Goal: Obtain resource: Download file/media

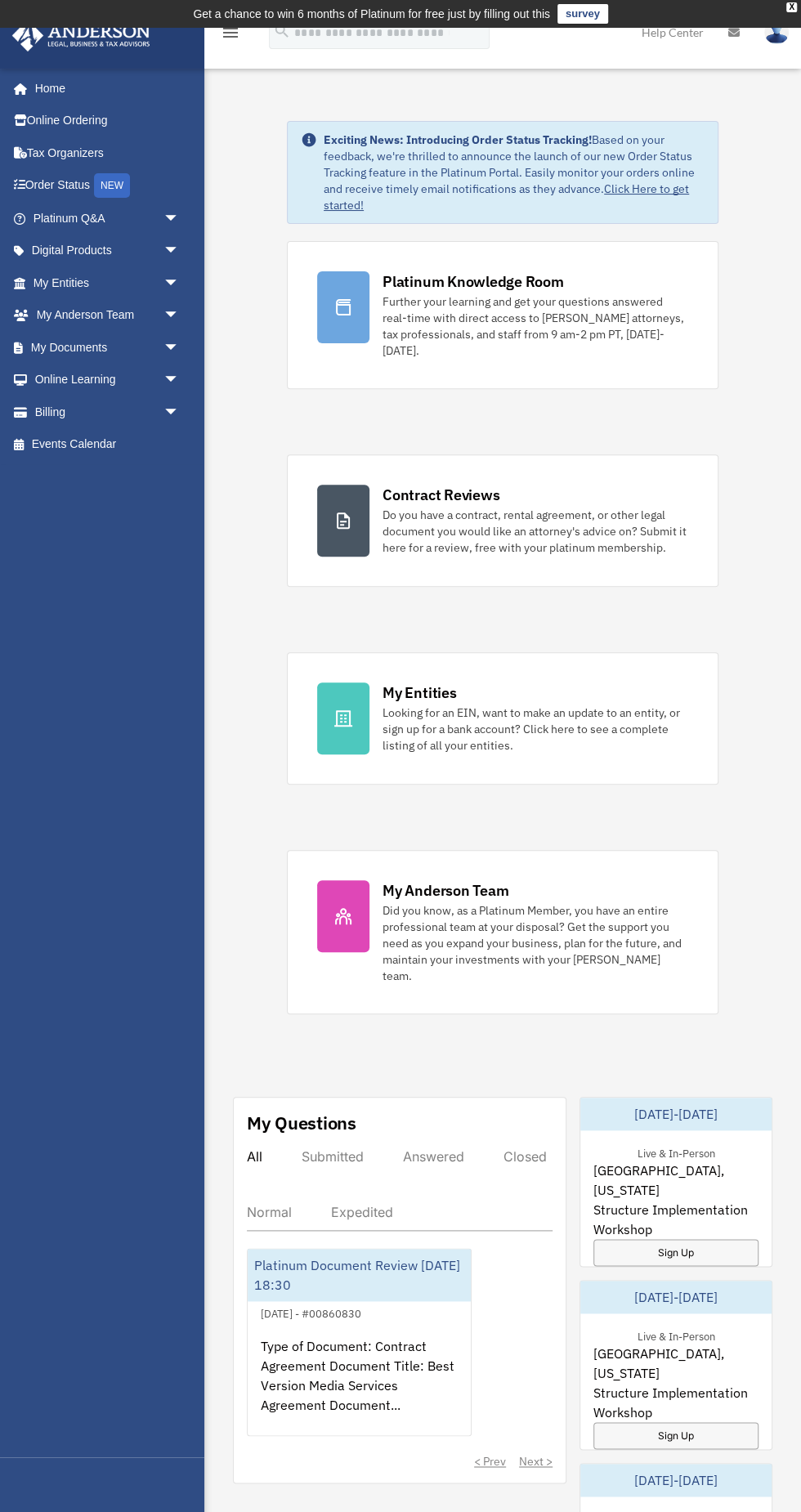
click at [165, 313] on span "arrow_drop_down" at bounding box center [180, 315] width 33 height 34
click at [91, 474] on link "Online Learning arrow_drop_down" at bounding box center [108, 477] width 193 height 33
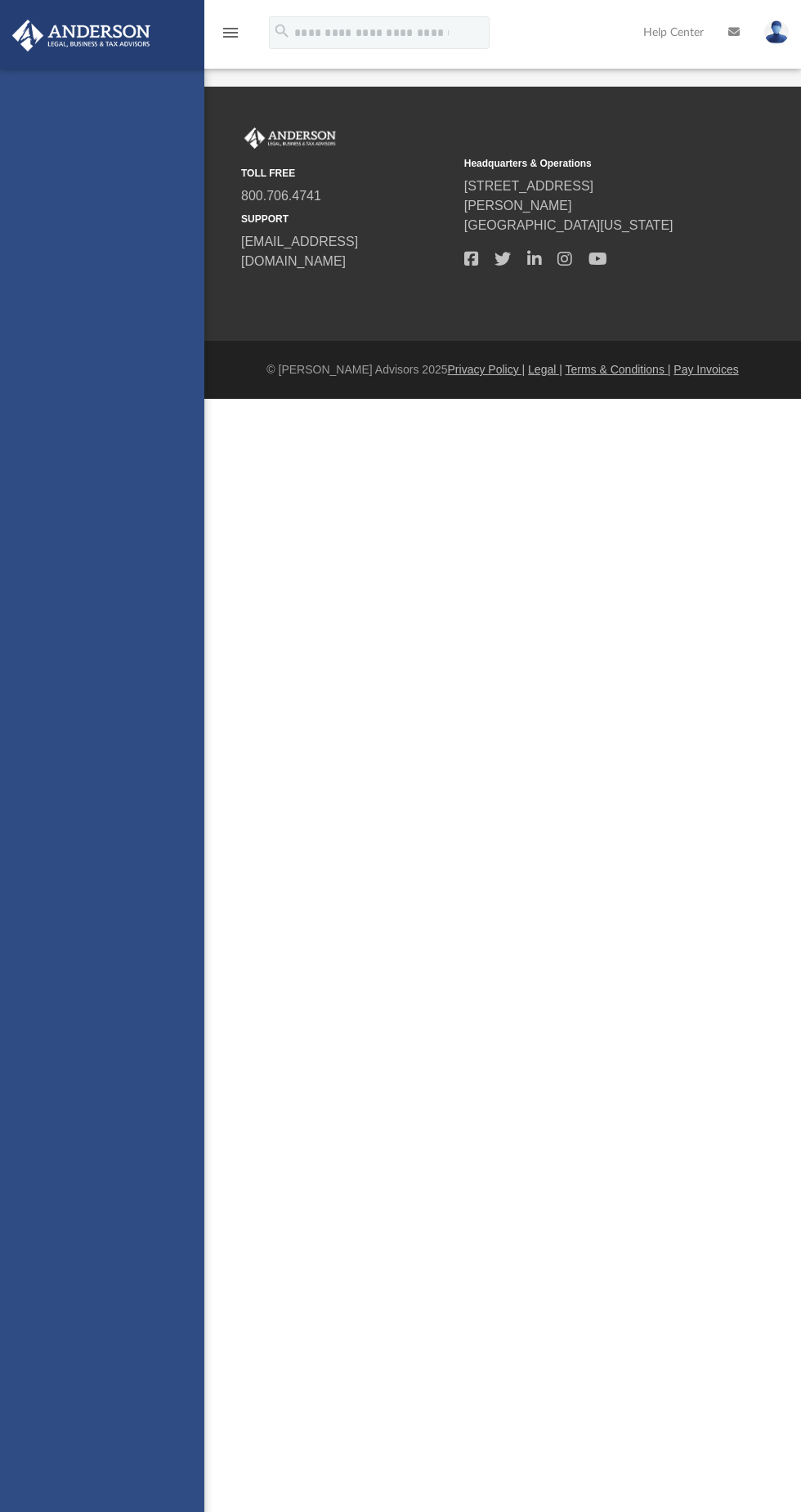
click at [194, 621] on div "jayright321@gmail.com Sign Out jayright321@gmail.com Home Online Ordering Tax O…" at bounding box center [102, 824] width 204 height 1512
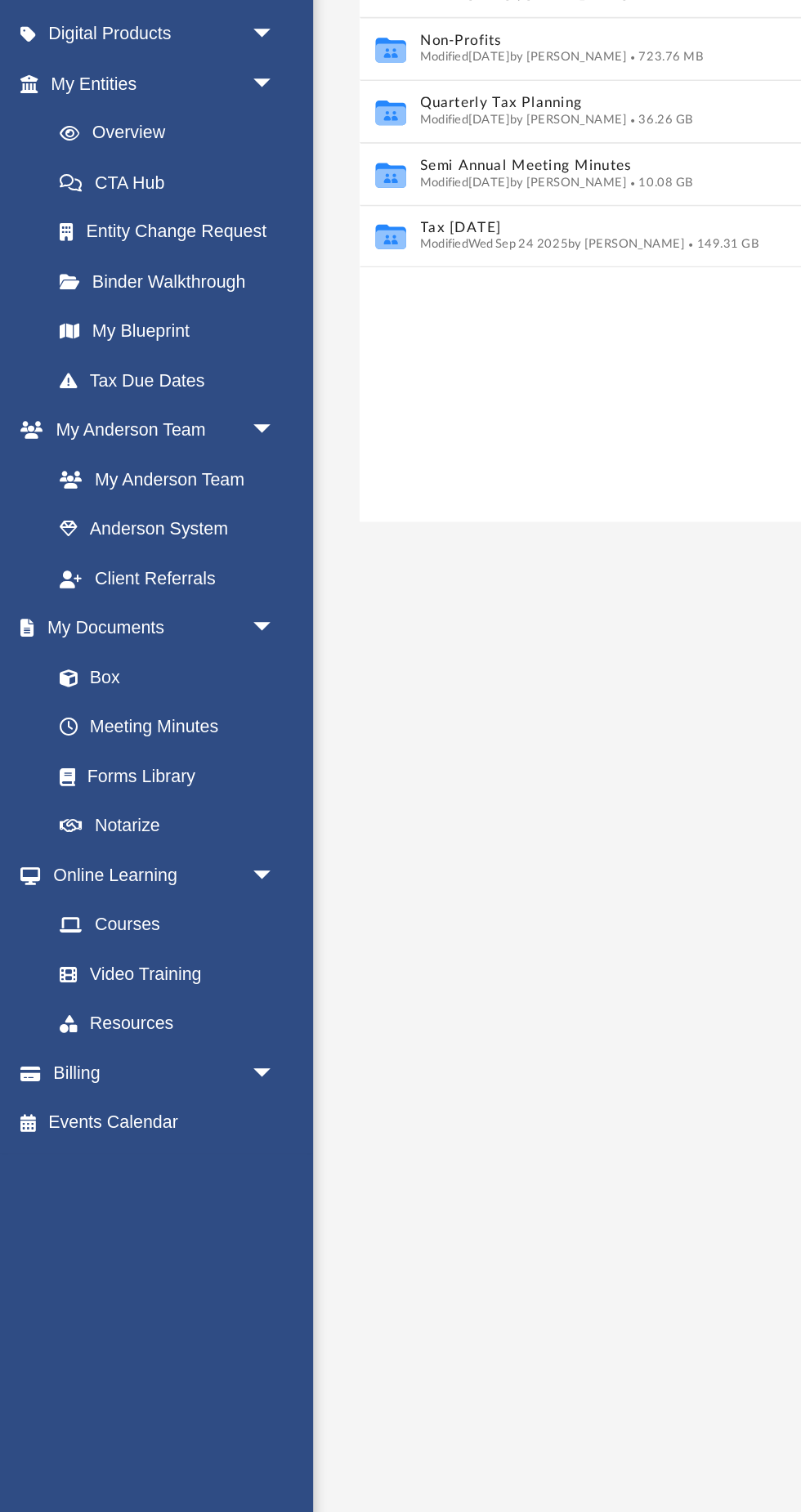
scroll to position [371, 537]
click at [54, 669] on span at bounding box center [54, 671] width 11 height 12
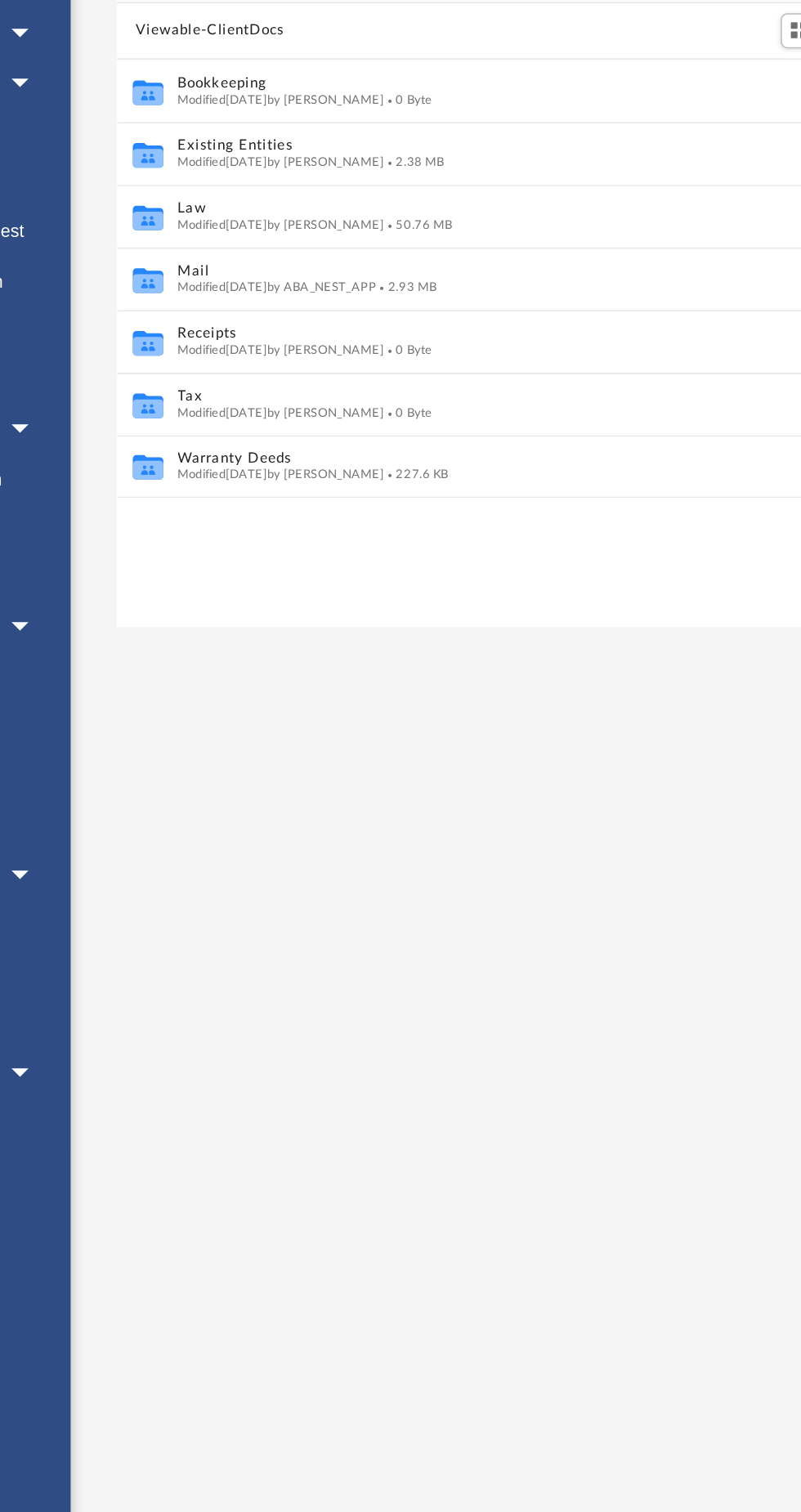
scroll to position [7, 0]
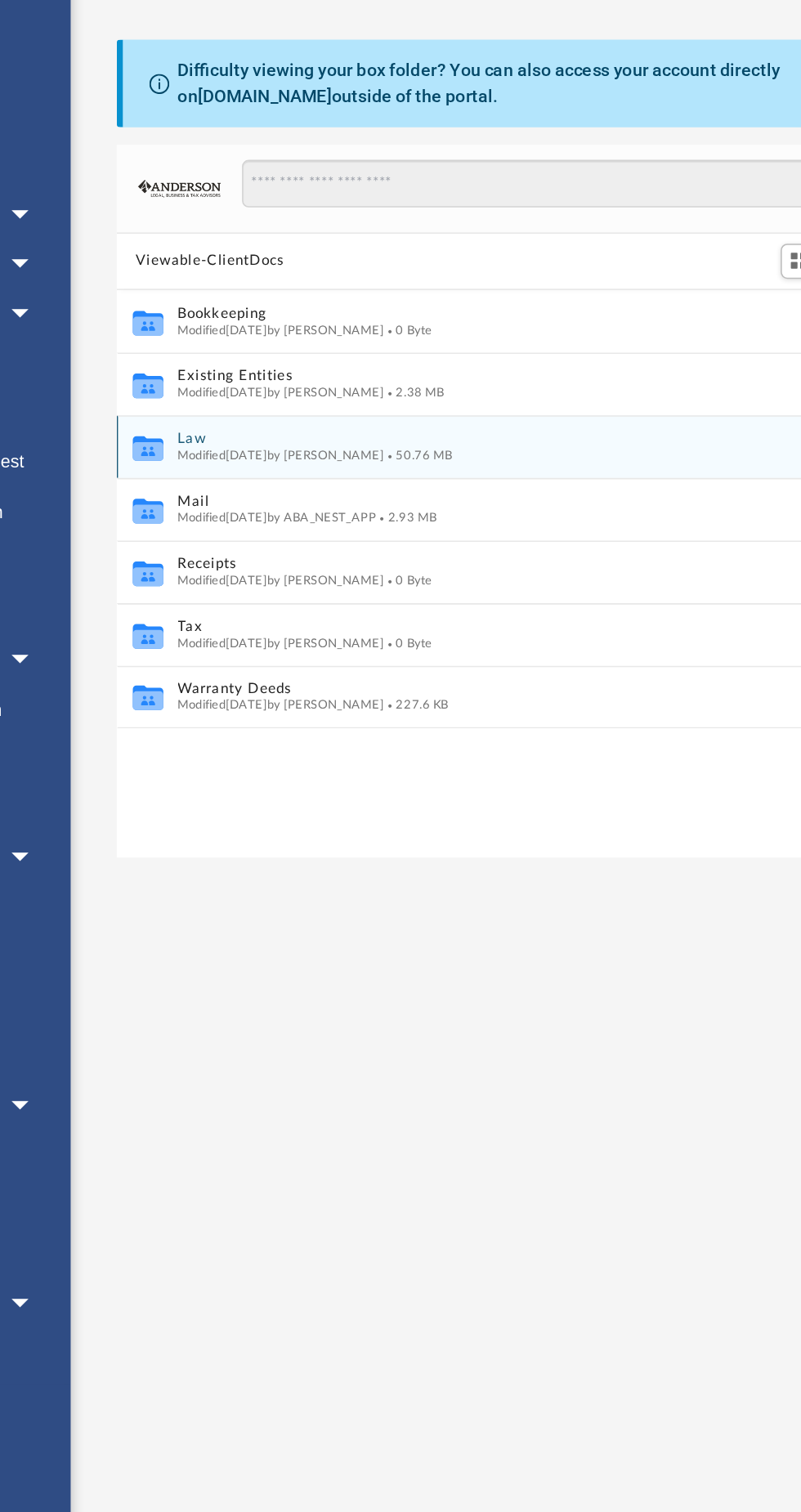
click at [290, 370] on span "Modified [DATE] by [PERSON_NAME]" at bounding box center [342, 375] width 135 height 8
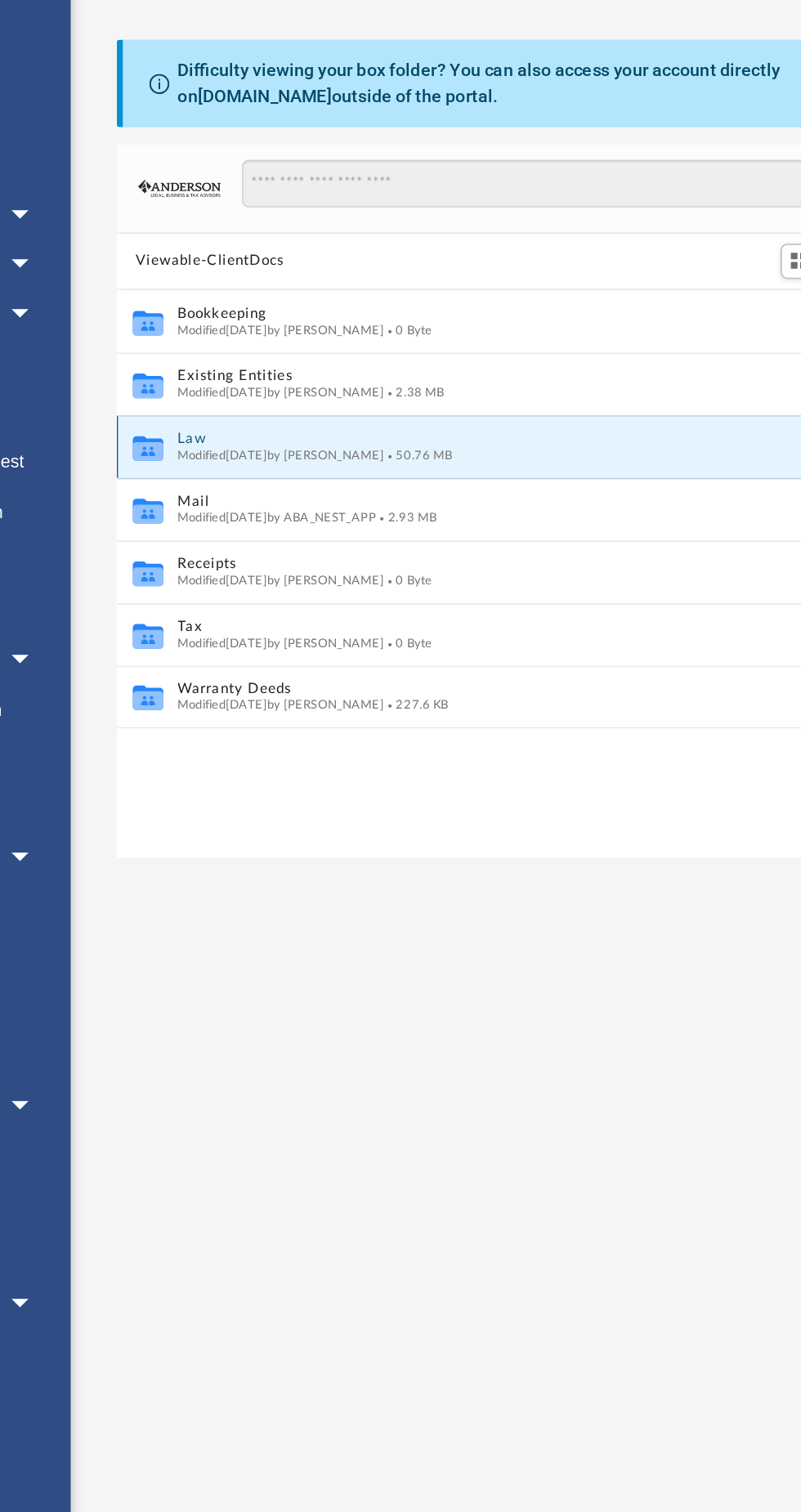
click at [282, 374] on span "Modified Fri Sep 26 2025 by Nikki Llagas" at bounding box center [342, 375] width 135 height 8
click at [296, 374] on span "Modified Fri Sep 26 2025 by Nikki Llagas" at bounding box center [342, 375] width 135 height 8
click at [283, 362] on button "Law" at bounding box center [491, 364] width 435 height 11
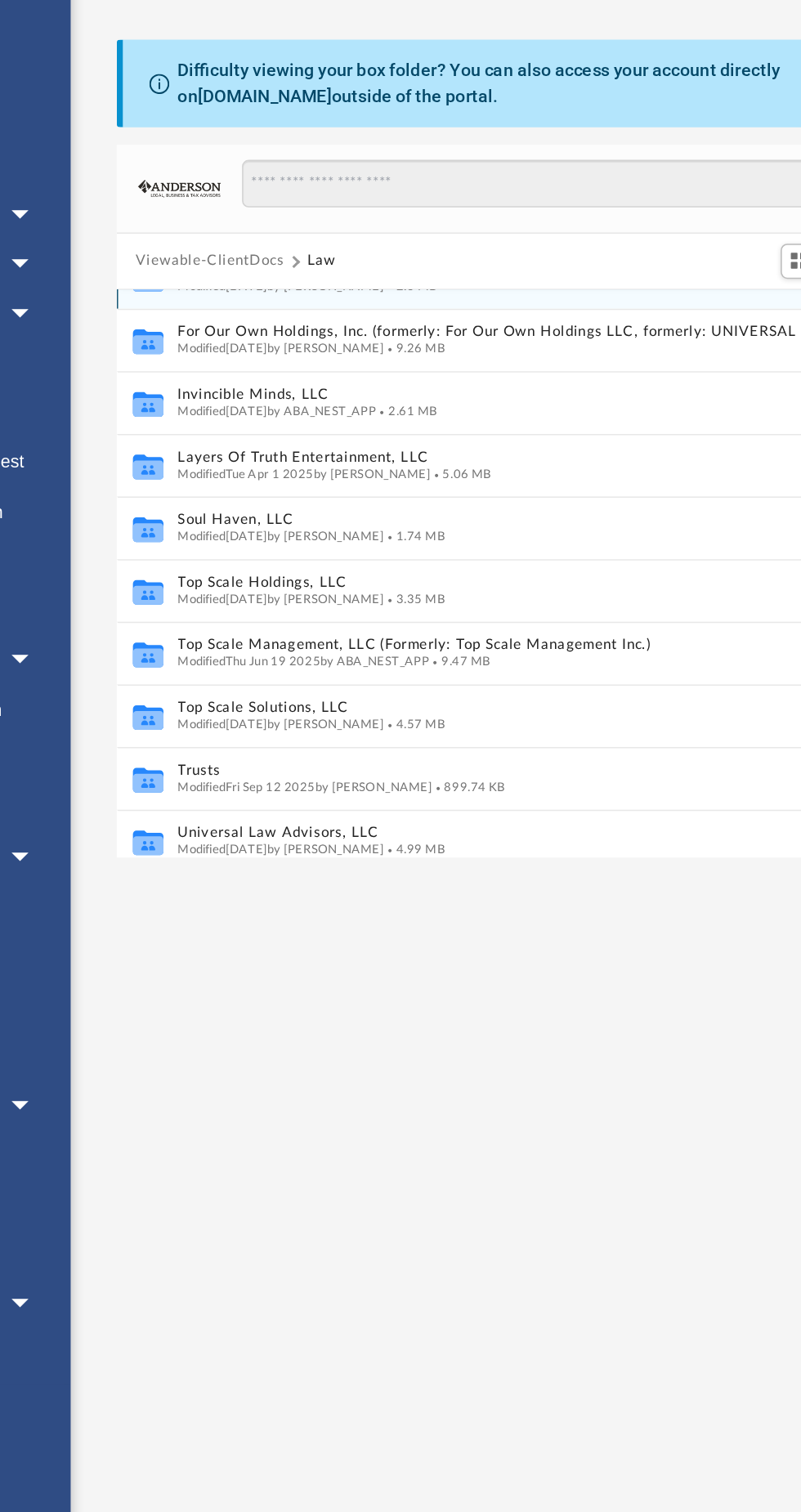
scroll to position [0, 0]
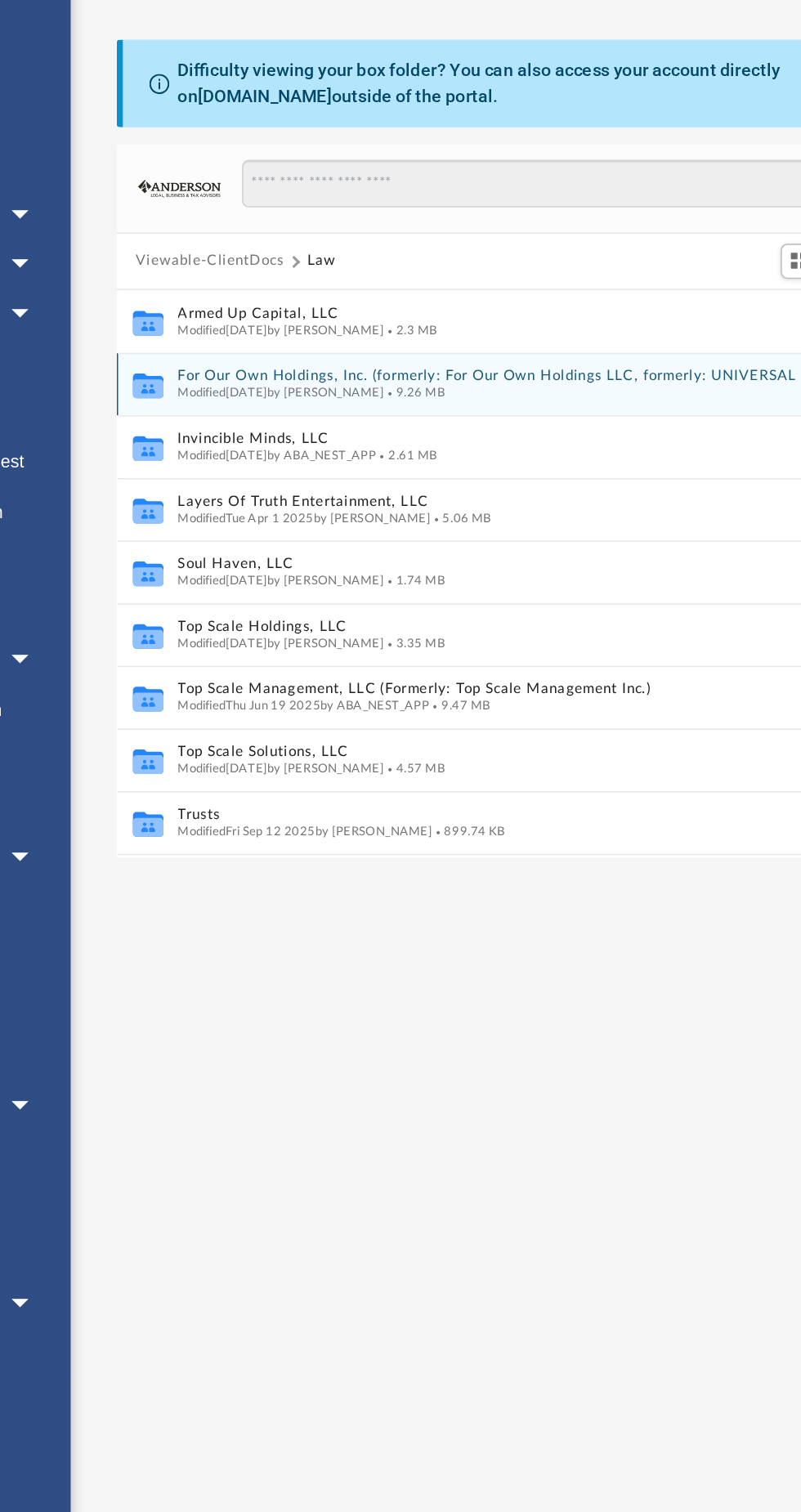
click at [299, 335] on span "Modified [DATE] by [PERSON_NAME]" at bounding box center [342, 333] width 135 height 8
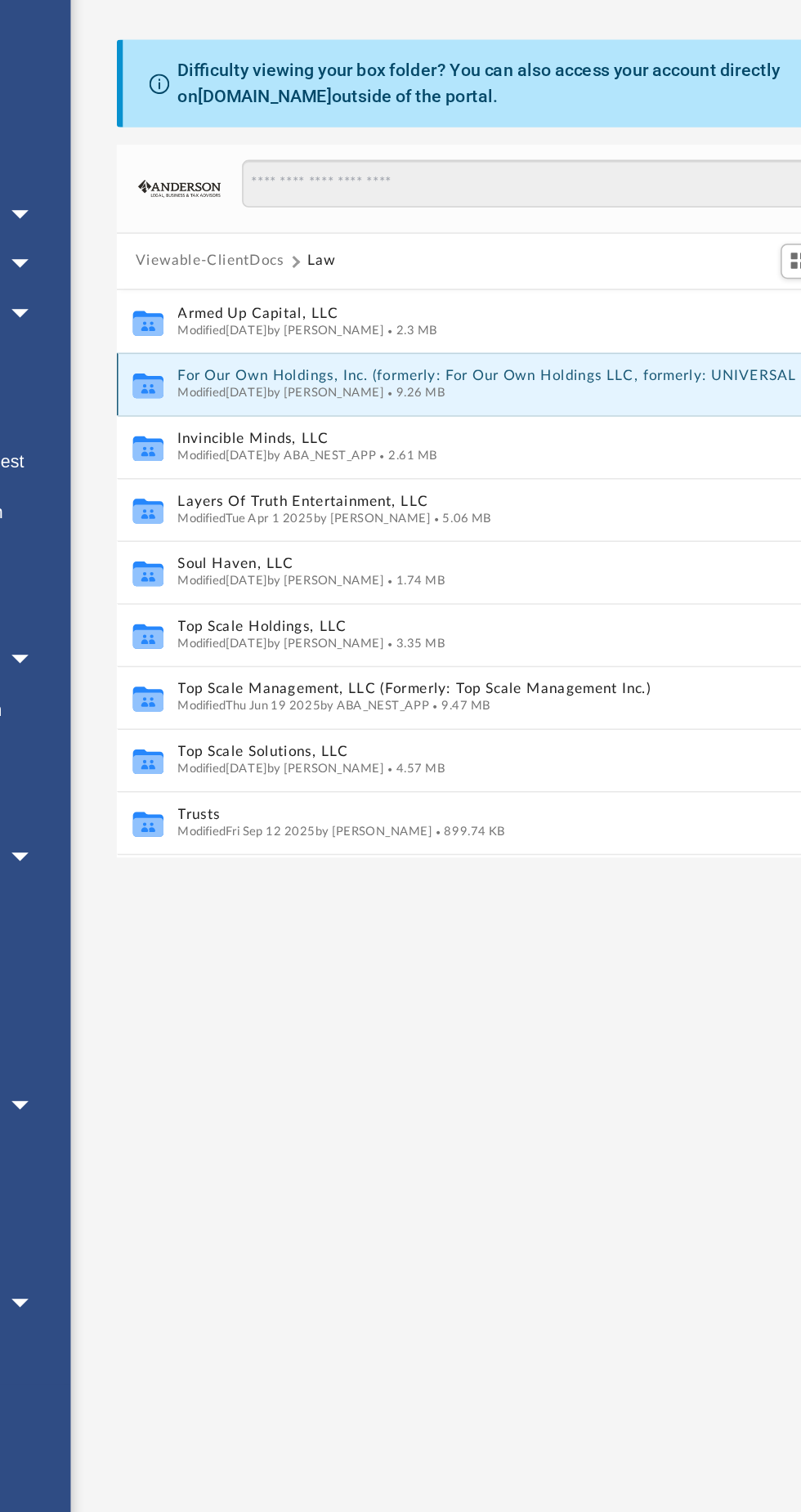
click at [330, 332] on span "Modified [DATE] by [PERSON_NAME]" at bounding box center [342, 333] width 135 height 8
click at [427, 332] on span "9.26 MB" at bounding box center [428, 333] width 40 height 8
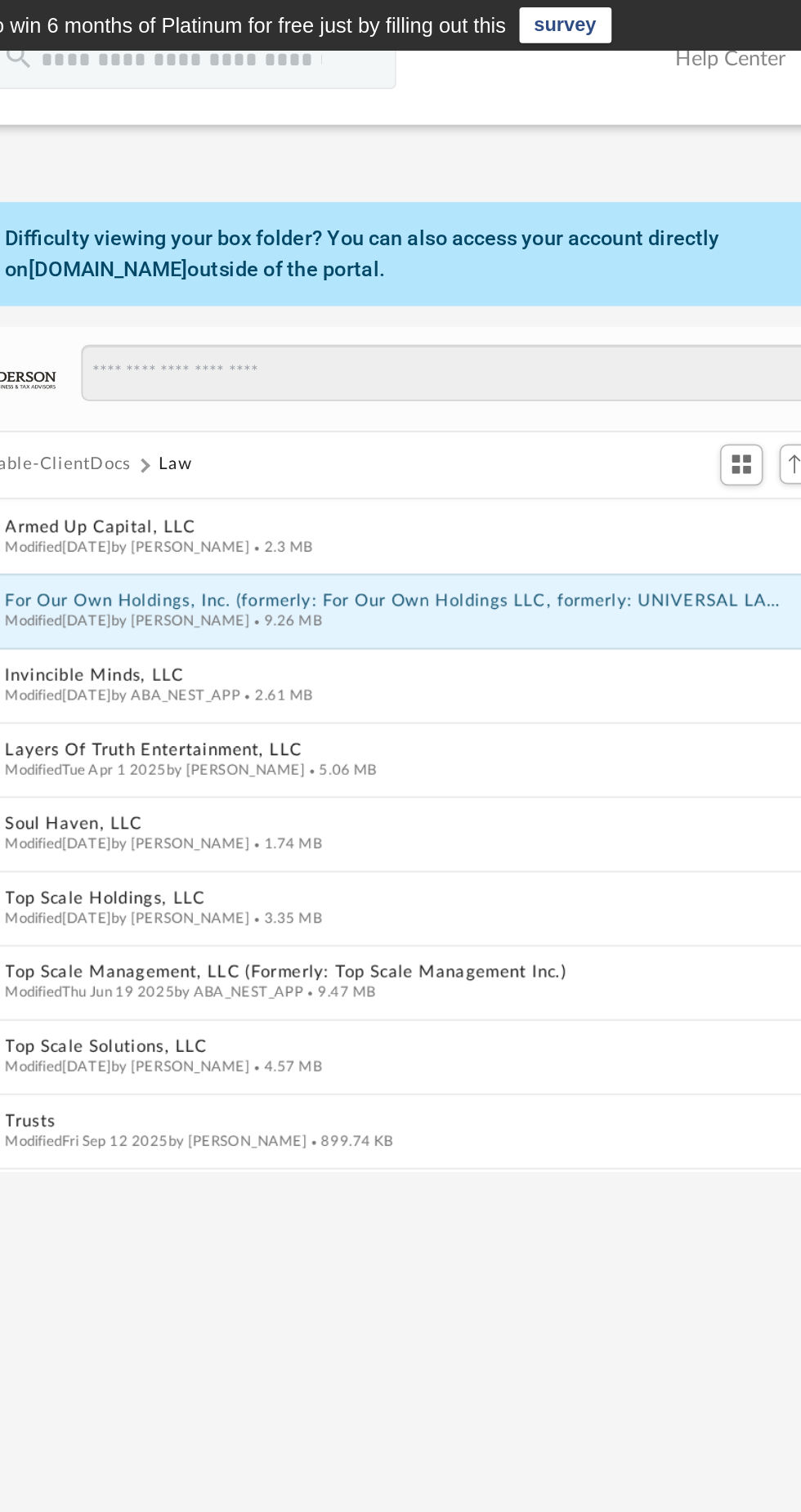
click at [488, 329] on button "For Our Own Holdings, Inc. (formerly: For Our Own Holdings LLC, formerly: UNIVE…" at bounding box center [491, 330] width 435 height 11
click at [459, 329] on button "For Our Own Holdings, Inc. (formerly: For Our Own Holdings LLC, formerly: UNIVE…" at bounding box center [491, 330] width 435 height 11
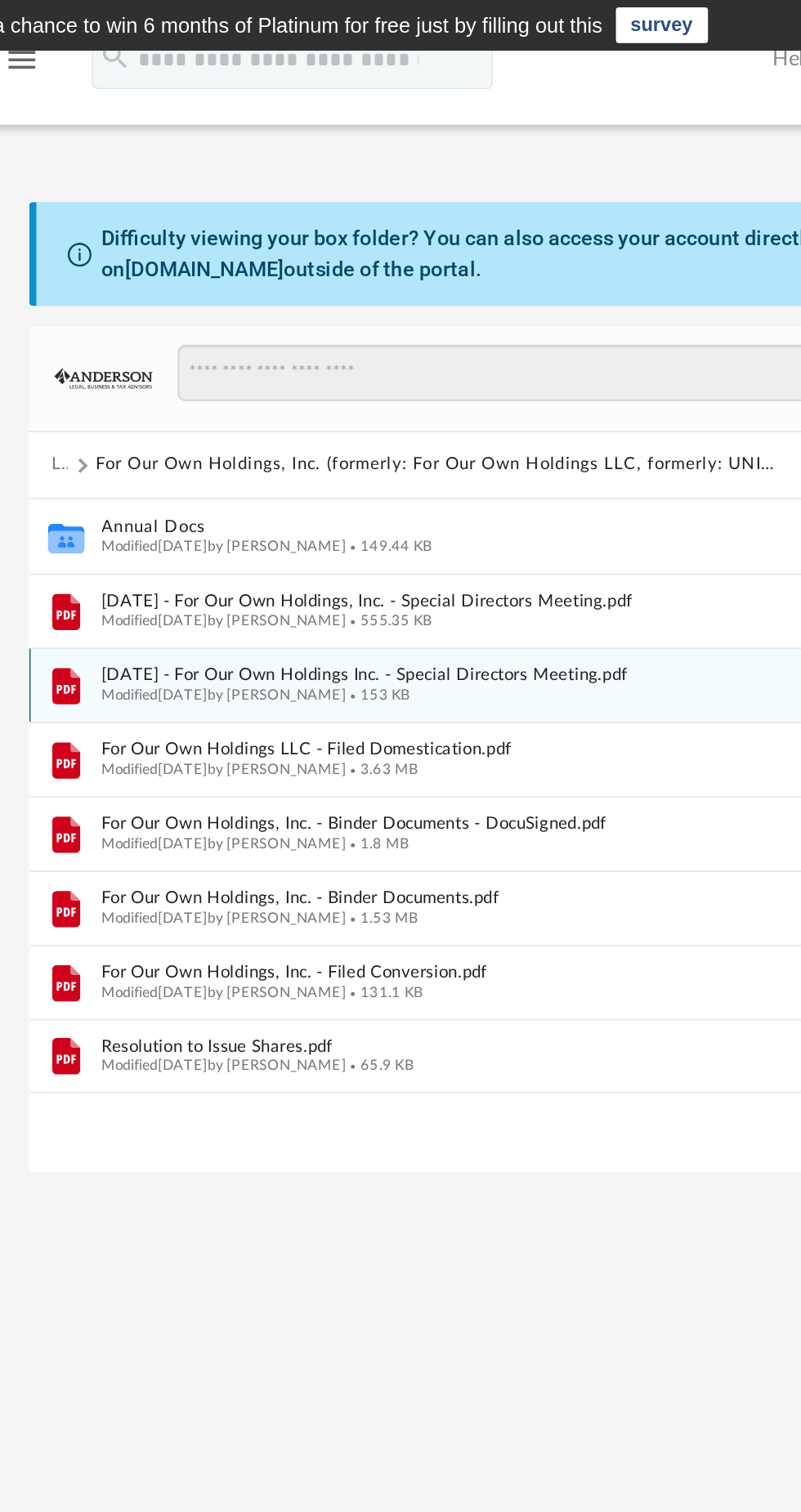
click at [301, 370] on span "[DATE] - For Our Own Holdings Inc. - Special Directors Meeting.pdf" at bounding box center [491, 371] width 435 height 11
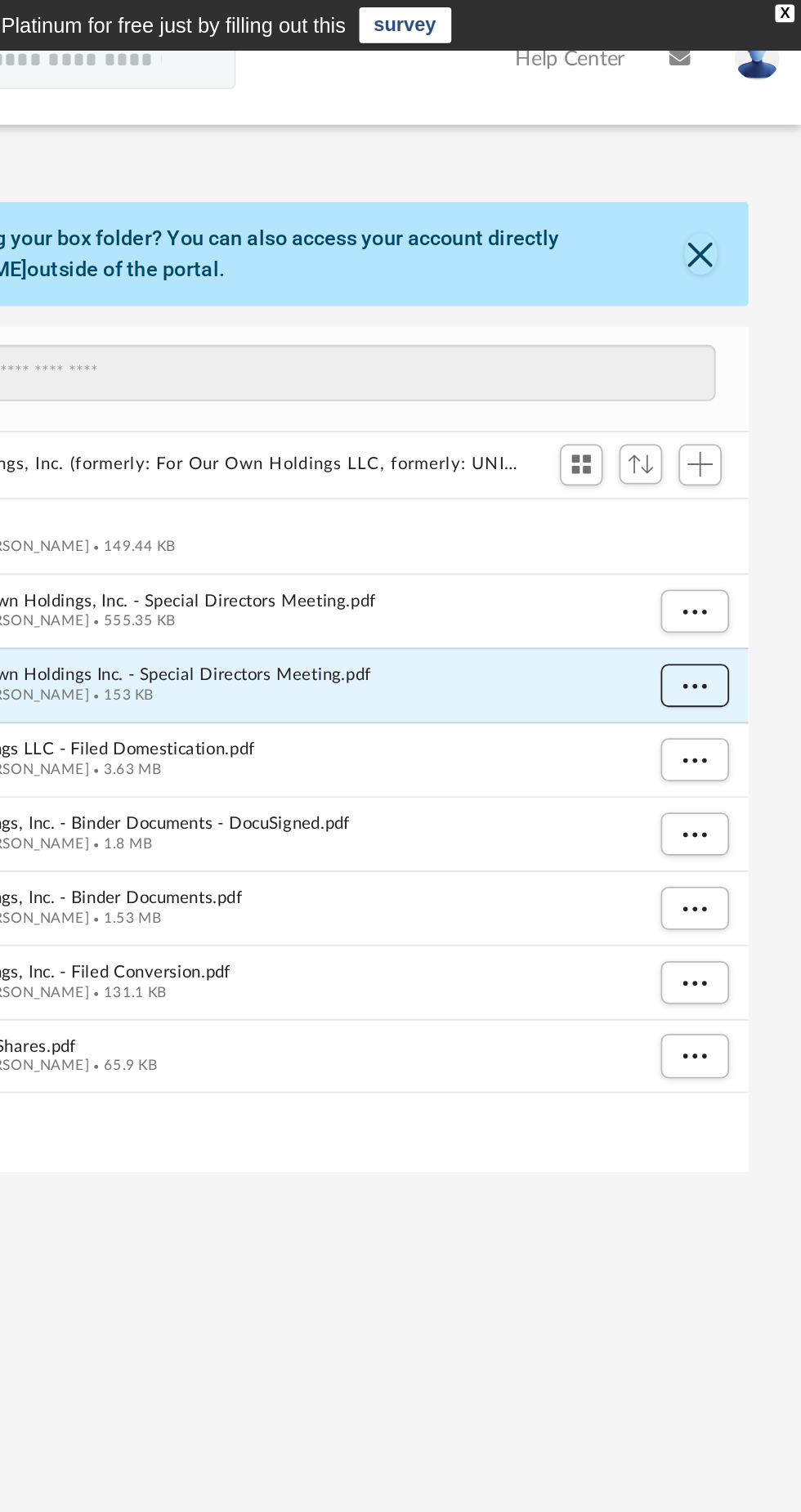
click at [740, 375] on span "More options" at bounding box center [742, 376] width 13 height 9
click at [705, 408] on li "Preview" at bounding box center [727, 409] width 48 height 17
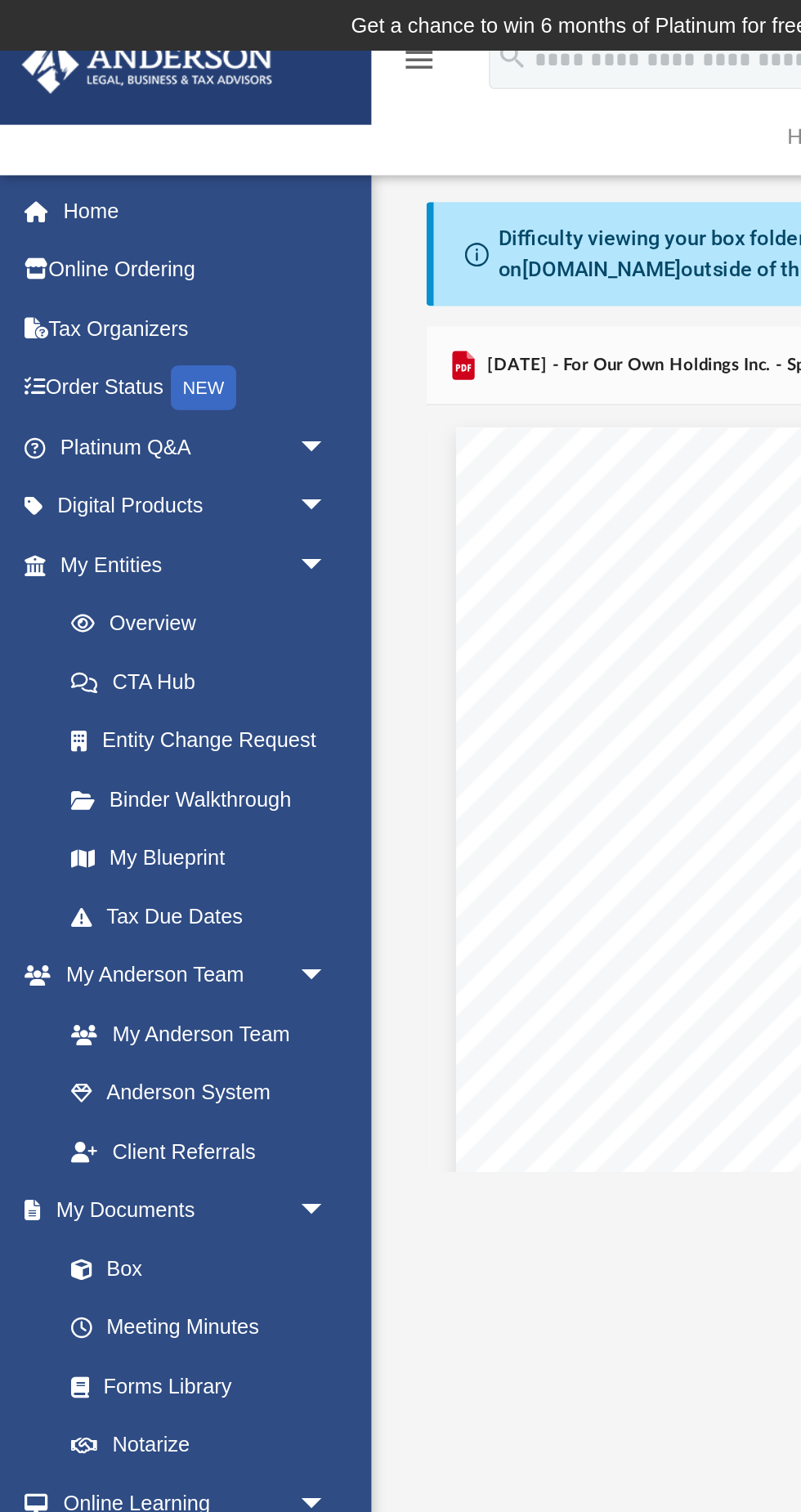
click at [41, 100] on link "Home" at bounding box center [108, 116] width 193 height 33
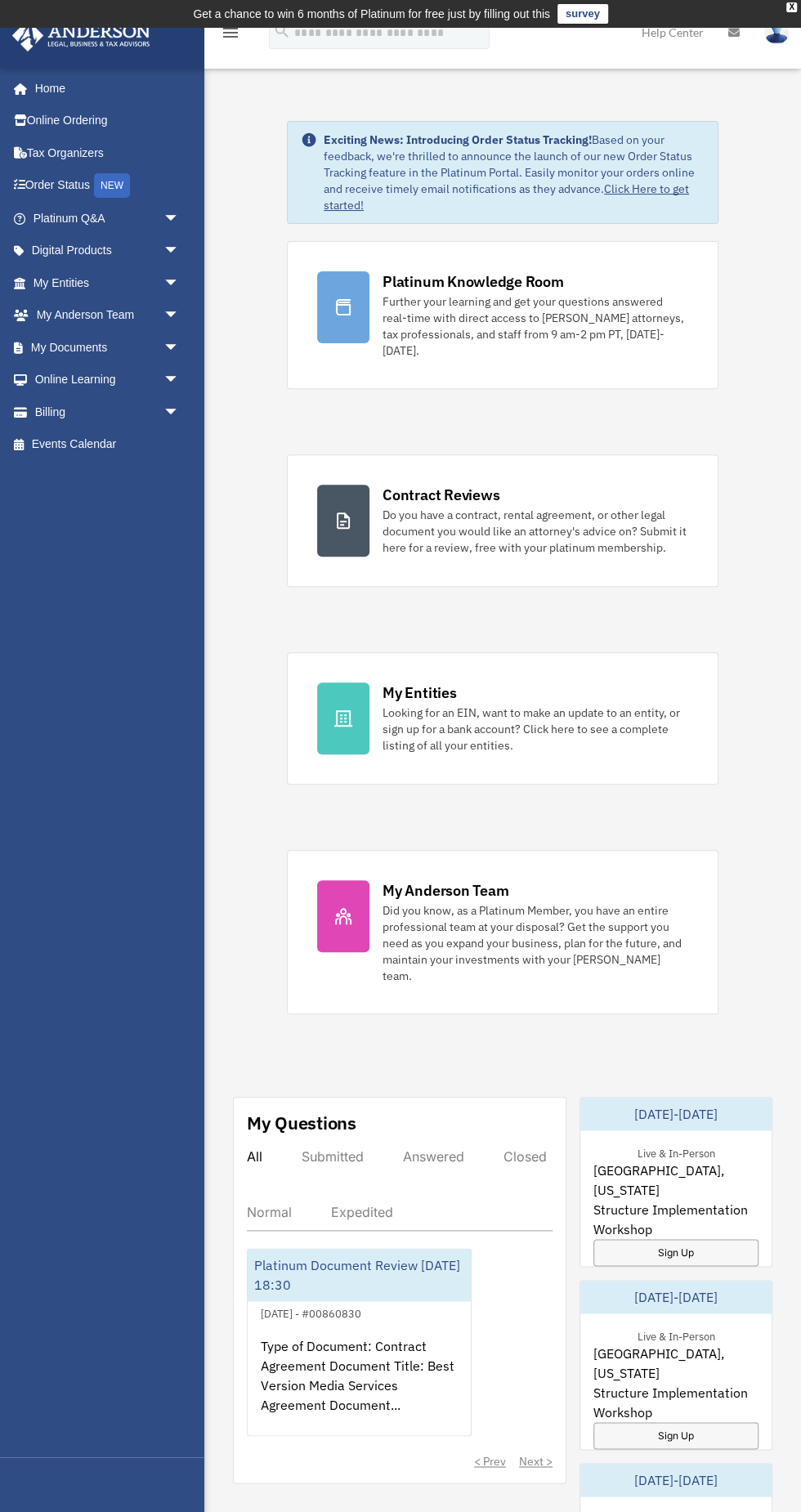
click at [171, 374] on span "arrow_drop_down" at bounding box center [180, 380] width 33 height 34
click at [113, 365] on link "Online Learning arrow_drop_up" at bounding box center [108, 380] width 193 height 33
click at [165, 345] on span "arrow_drop_down" at bounding box center [180, 347] width 33 height 34
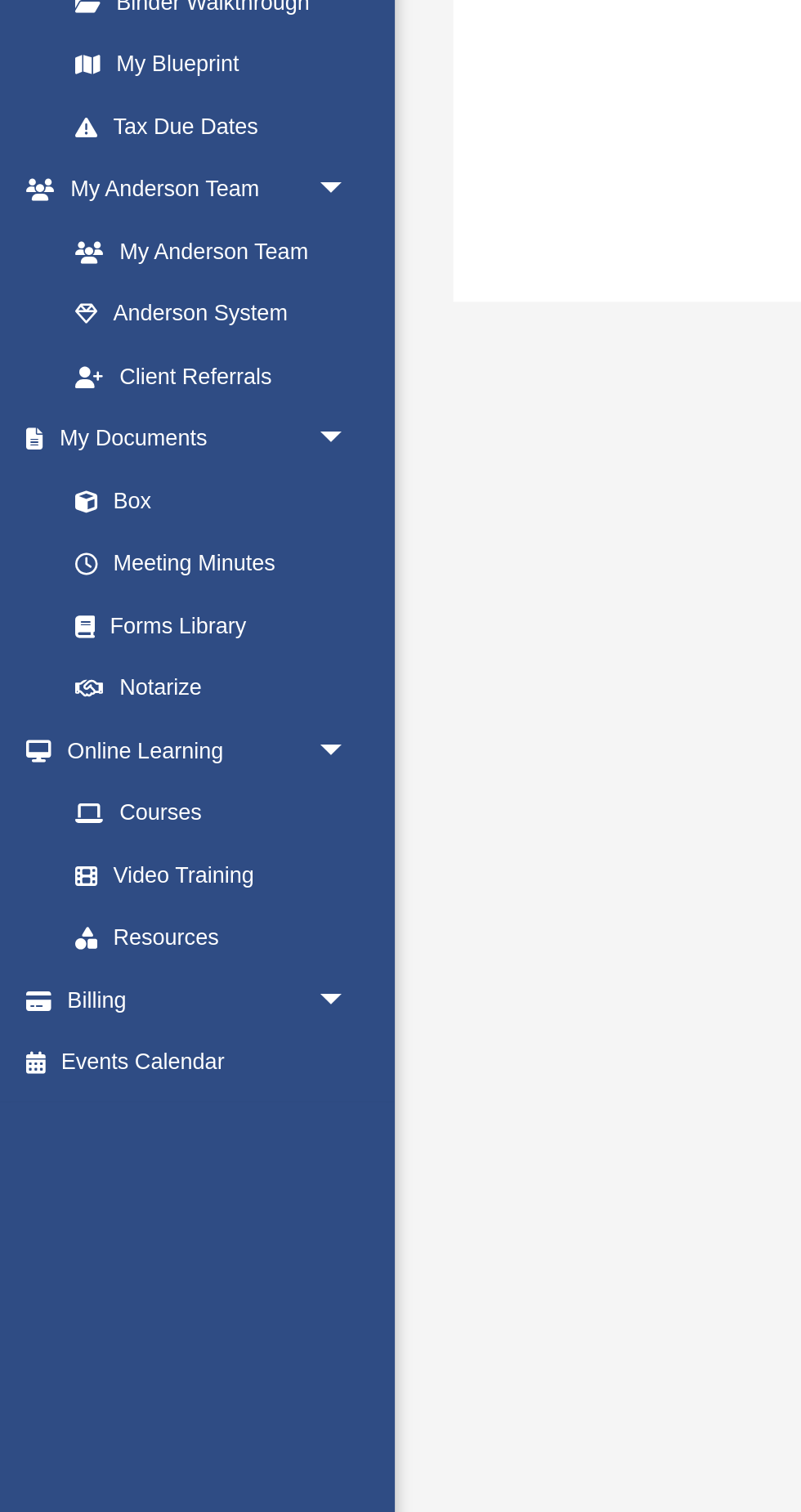
scroll to position [9, 0]
click at [56, 665] on span at bounding box center [54, 671] width 11 height 12
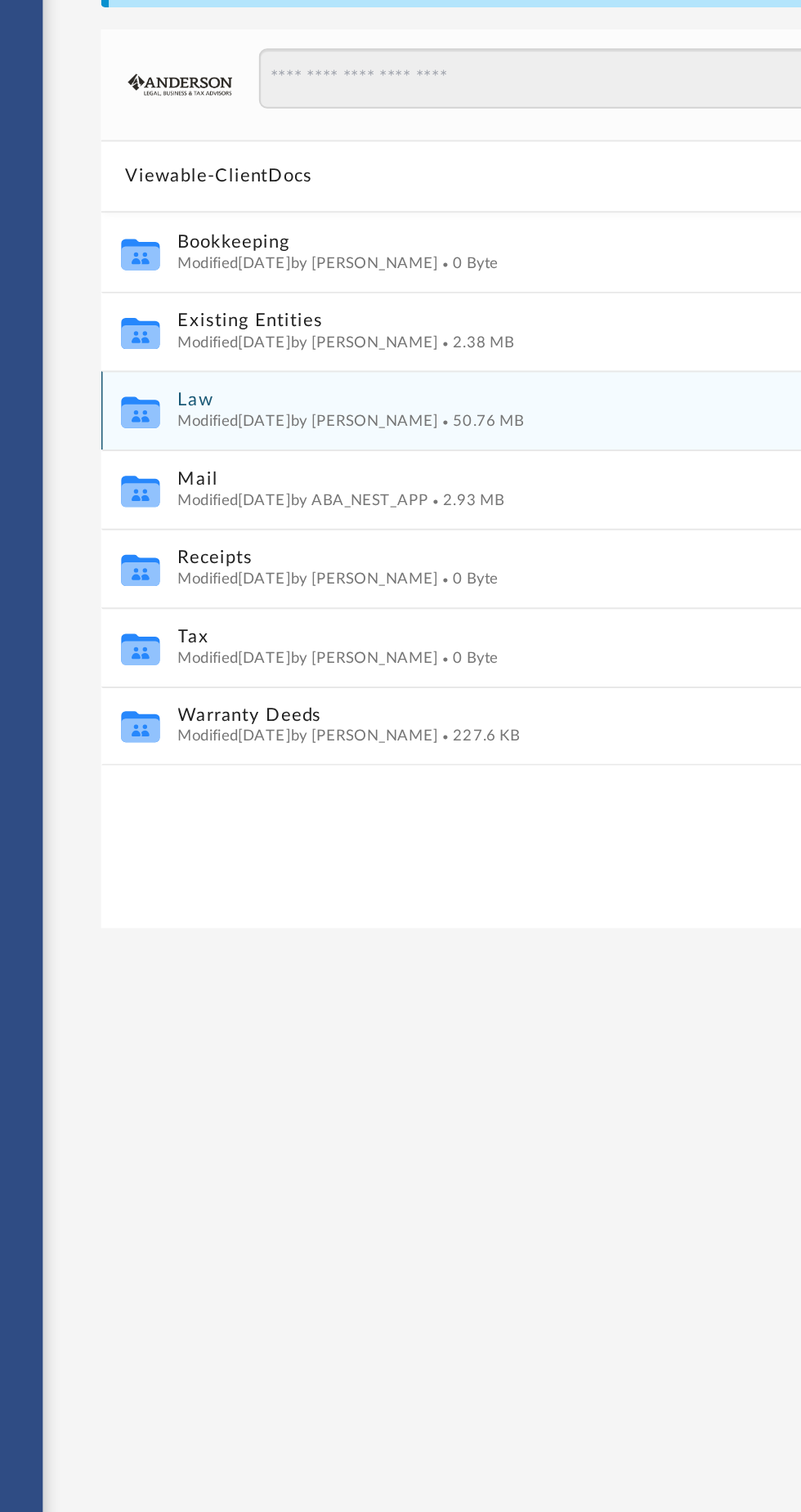
click at [288, 378] on span "Modified Fri Sep 26 2025 by Nikki Llagas" at bounding box center [342, 382] width 135 height 8
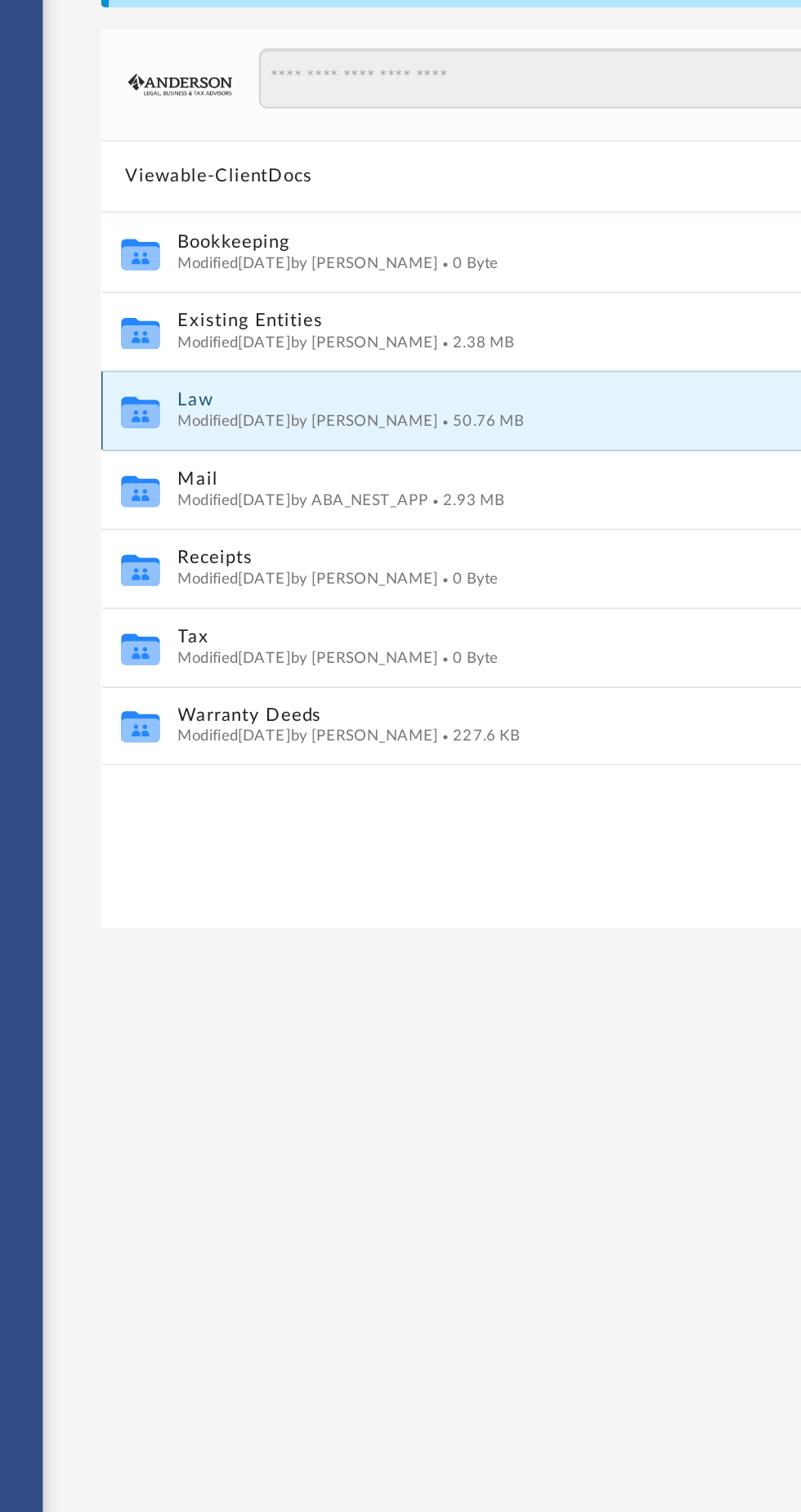
click at [328, 383] on span "Modified [DATE] by [PERSON_NAME]" at bounding box center [342, 382] width 135 height 8
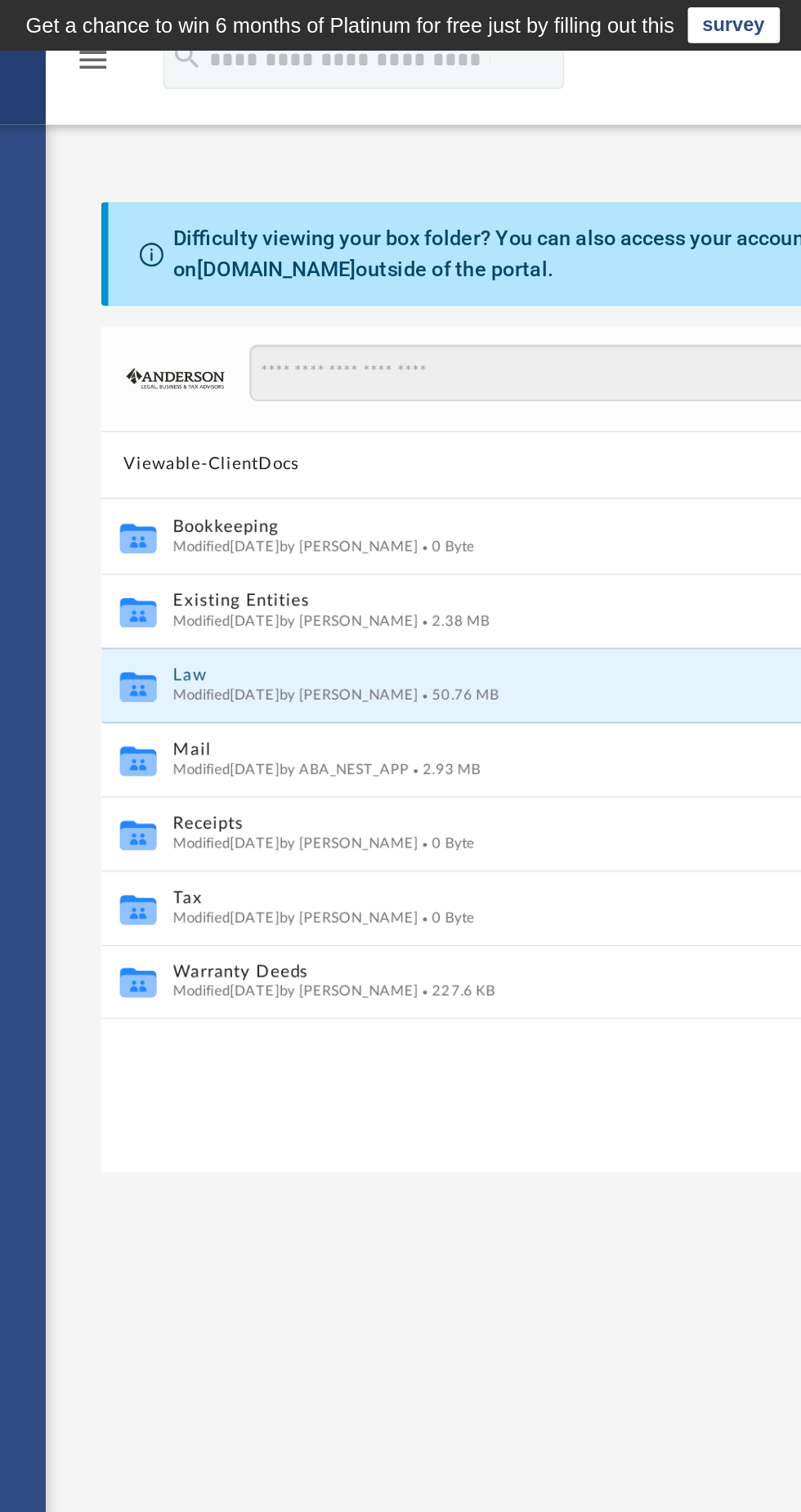
click at [297, 370] on button "Law" at bounding box center [491, 371] width 435 height 11
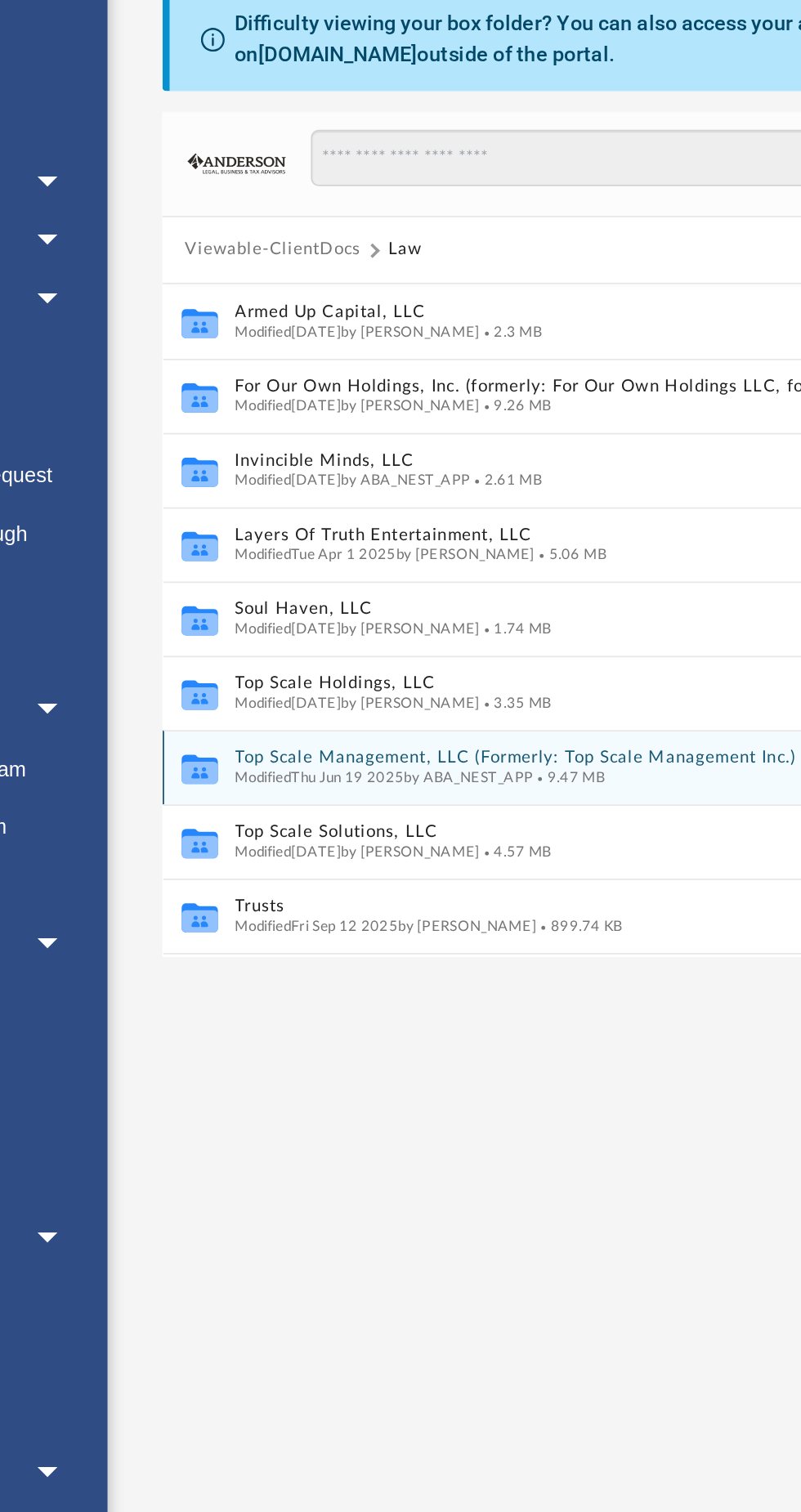
click at [289, 542] on span "Modified Thu Jun 19 2025 by ABA_NEST_APP" at bounding box center [356, 545] width 165 height 8
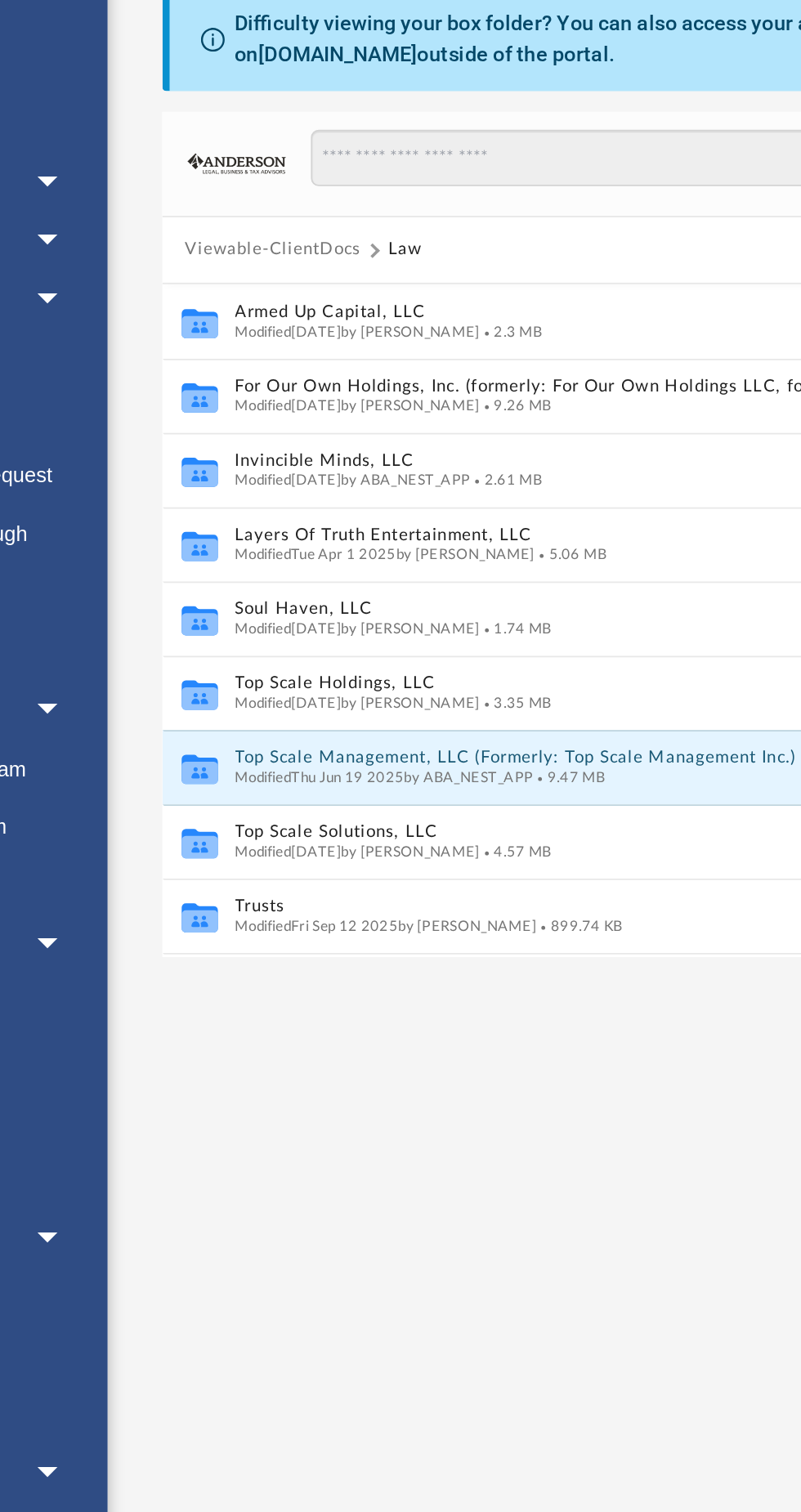
click at [286, 532] on button "Top Scale Management, LLC (Formerly: Top Scale Management Inc.)" at bounding box center [491, 534] width 435 height 11
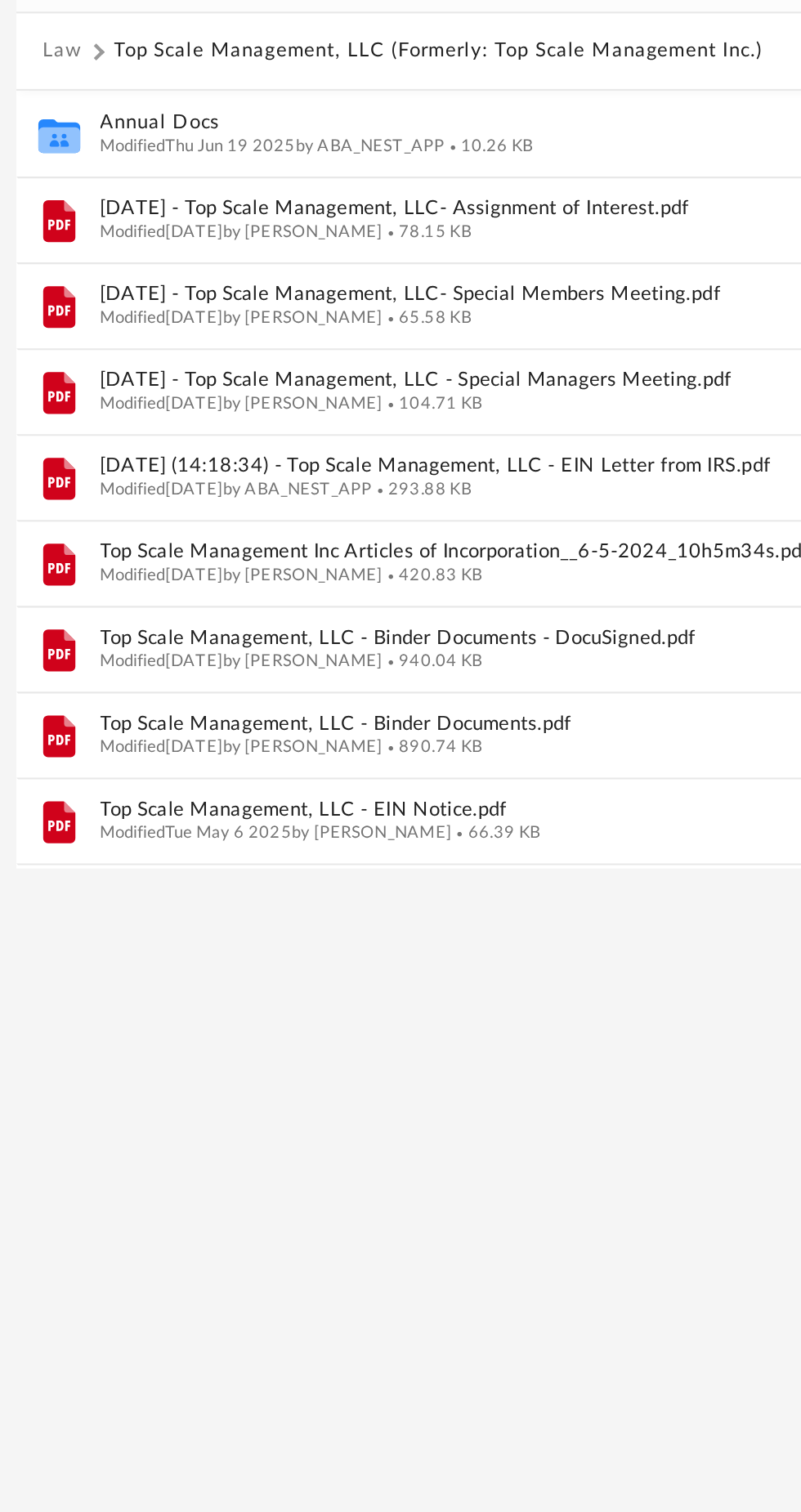
click at [377, 702] on div "App jayright321@gmail.com Sign Out jayright321@gmail.com Home Online Ordering T…" at bounding box center [400, 627] width 801 height 1198
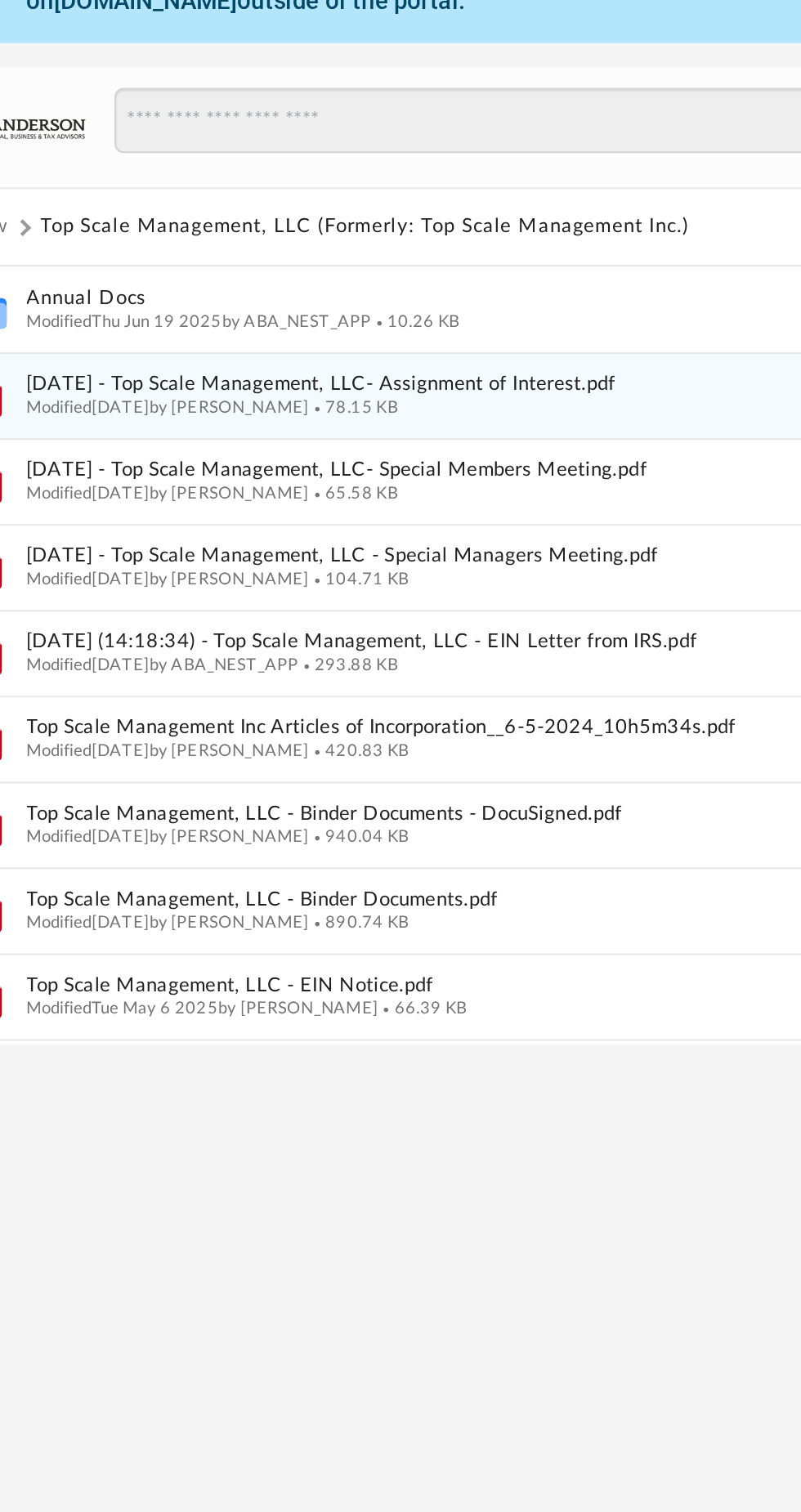
click at [354, 328] on span "2025.04.18 - Top Scale Management, LLC- Assignment of Interest.pdf" at bounding box center [491, 330] width 435 height 11
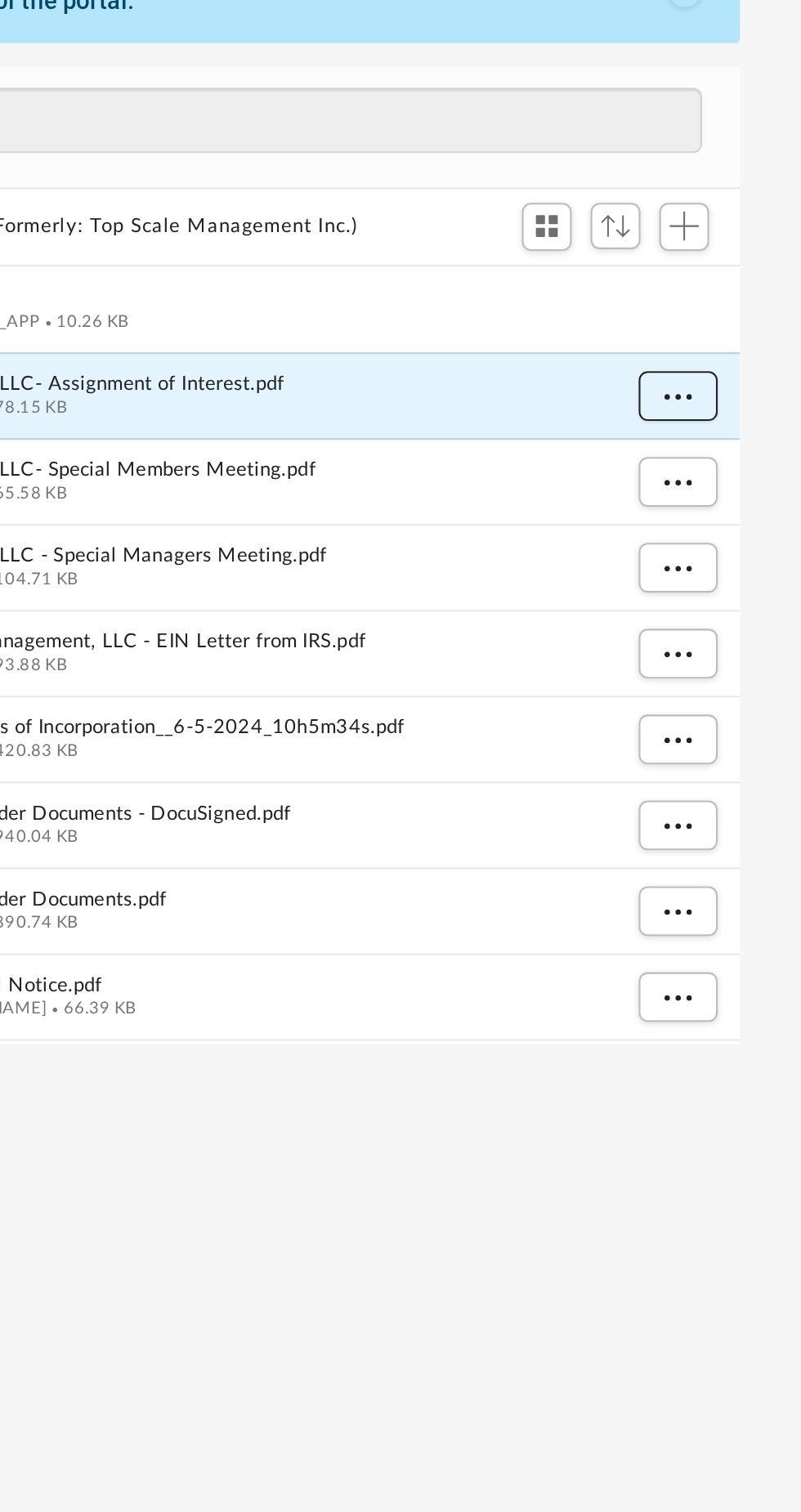
click at [739, 343] on button "More options" at bounding box center [742, 336] width 38 height 25
click at [713, 372] on li "Preview" at bounding box center [727, 368] width 48 height 17
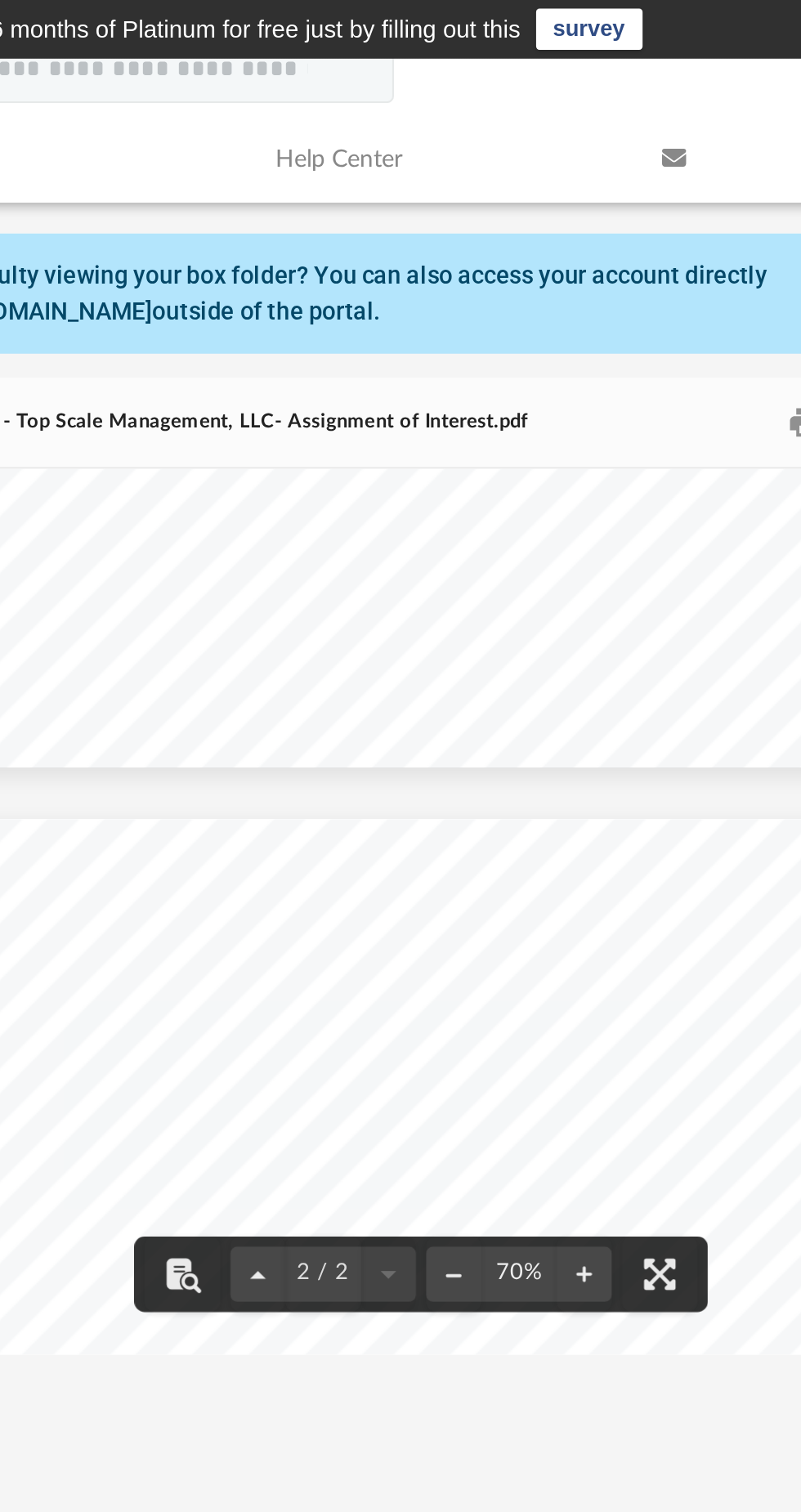
scroll to position [468, 0]
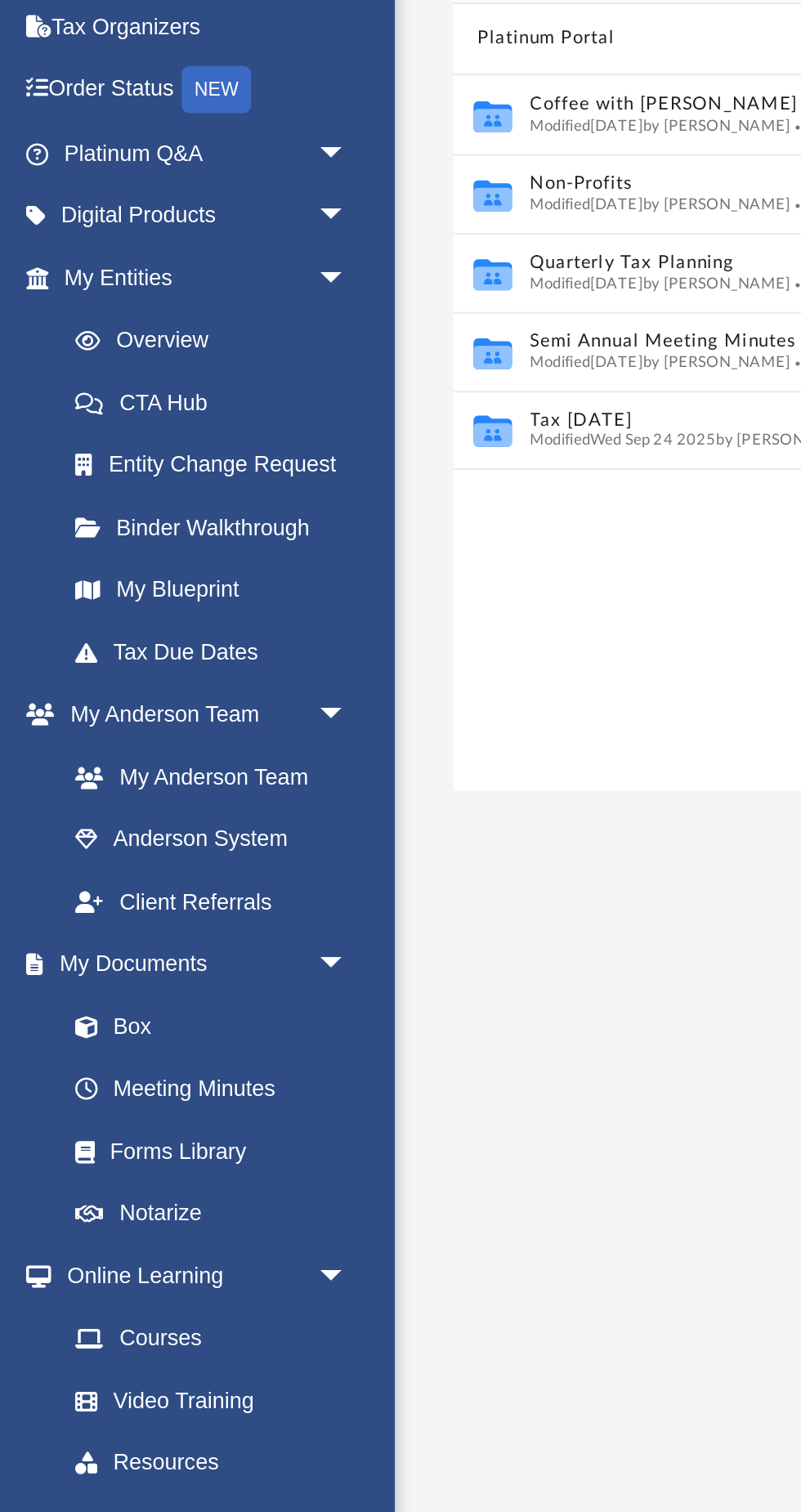
click at [57, 698] on span at bounding box center [54, 699] width 11 height 12
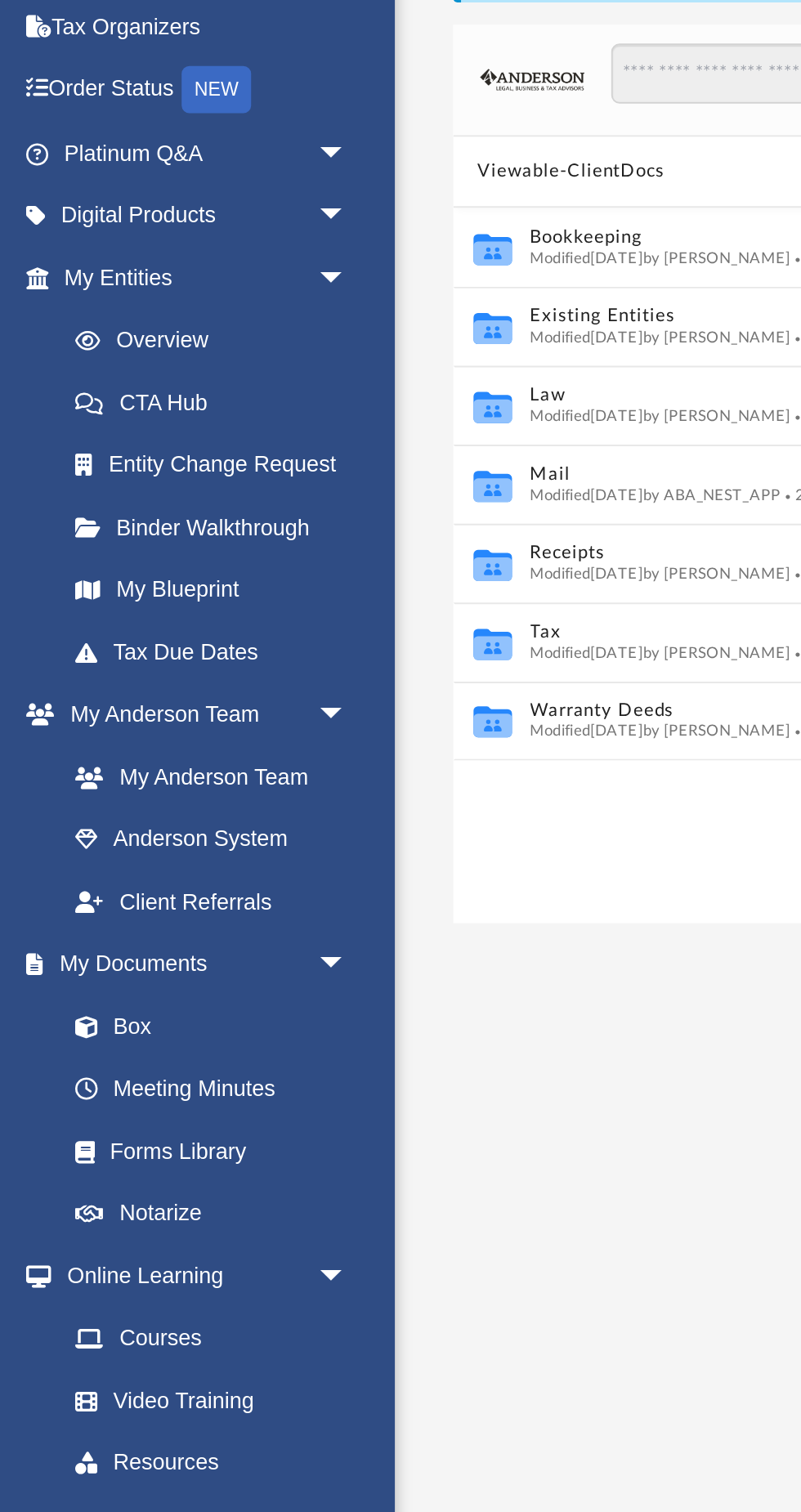
scroll to position [371, 537]
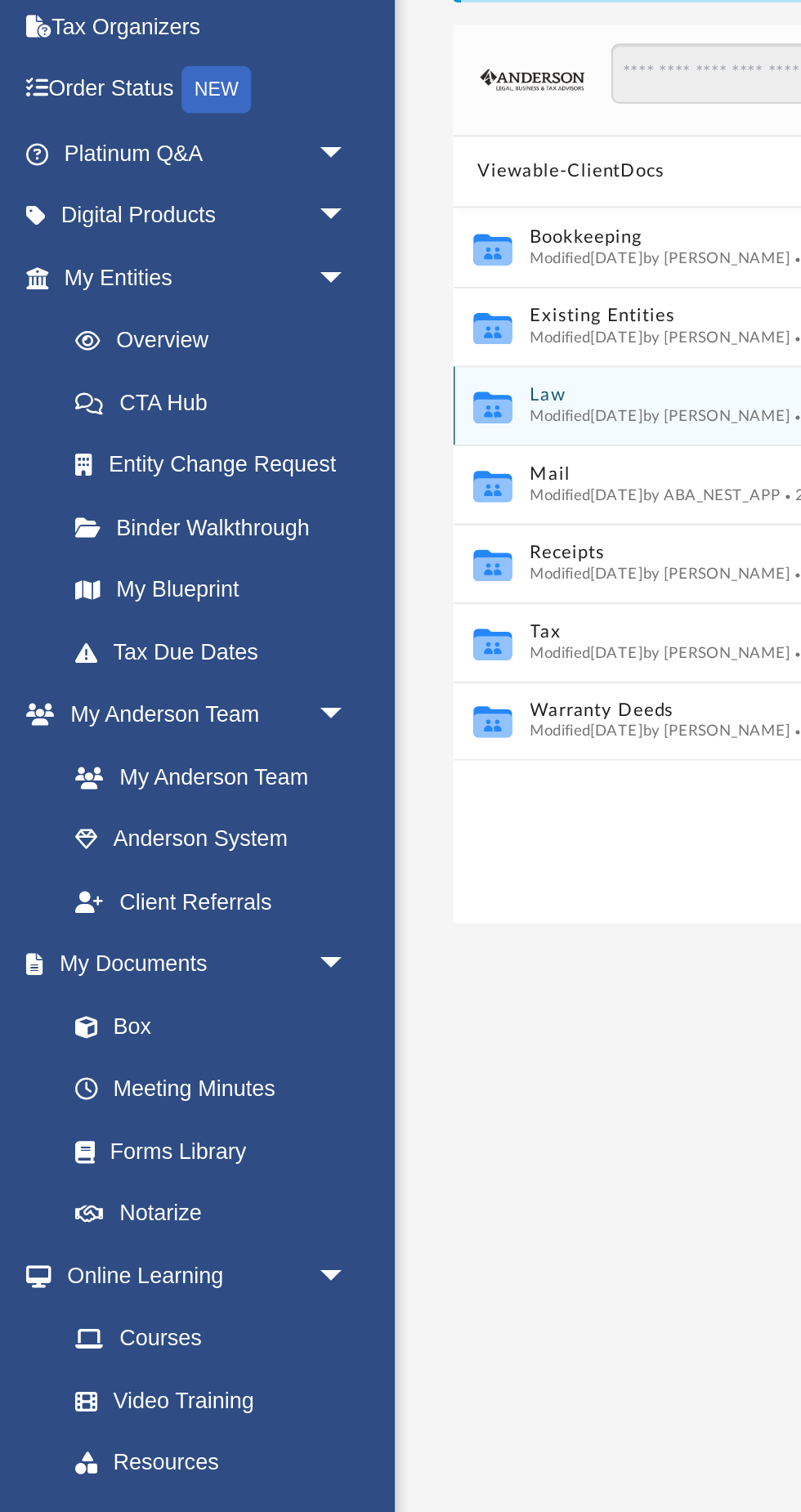
click at [296, 379] on span "Modified [DATE] by [PERSON_NAME]" at bounding box center [342, 382] width 135 height 8
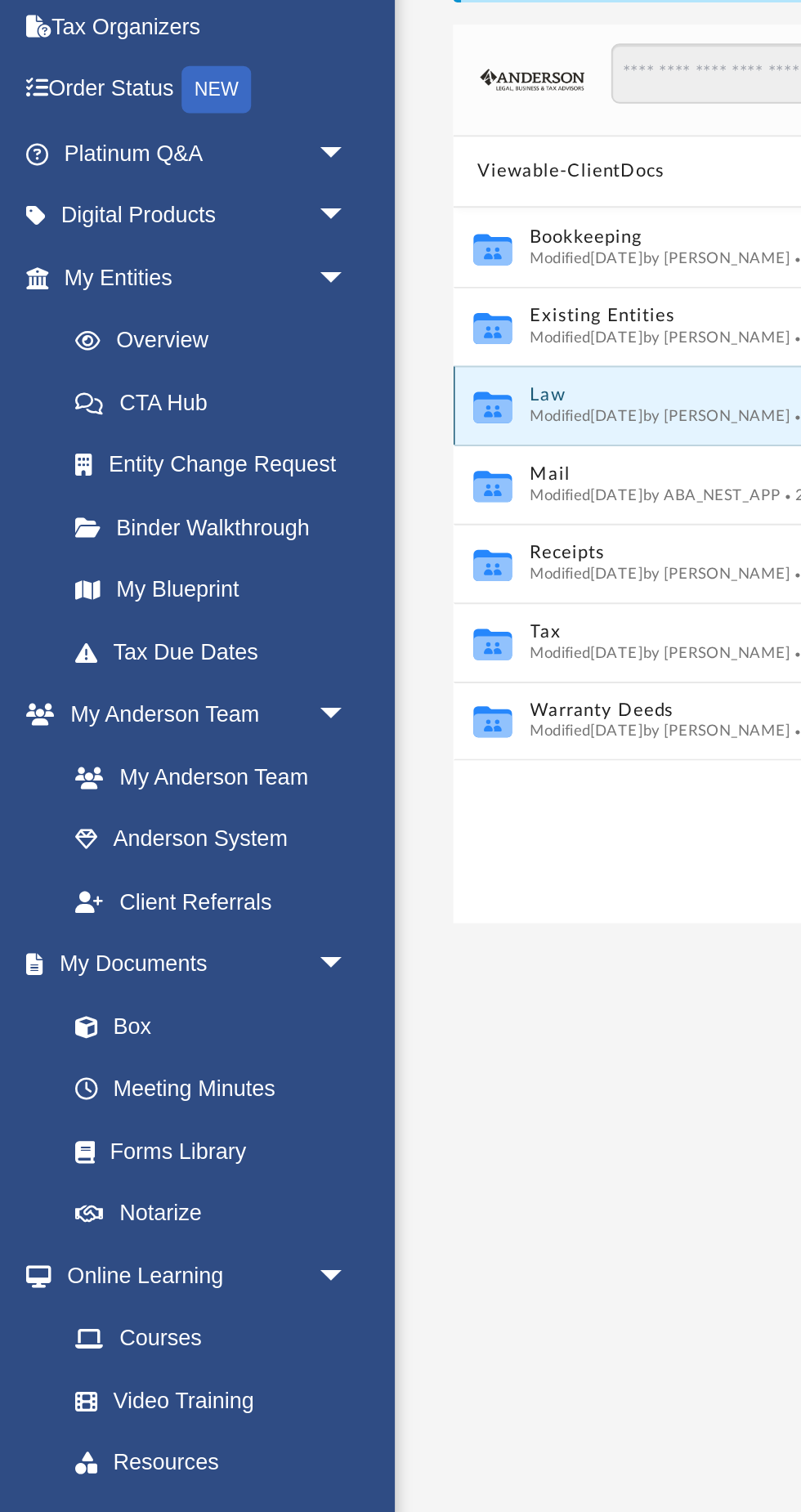
click at [302, 381] on span "Modified [DATE] by [PERSON_NAME]" at bounding box center [342, 382] width 135 height 8
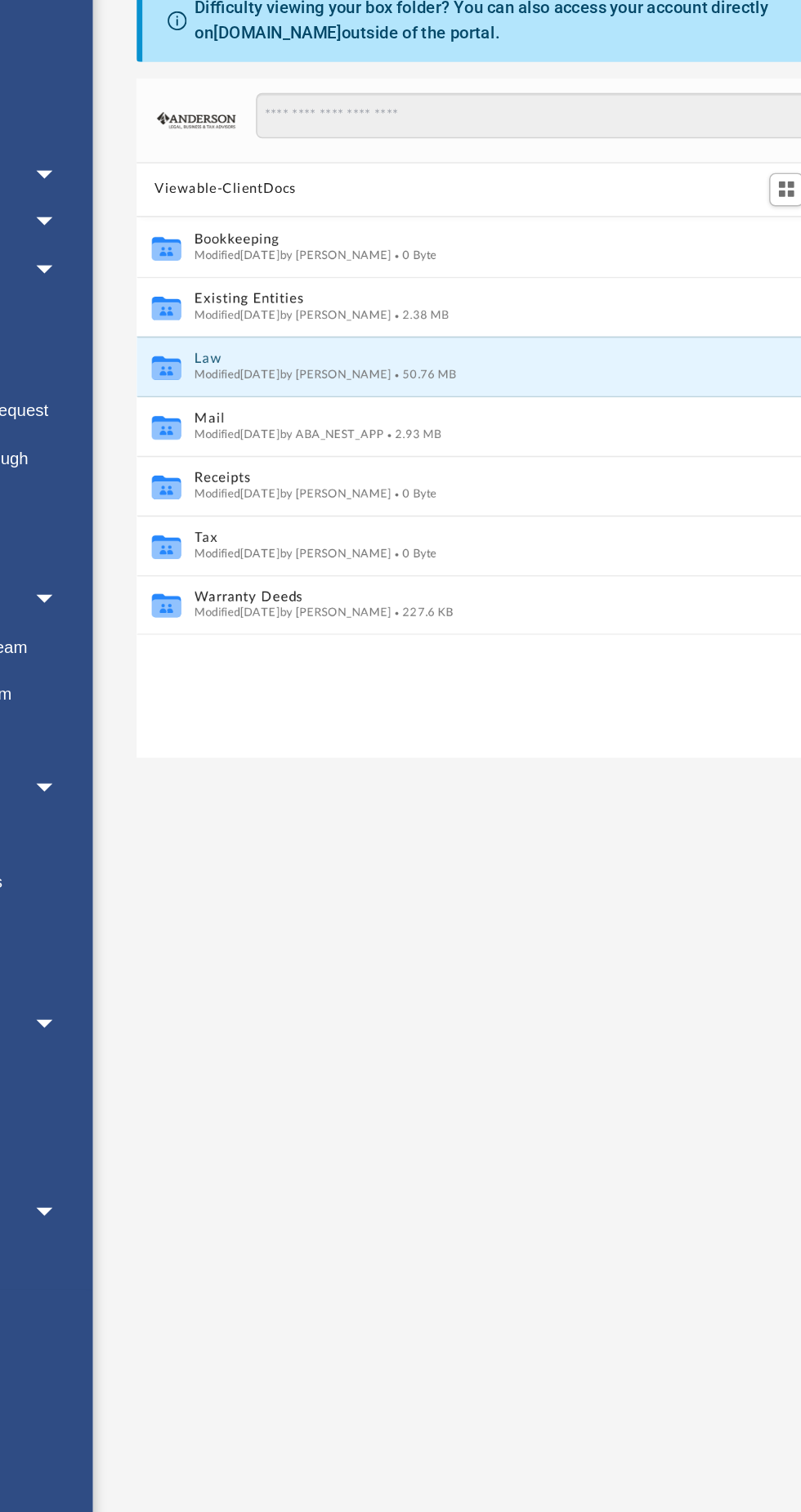
click at [283, 370] on button "Law" at bounding box center [491, 371] width 435 height 11
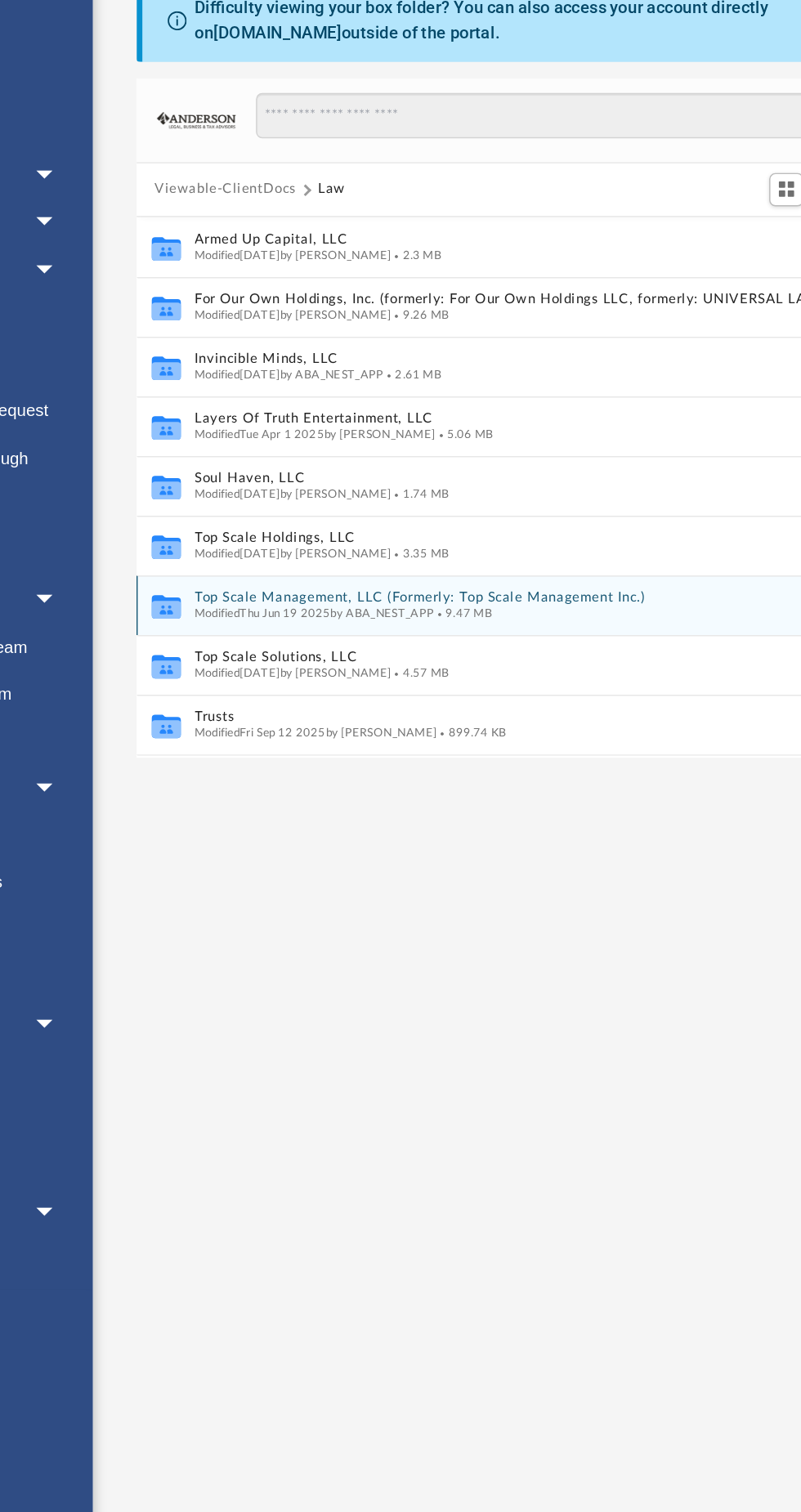
click at [342, 544] on span "Modified Thu Jun 19 2025 by ABA_NEST_APP" at bounding box center [356, 545] width 165 height 8
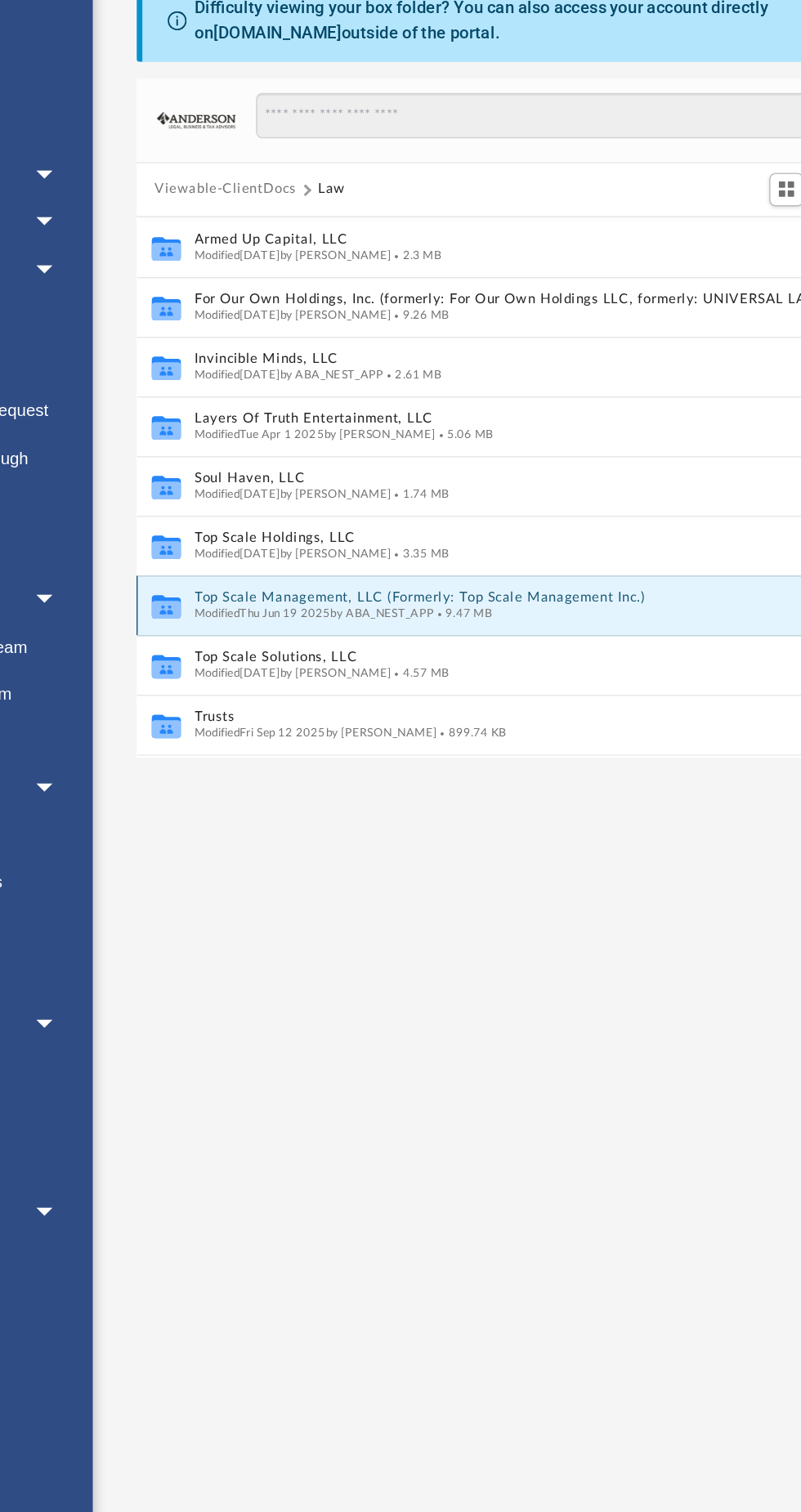
click at [321, 544] on span "Modified Thu Jun 19 2025 by ABA_NEST_APP" at bounding box center [356, 545] width 165 height 8
click at [299, 538] on button "Top Scale Management, LLC (Formerly: Top Scale Management Inc.)" at bounding box center [491, 534] width 435 height 11
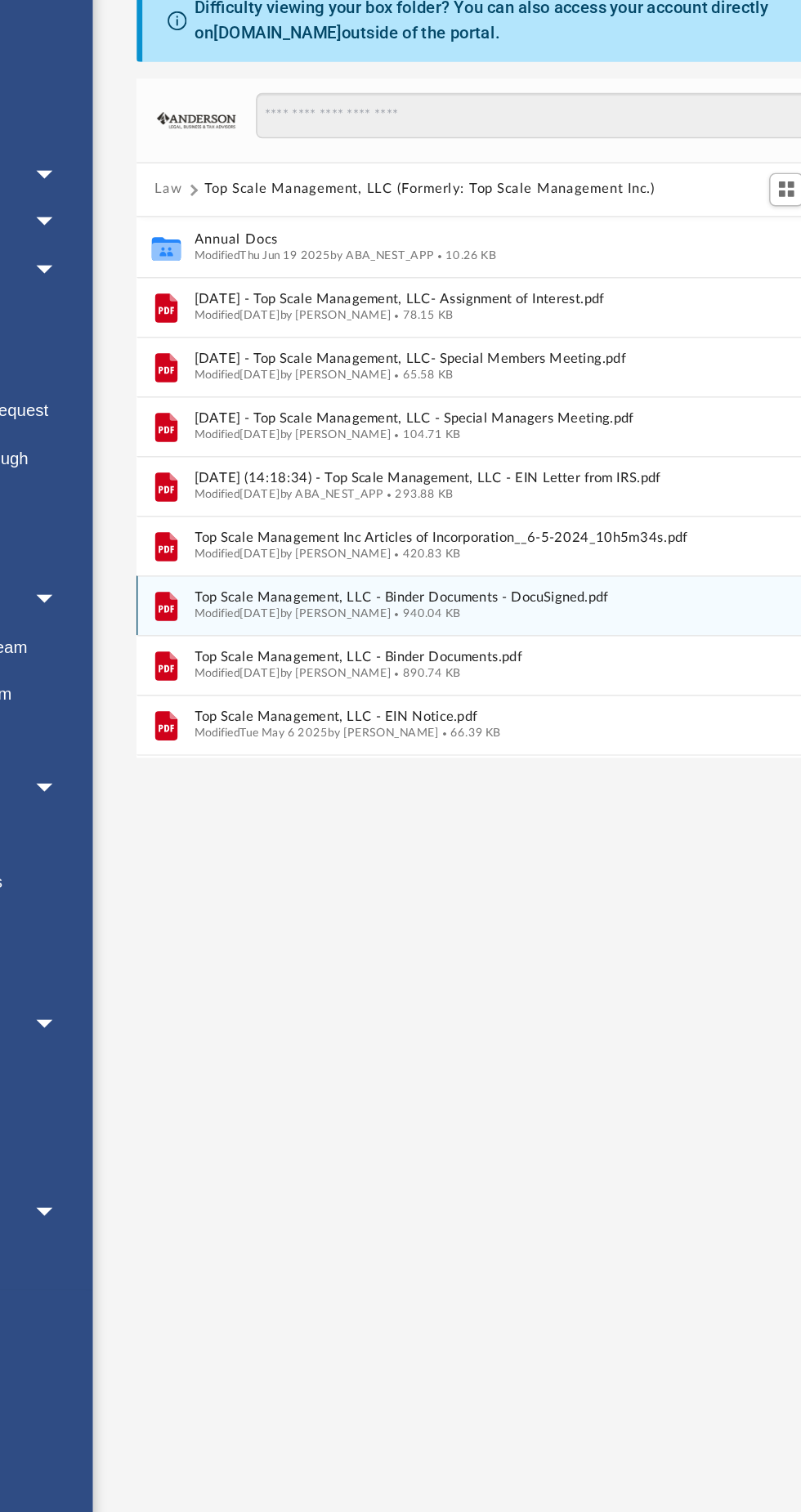
click at [333, 538] on span "Top Scale Management, LLC - Binder Documents - DocuSigned.pdf" at bounding box center [491, 534] width 435 height 11
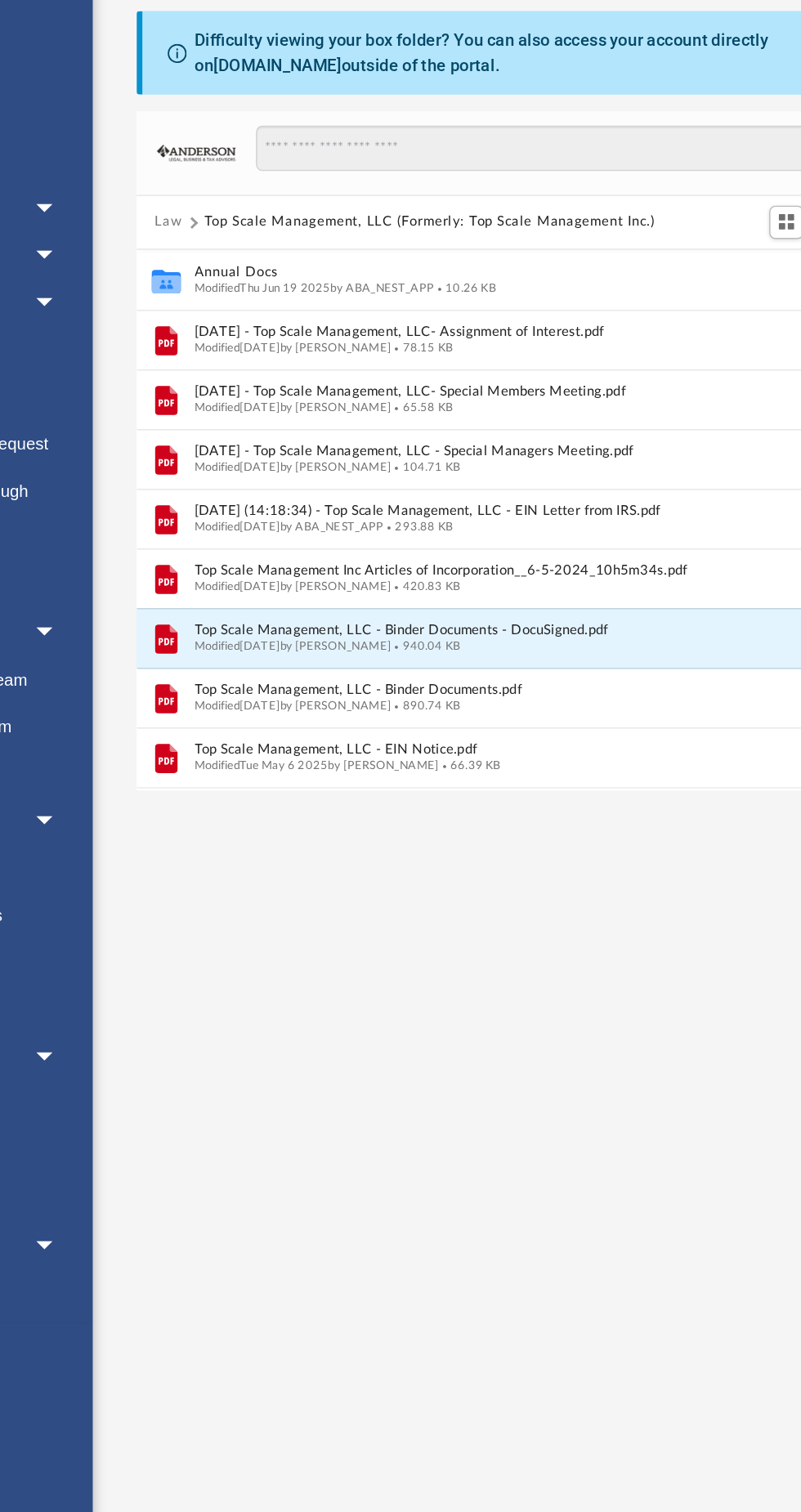
click at [412, 702] on div "App jayright321@gmail.com Sign Out jayright321@gmail.com Home Online Ordering T…" at bounding box center [400, 627] width 801 height 1198
click at [410, 706] on div "App jayright321@gmail.com Sign Out jayright321@gmail.com Home Online Ordering T…" at bounding box center [400, 627] width 801 height 1198
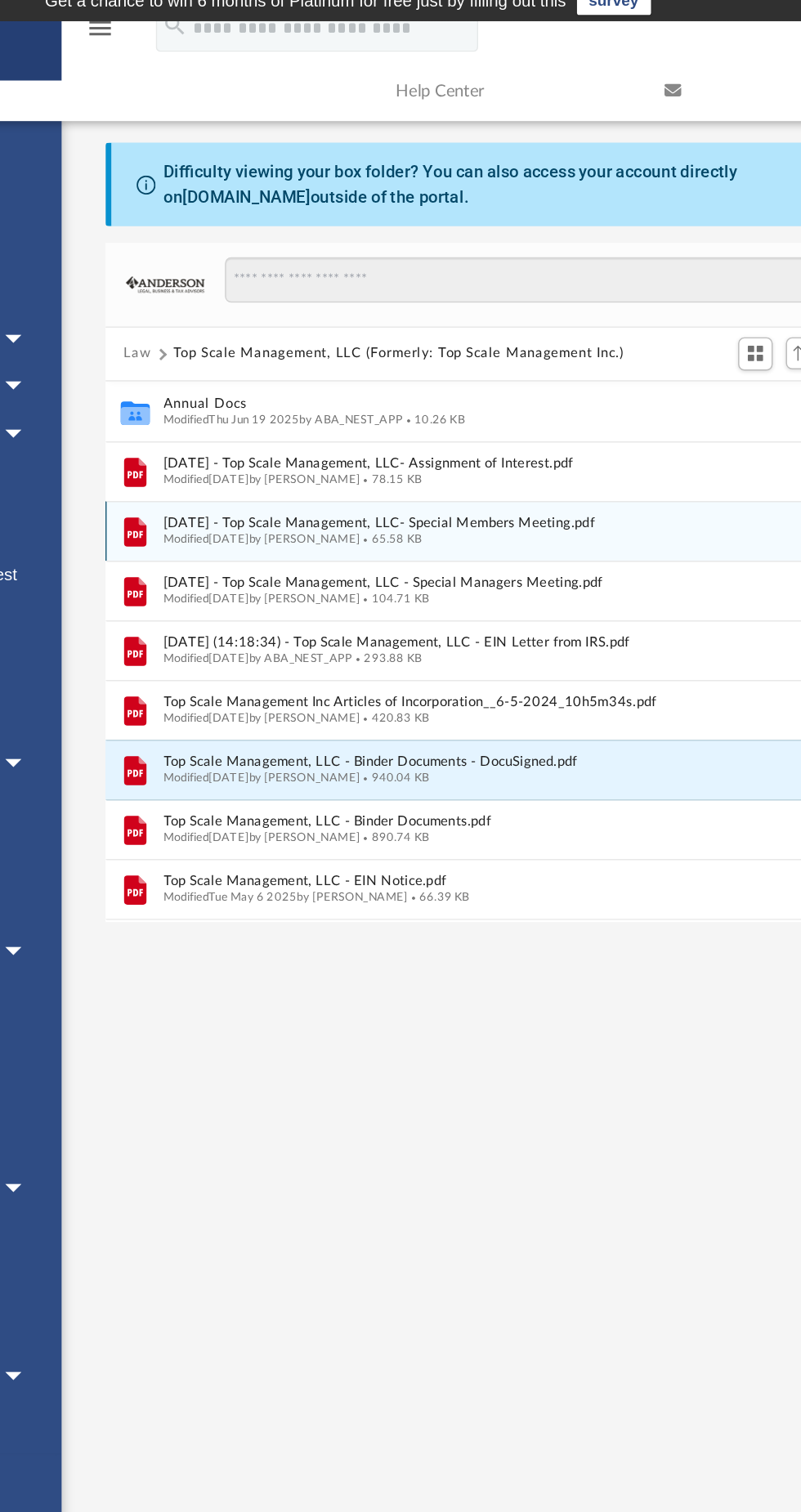
click at [290, 373] on span "2025.04.18 - Top Scale Management, LLC- Special Members Meeting.pdf" at bounding box center [491, 371] width 435 height 11
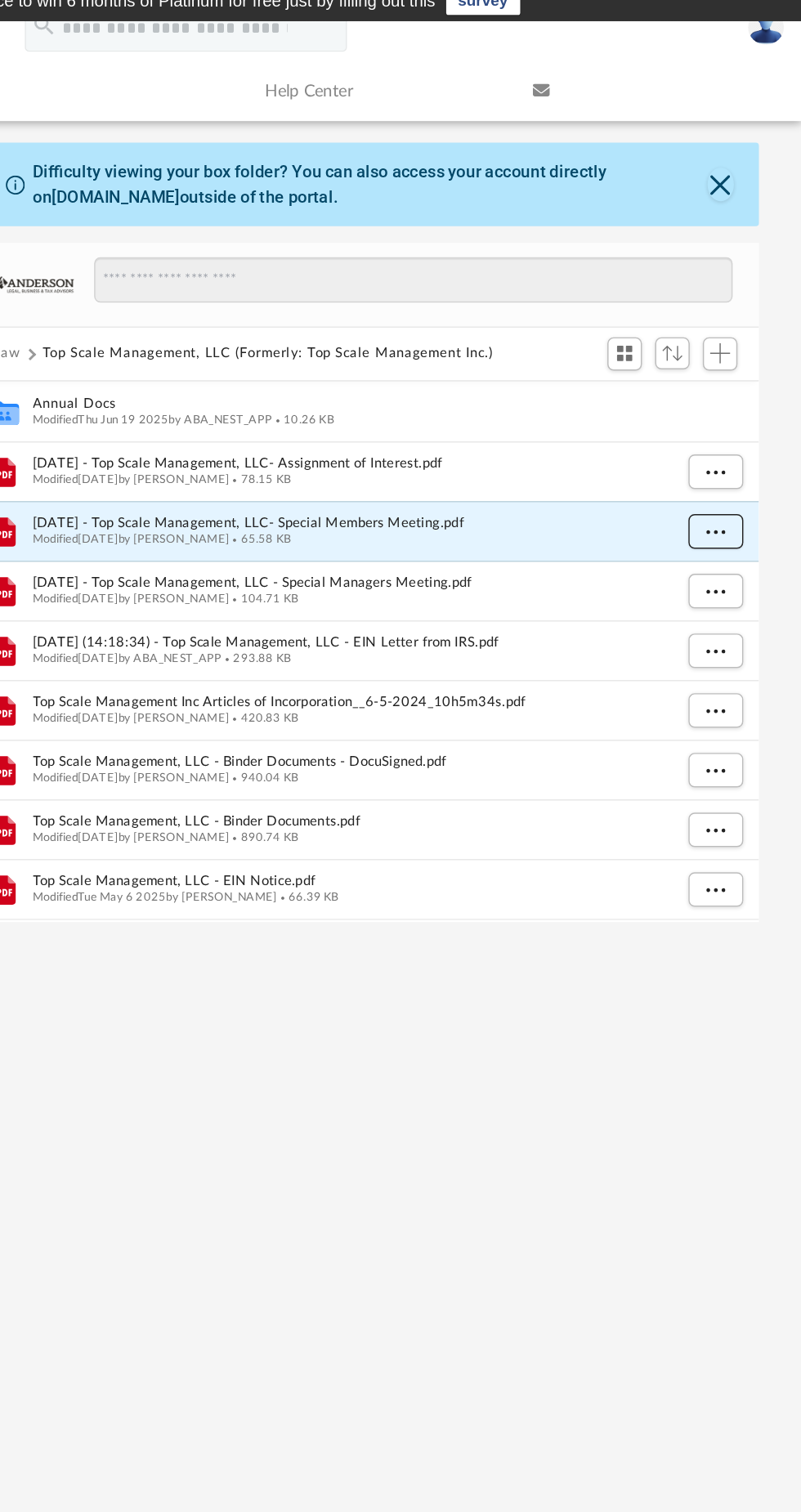
click at [736, 375] on span "More options" at bounding box center [742, 376] width 13 height 9
click at [696, 411] on ul "Preview Download" at bounding box center [726, 426] width 66 height 70
click at [716, 408] on li "Preview" at bounding box center [727, 409] width 48 height 17
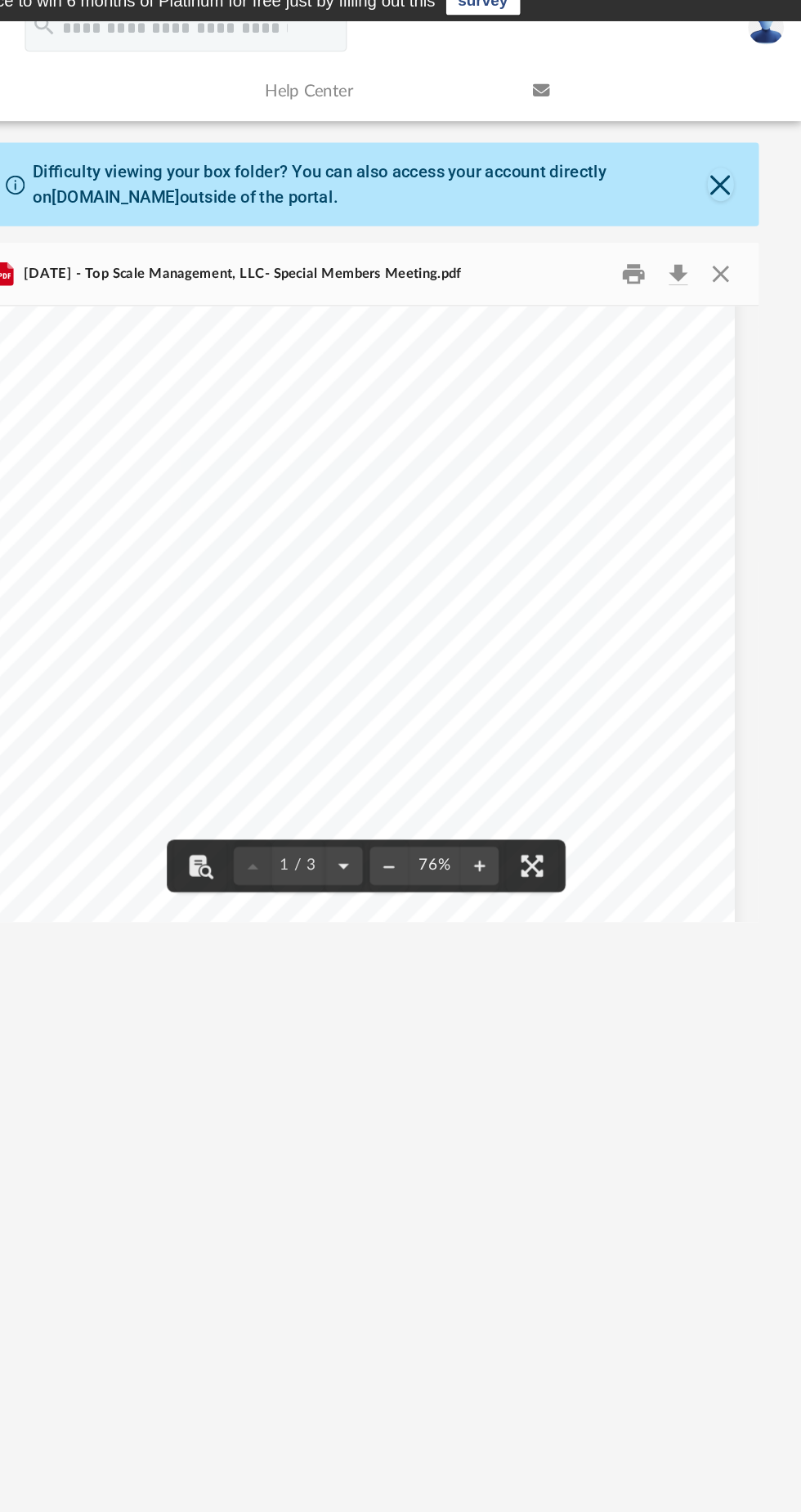
scroll to position [0, 0]
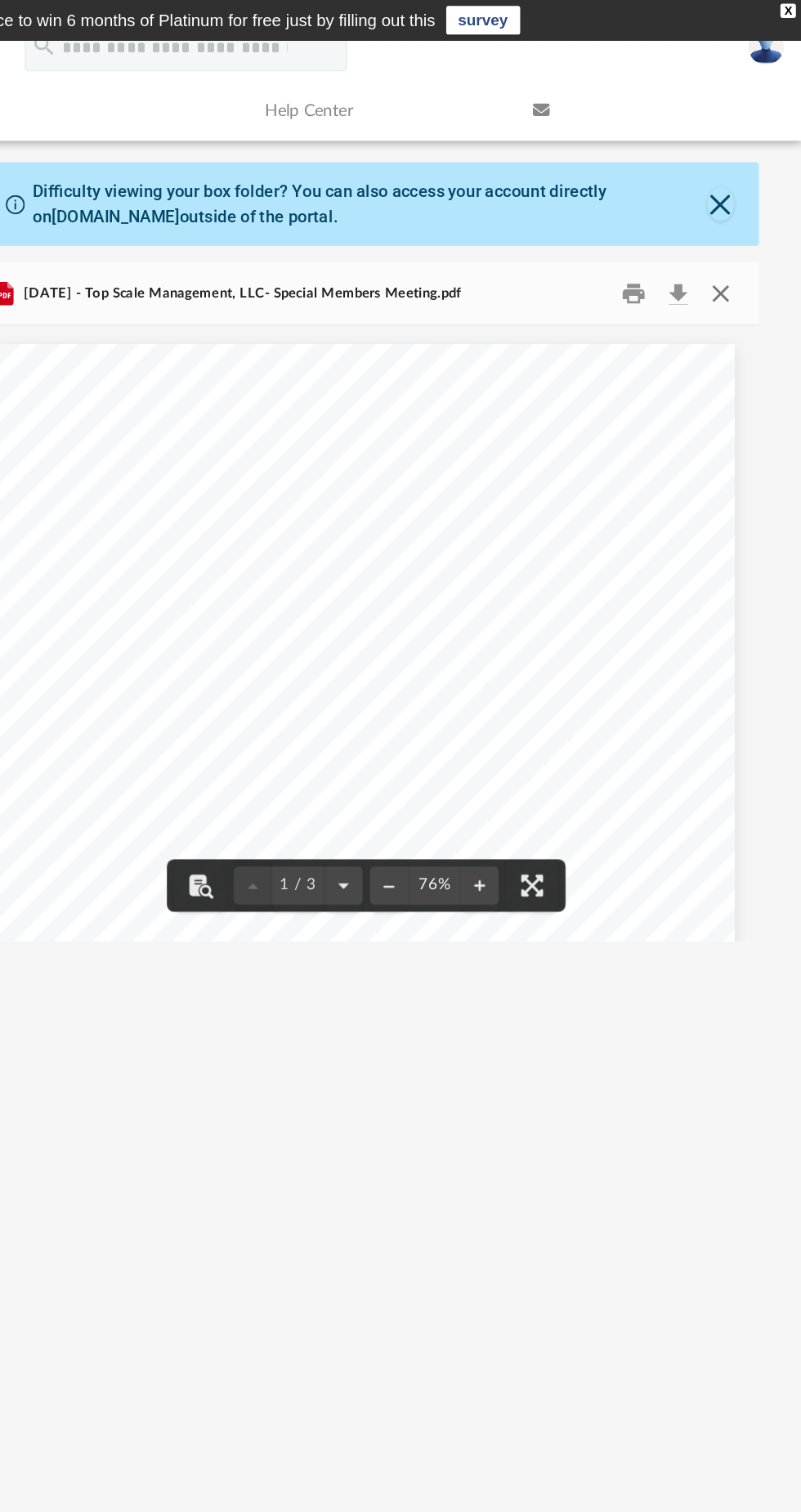
click at [748, 207] on button "Close" at bounding box center [746, 201] width 30 height 26
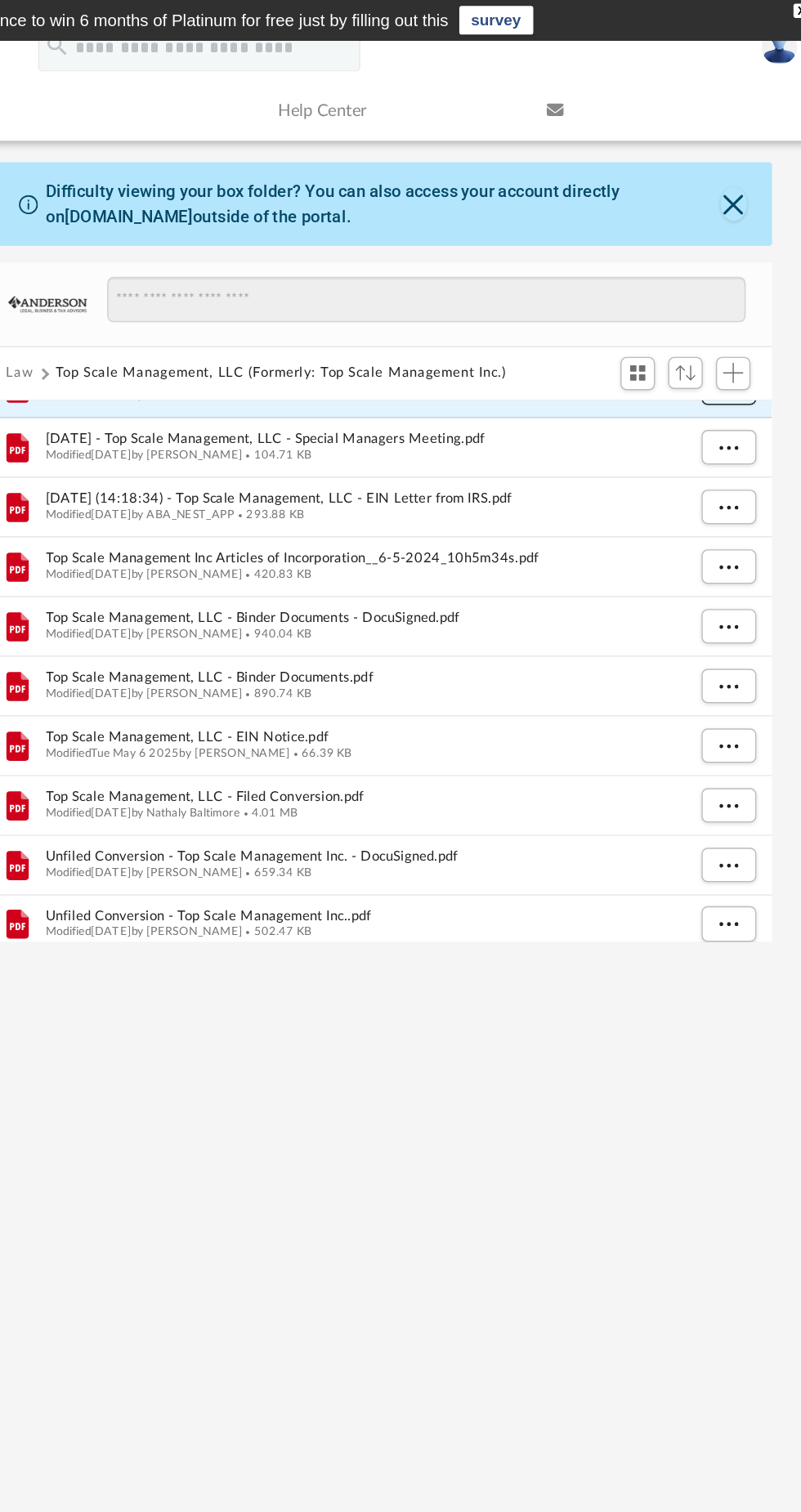
scroll to position [119, 0]
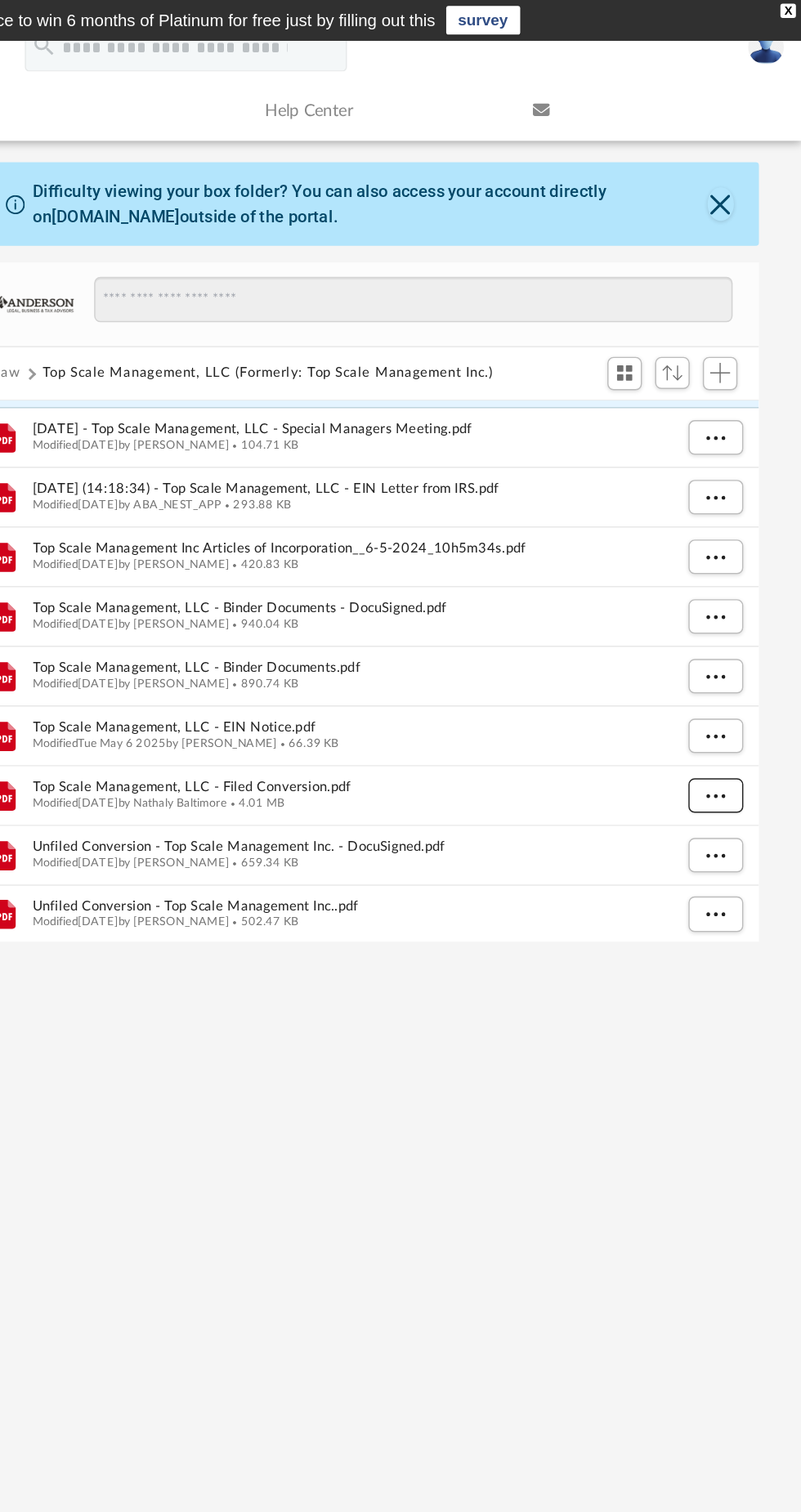
click at [740, 543] on span "More options" at bounding box center [742, 543] width 13 height 9
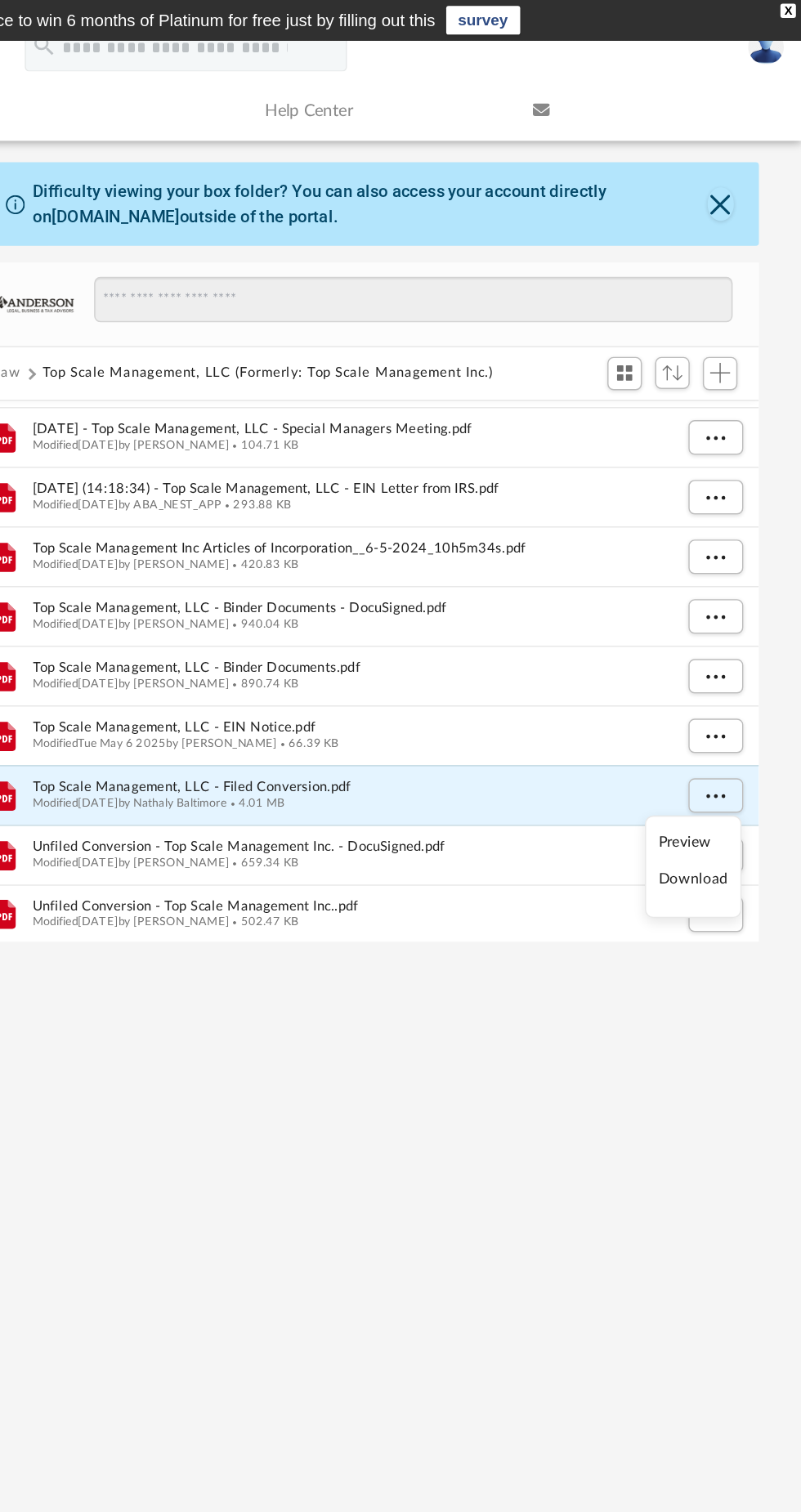
click at [699, 578] on ul "Preview Download" at bounding box center [726, 593] width 66 height 70
click at [703, 583] on li "Preview" at bounding box center [727, 576] width 48 height 17
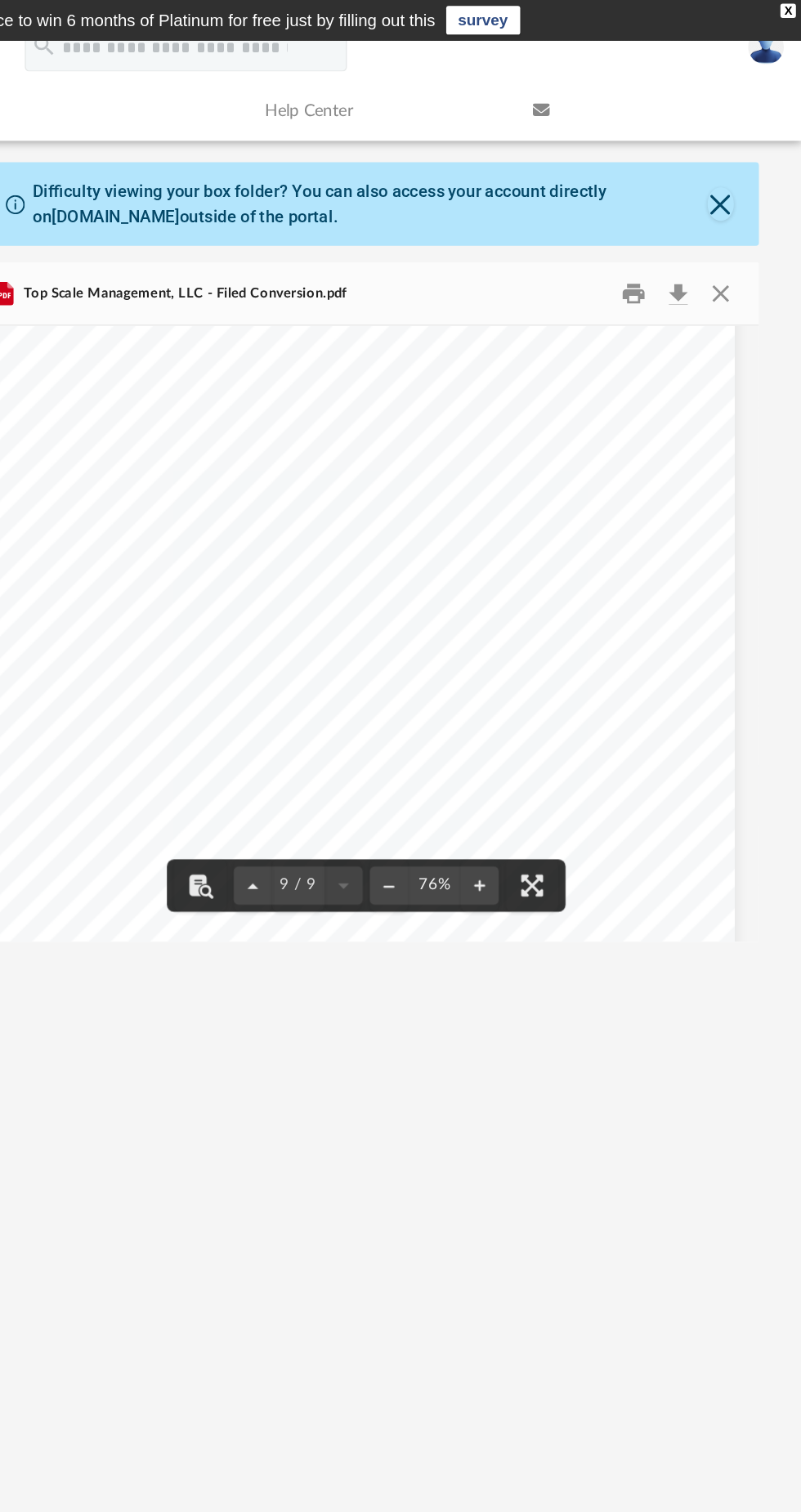
scroll to position [5671, 0]
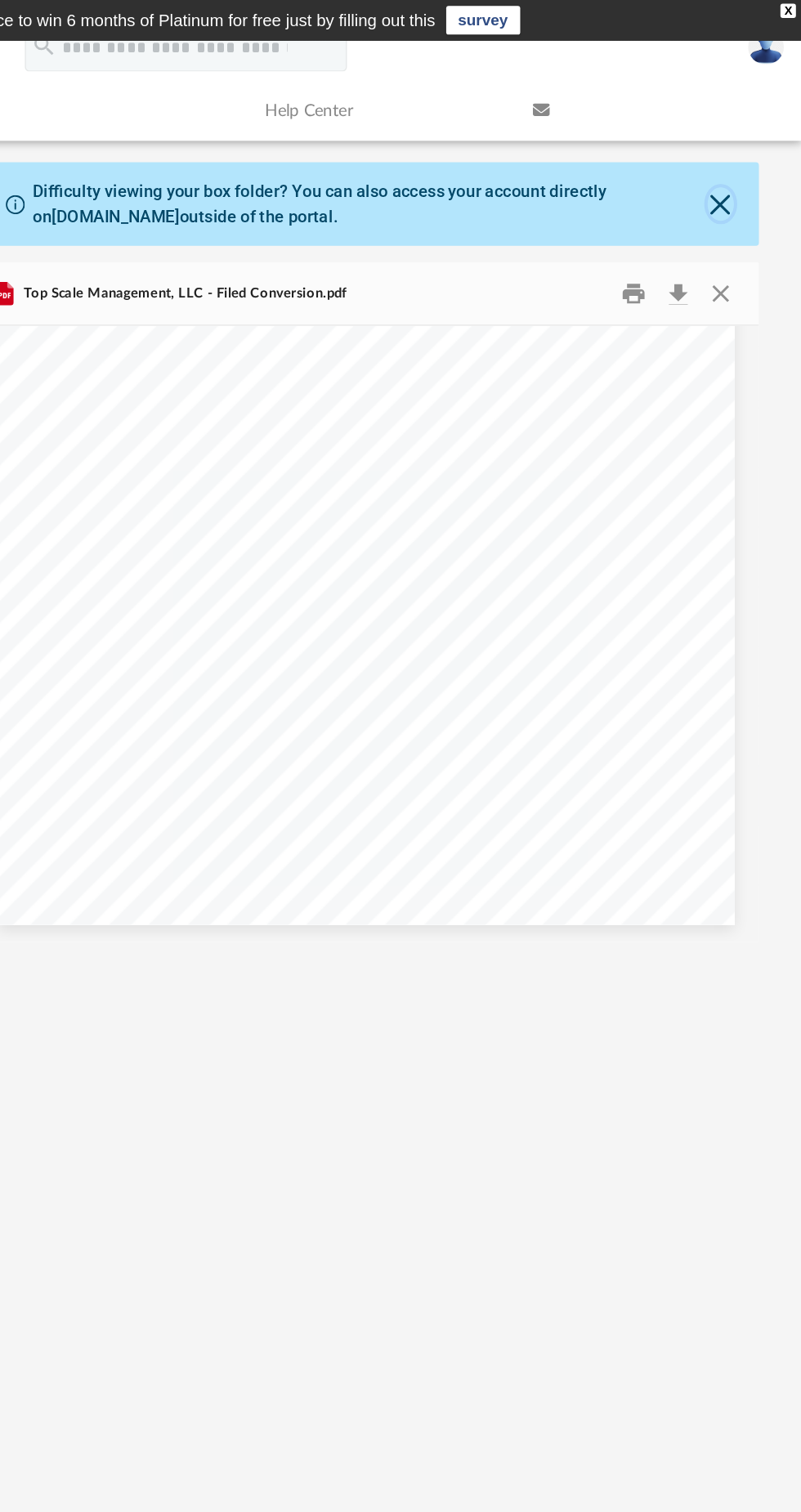
click at [740, 145] on button "Close" at bounding box center [745, 140] width 17 height 23
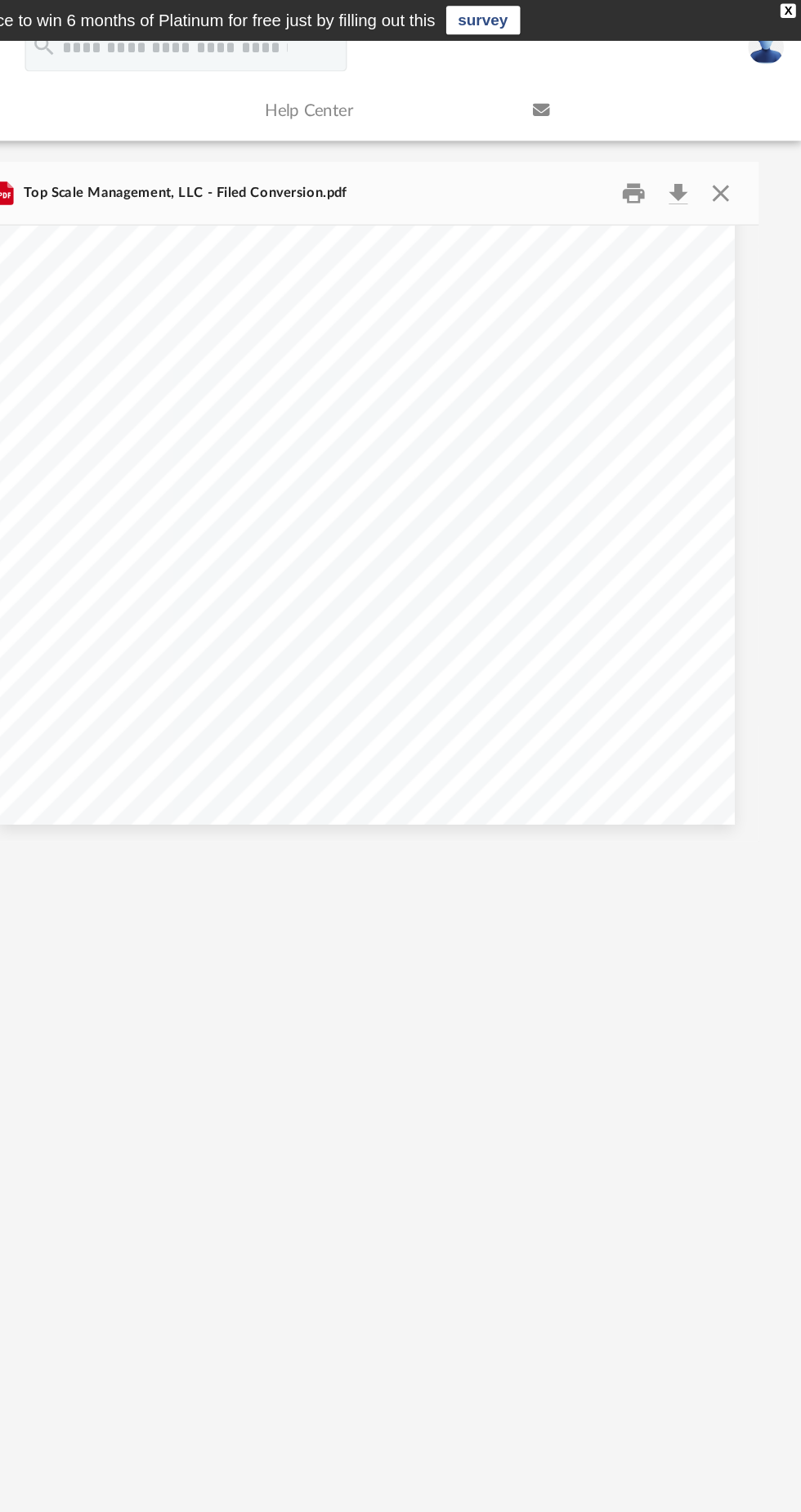
click at [734, 149] on div "Top Scale Management, LLC - Filed Conversion.pdf" at bounding box center [503, 133] width 537 height 44
click at [739, 146] on div "Top Scale Management, LLC - Filed Conversion.pdf" at bounding box center [503, 133] width 537 height 44
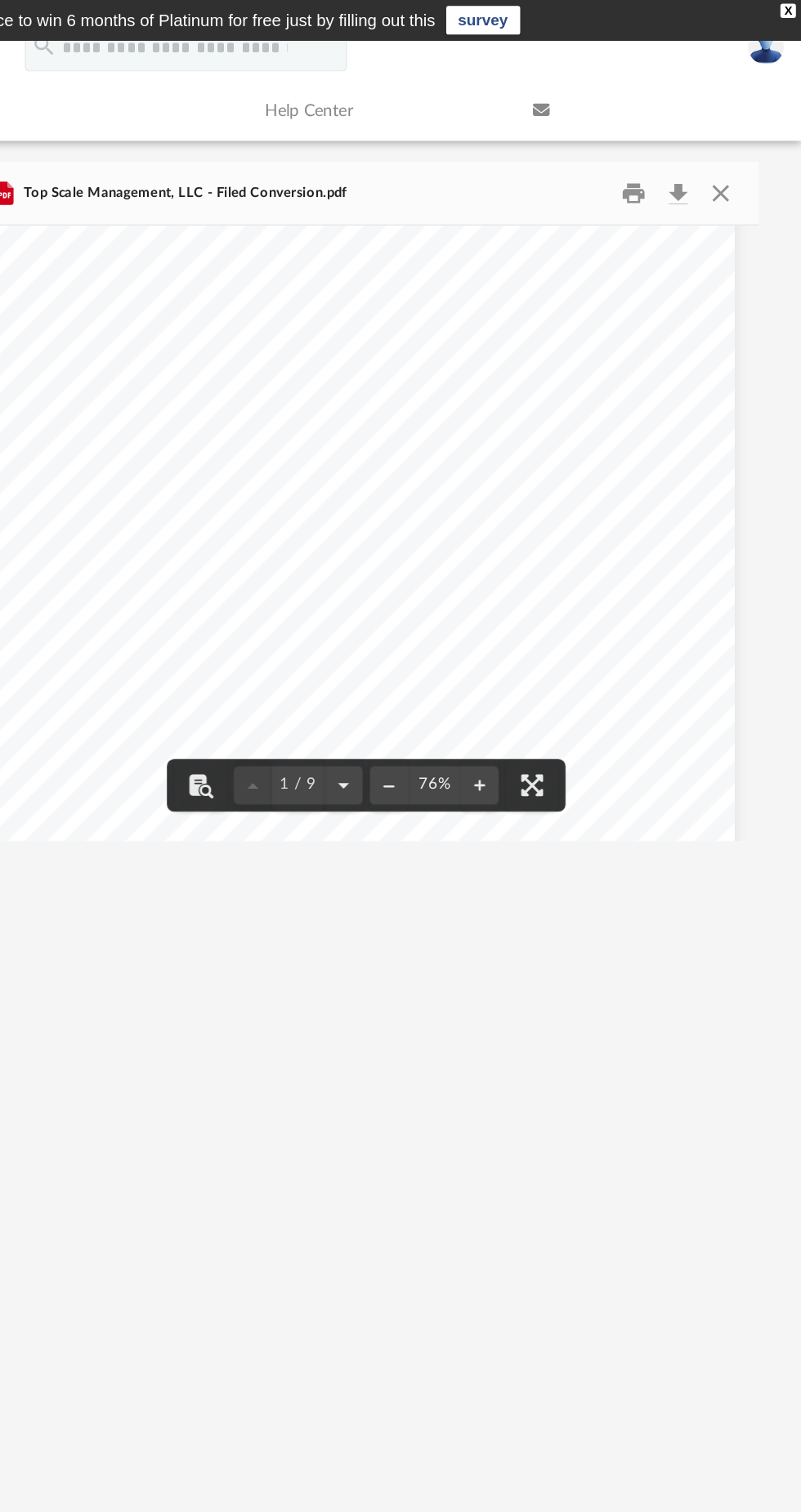
scroll to position [0, 0]
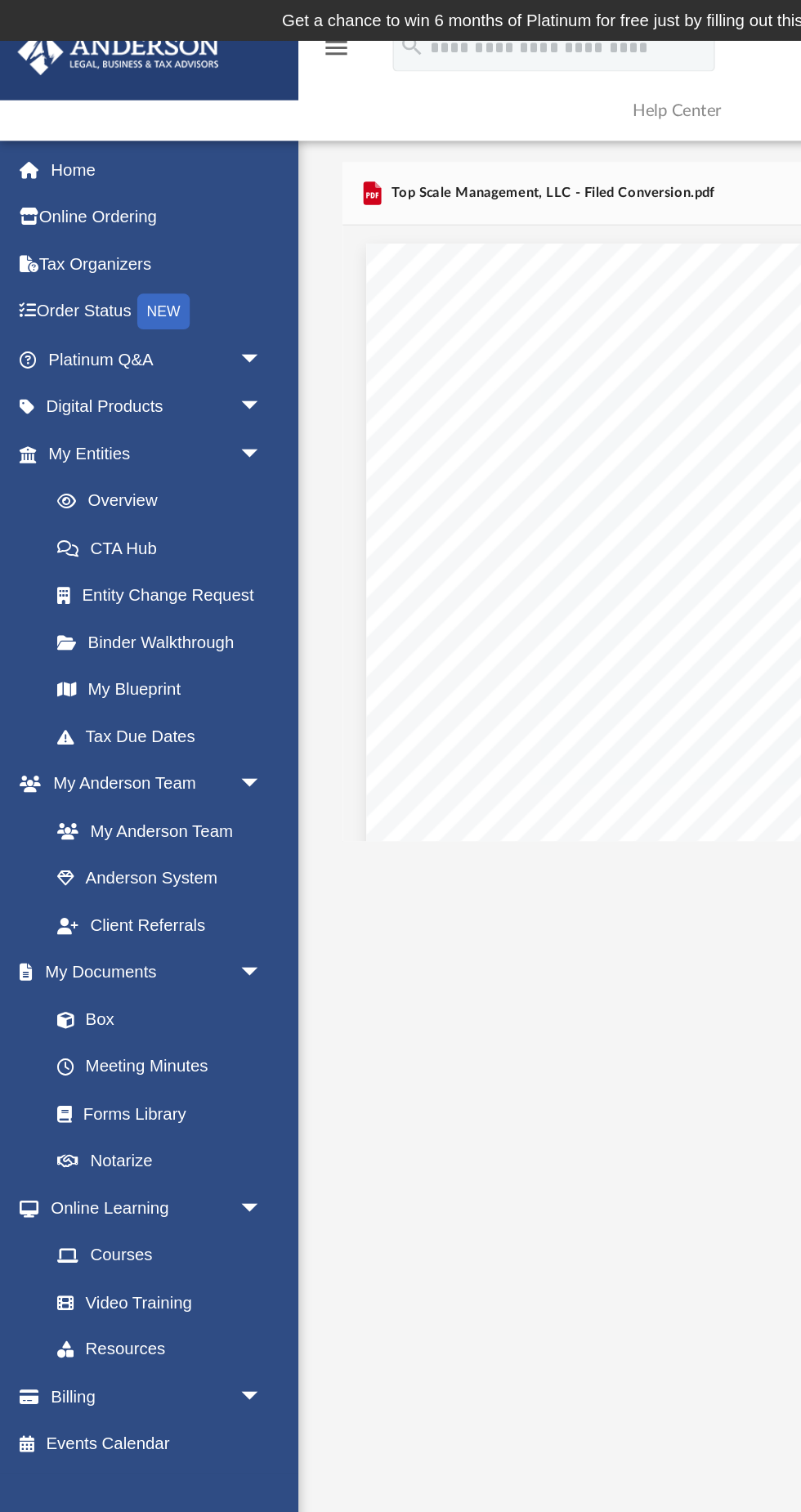
click at [83, 691] on link "Box" at bounding box center [105, 698] width 165 height 33
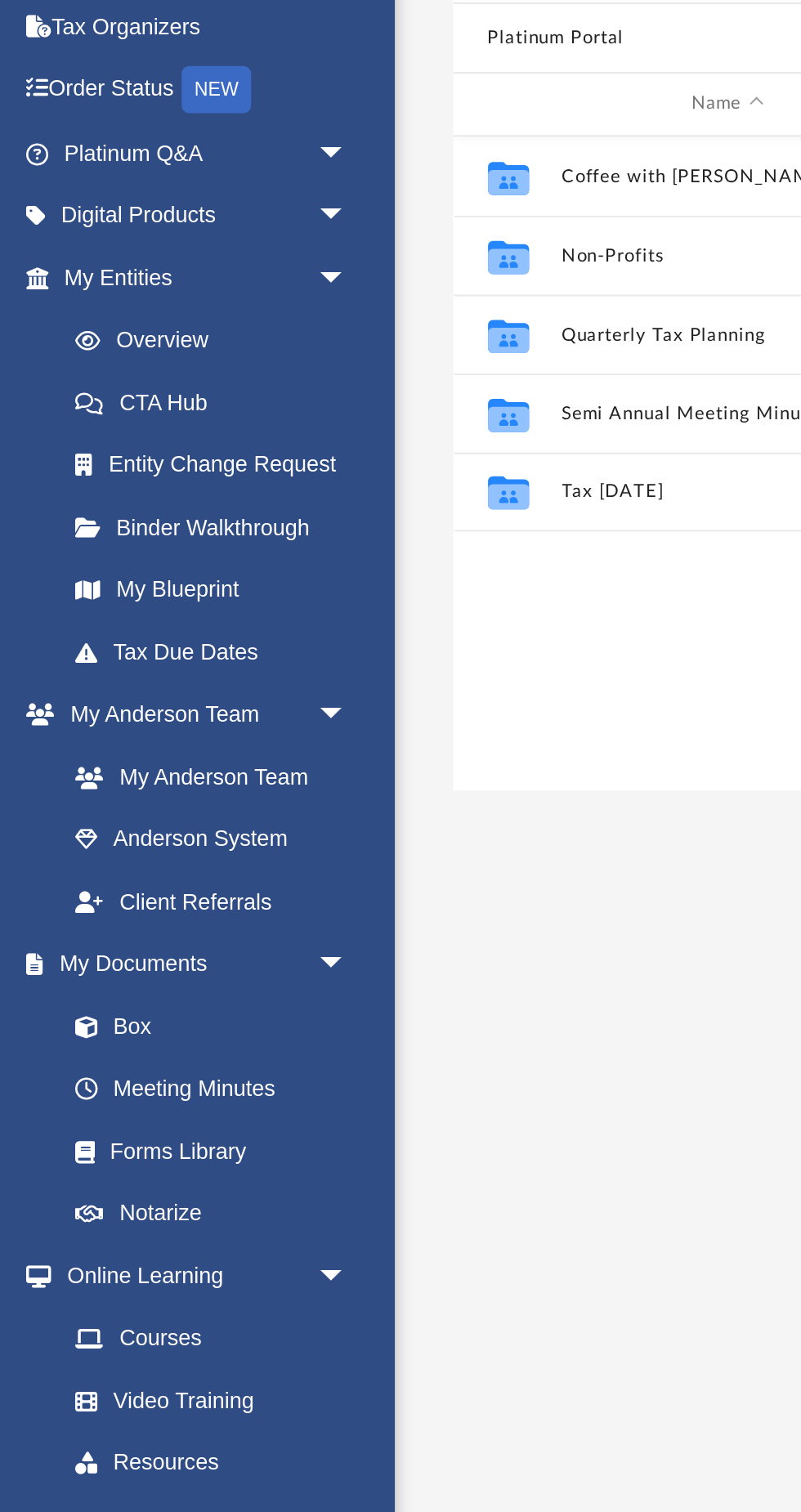
scroll to position [371, 537]
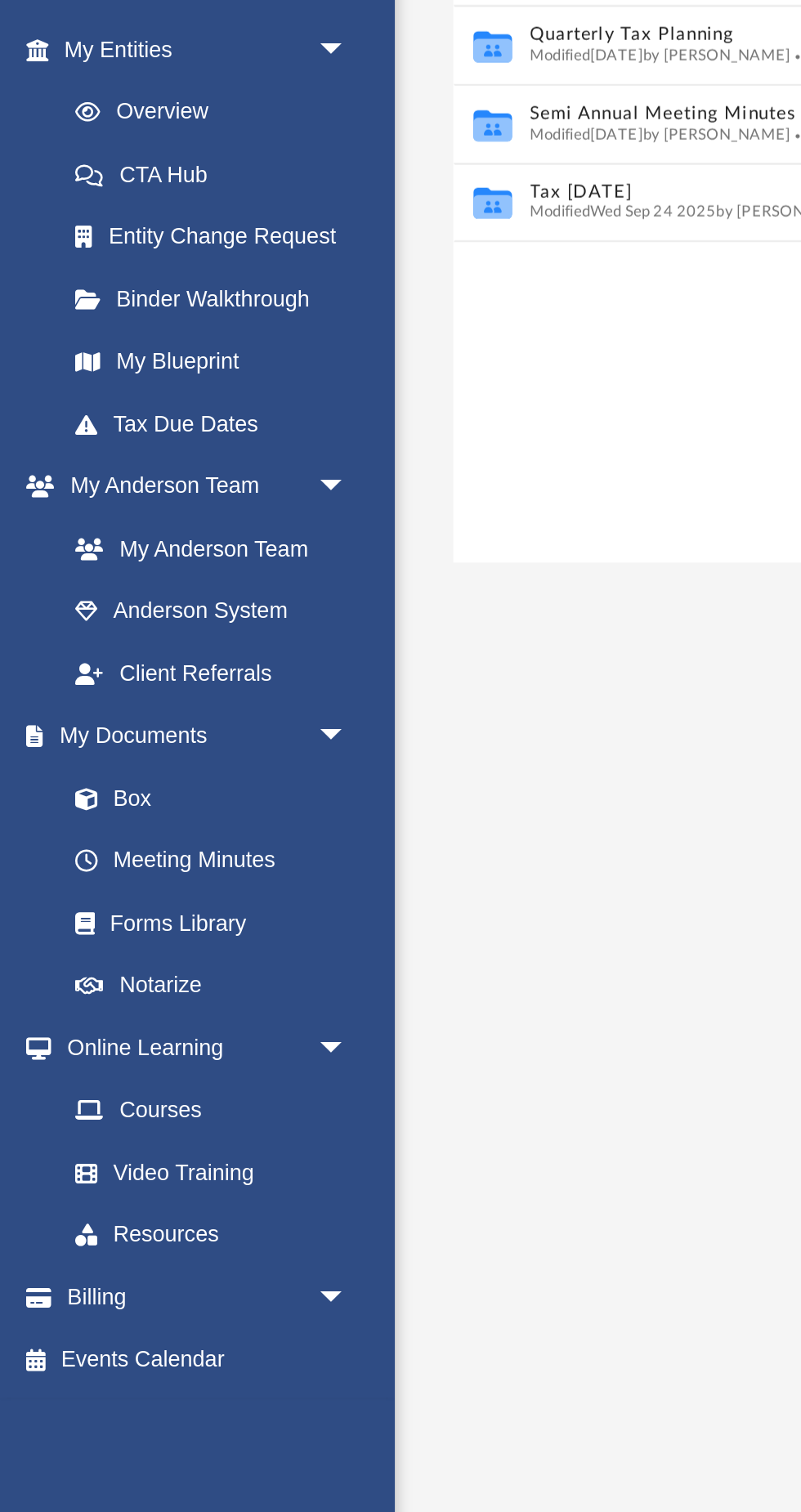
click at [84, 701] on link "Box" at bounding box center [105, 698] width 165 height 33
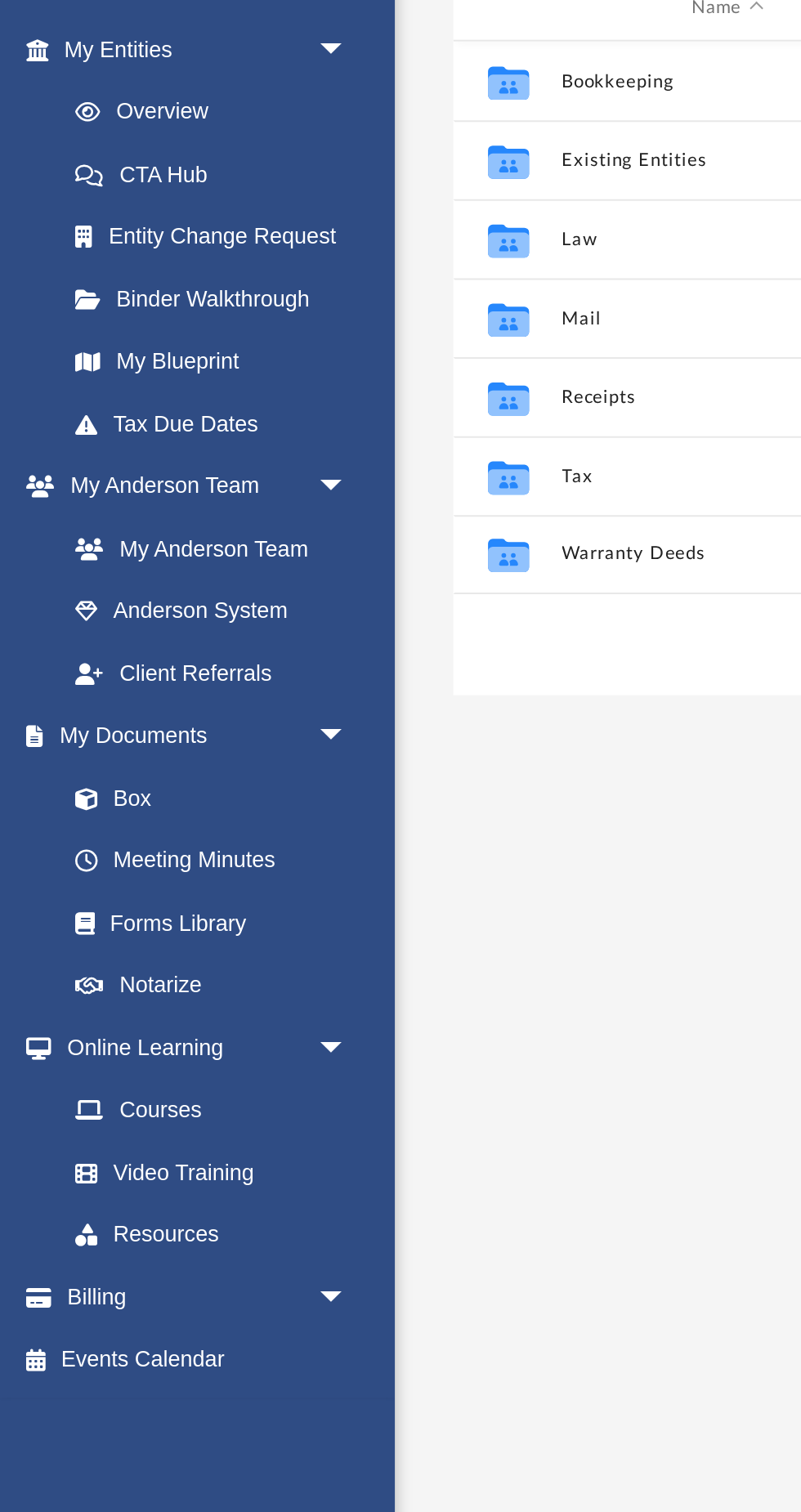
scroll to position [371, 537]
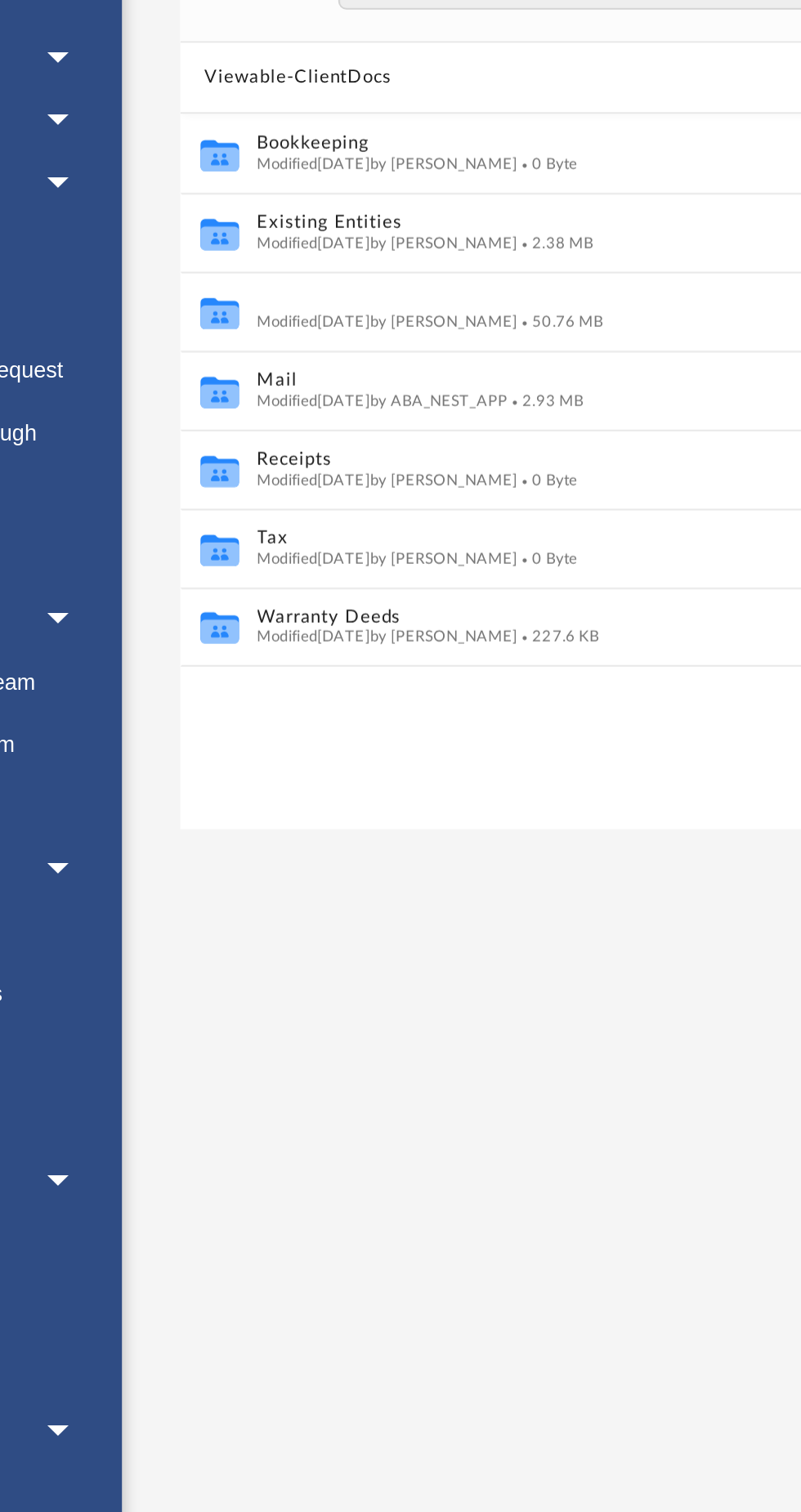
click at [307, 370] on button "Law" at bounding box center [491, 371] width 435 height 11
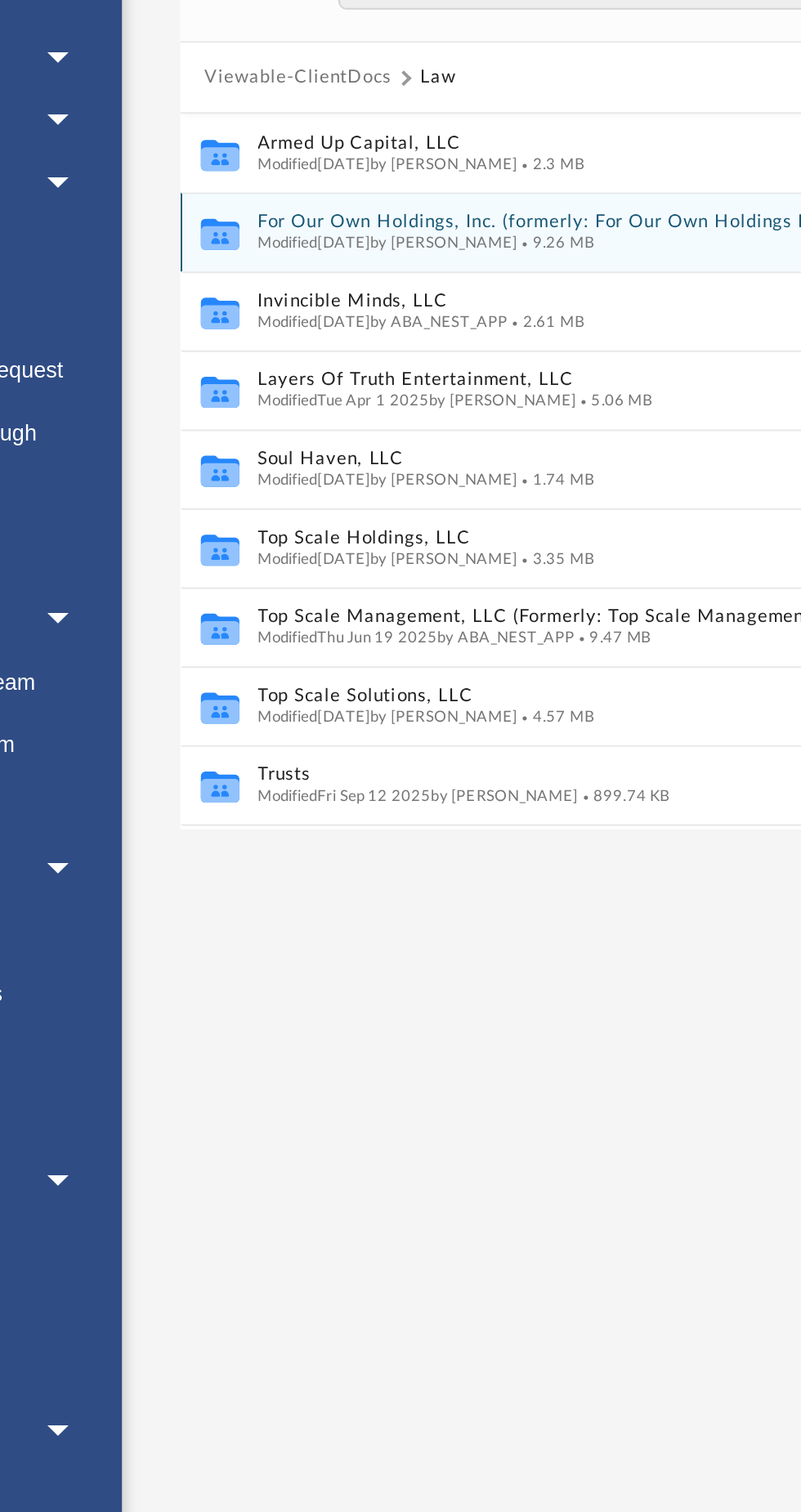
click at [376, 339] on span "Modified [DATE] by [PERSON_NAME]" at bounding box center [342, 341] width 135 height 8
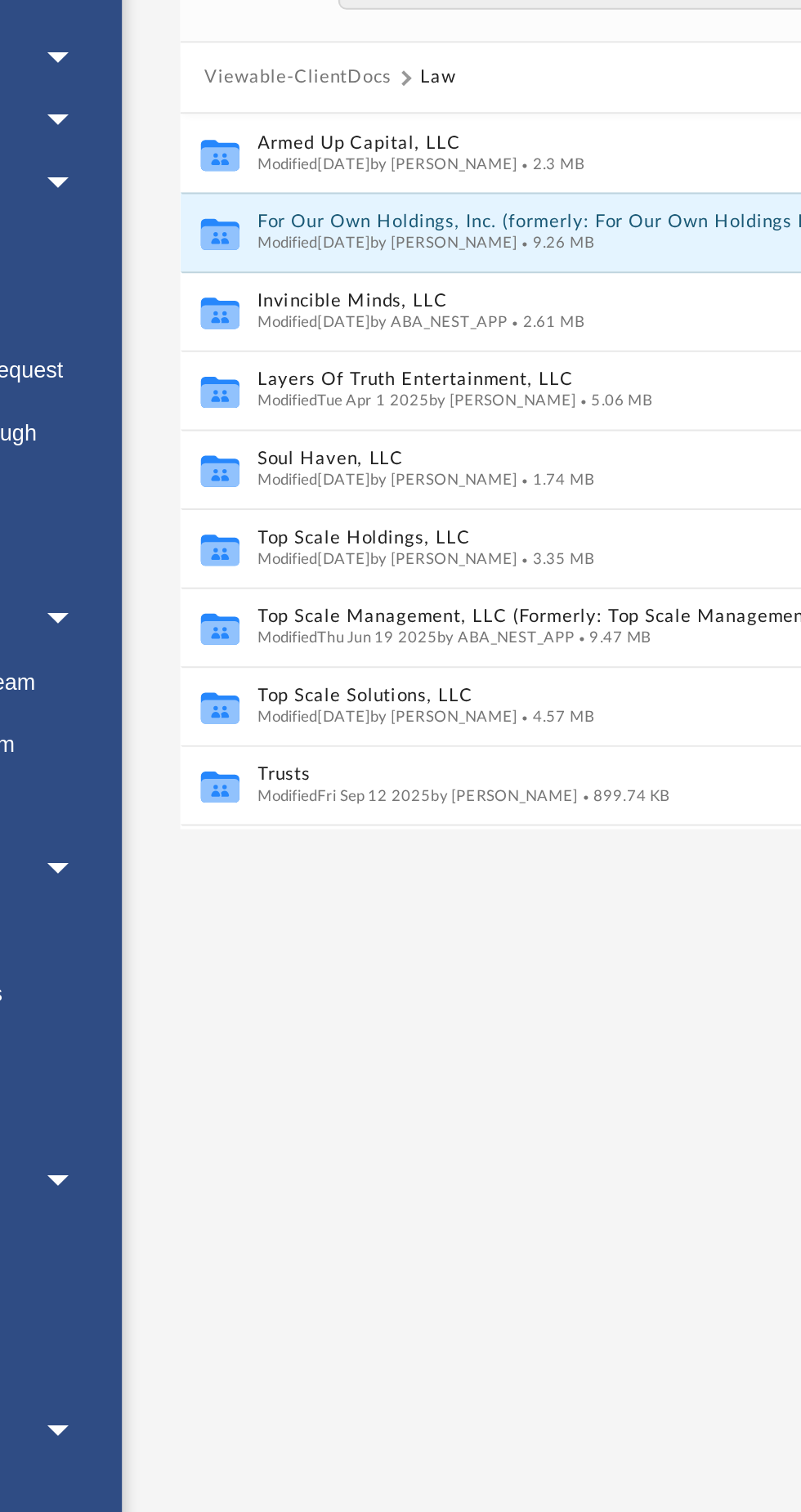
click at [321, 333] on button "For Our Own Holdings, Inc. (formerly: For Our Own Holdings LLC, formerly: UNIVE…" at bounding box center [491, 330] width 435 height 11
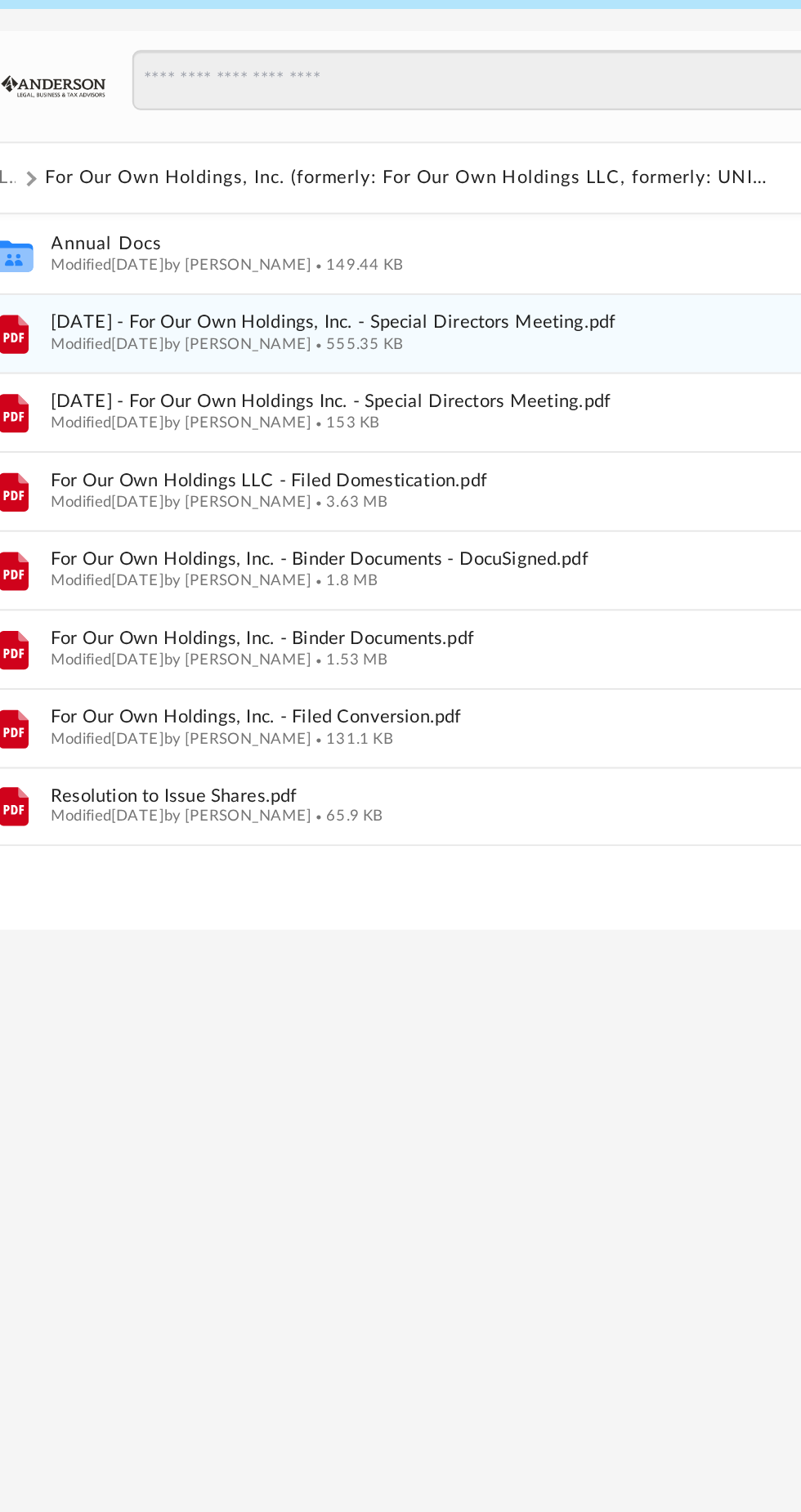
click at [456, 338] on span "555.35 KB" at bounding box center [432, 341] width 48 height 8
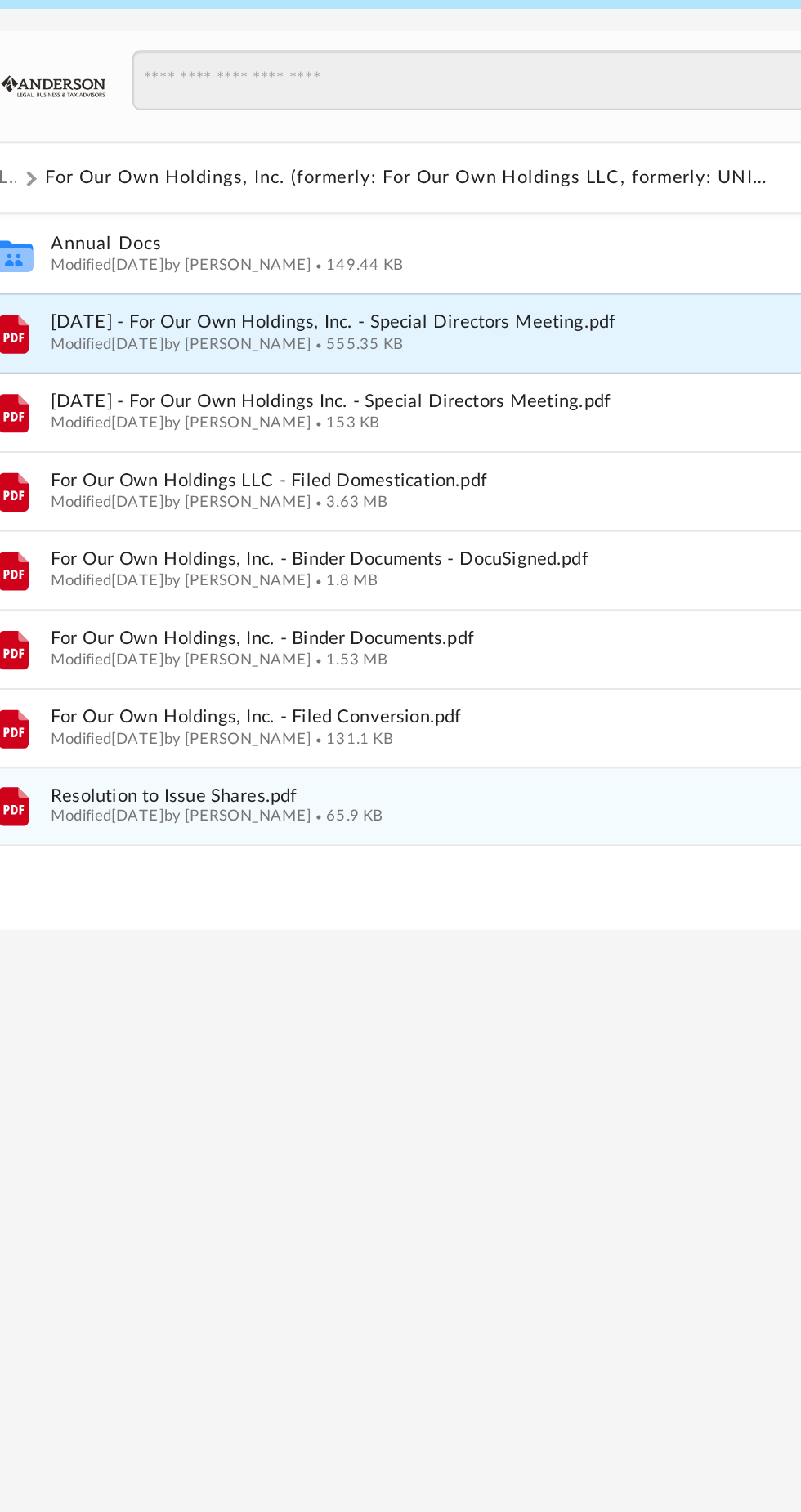
click at [398, 578] on span "Resolution to Issue Shares.pdf" at bounding box center [491, 575] width 435 height 11
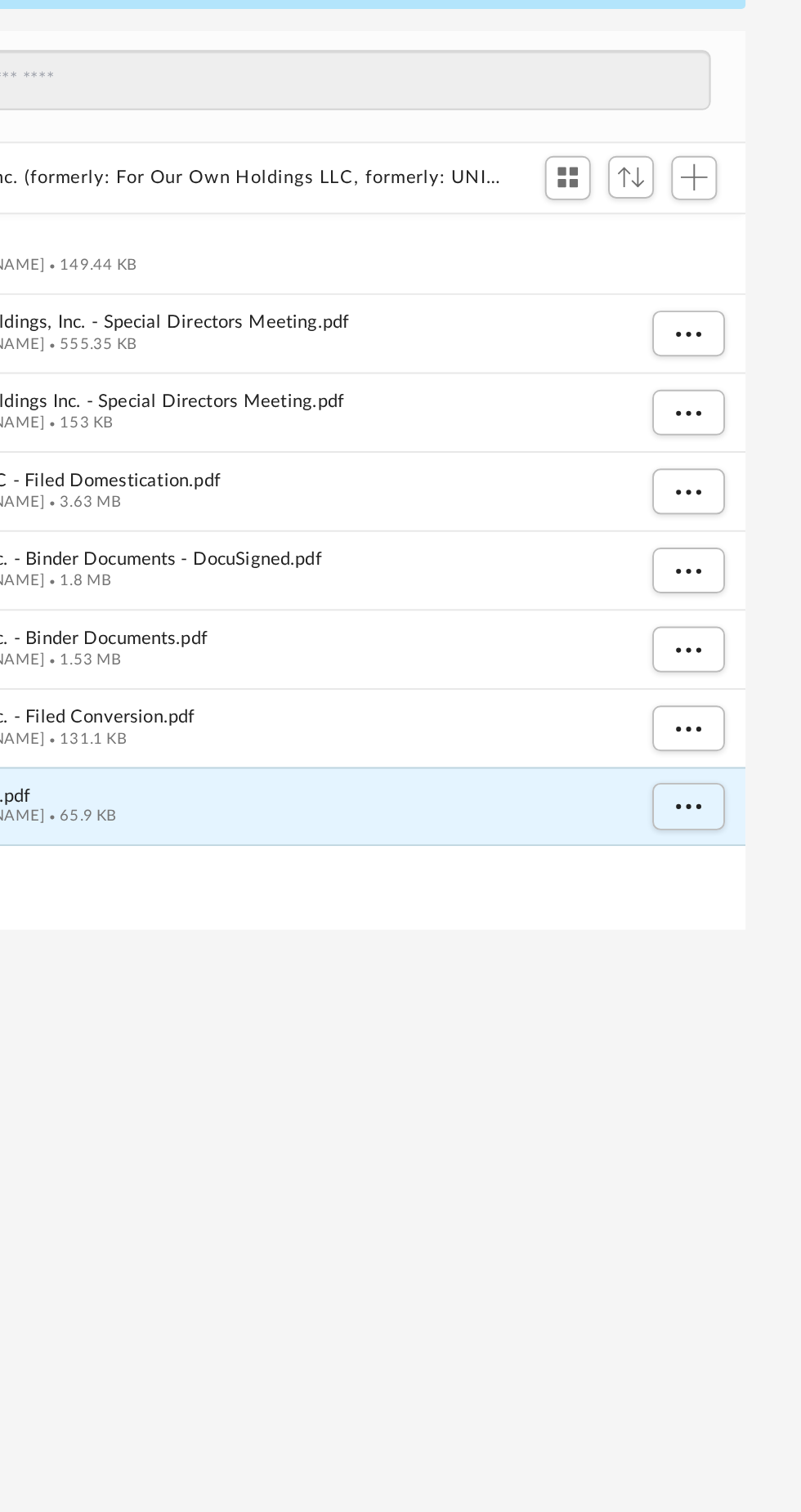
scroll to position [0, 0]
click at [743, 579] on span "More options" at bounding box center [742, 580] width 13 height 9
click at [729, 612] on li "Preview" at bounding box center [727, 613] width 48 height 17
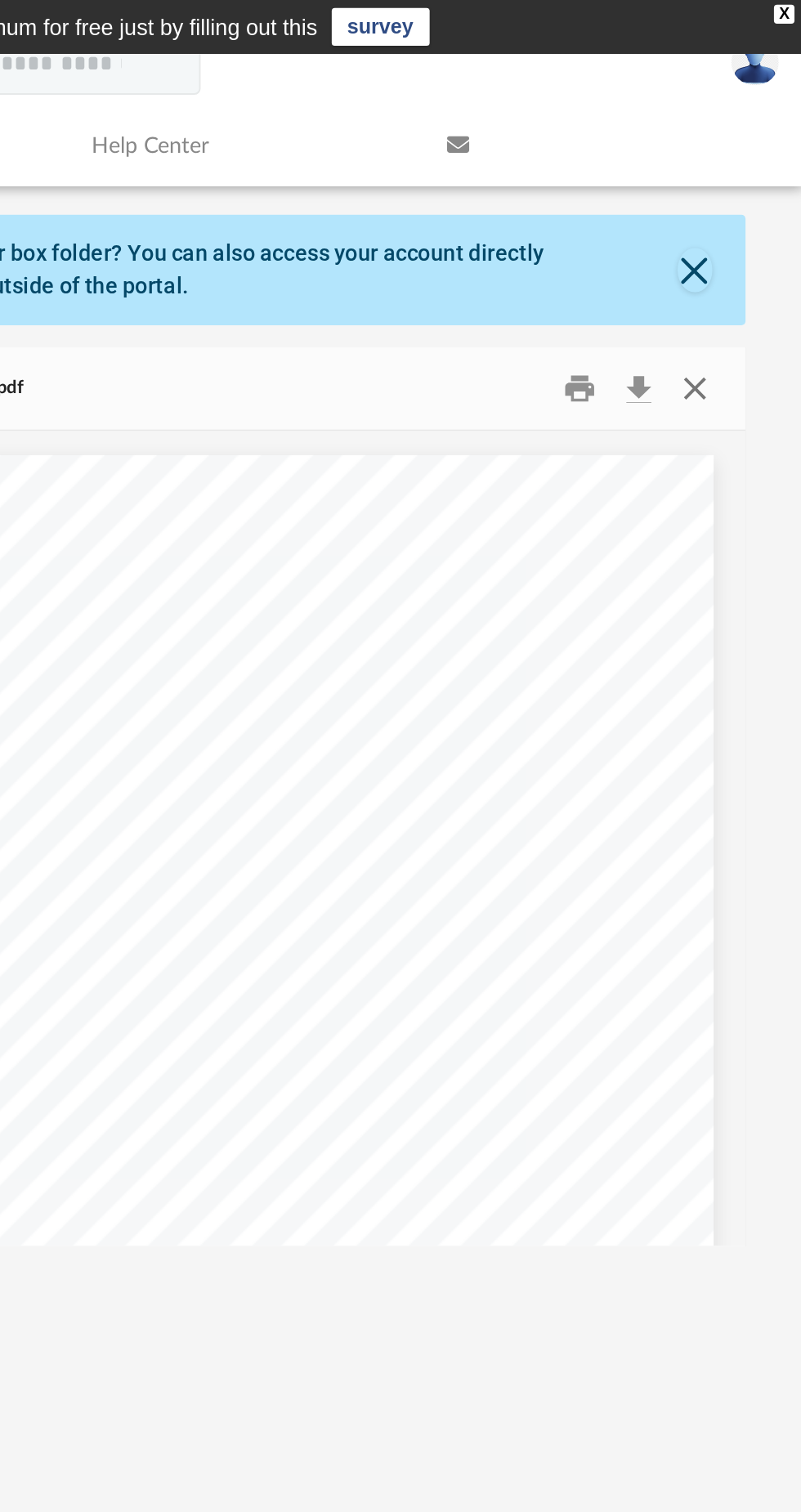
click at [750, 202] on button "Close" at bounding box center [746, 201] width 30 height 26
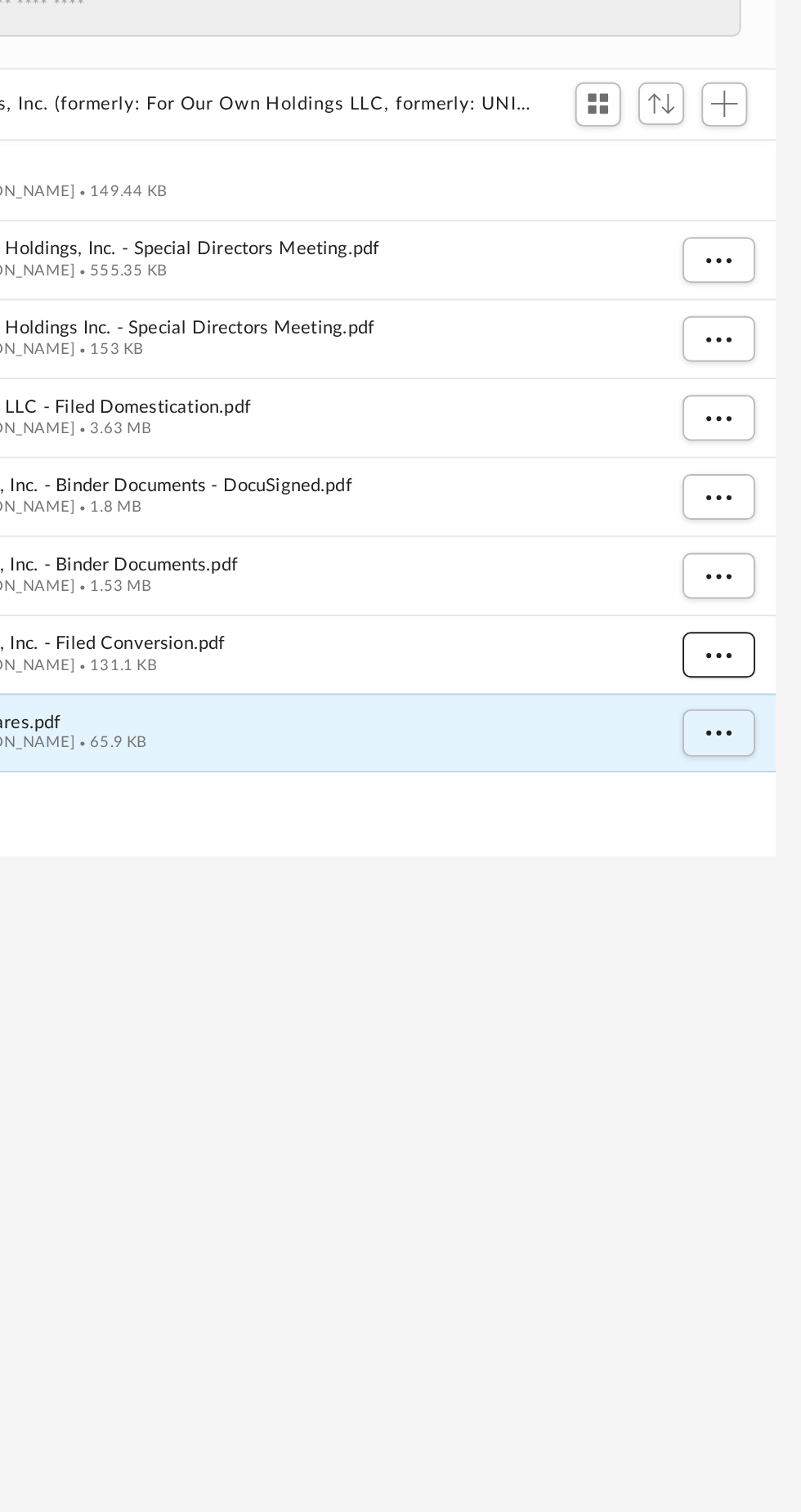
click at [745, 539] on span "More options" at bounding box center [742, 539] width 13 height 9
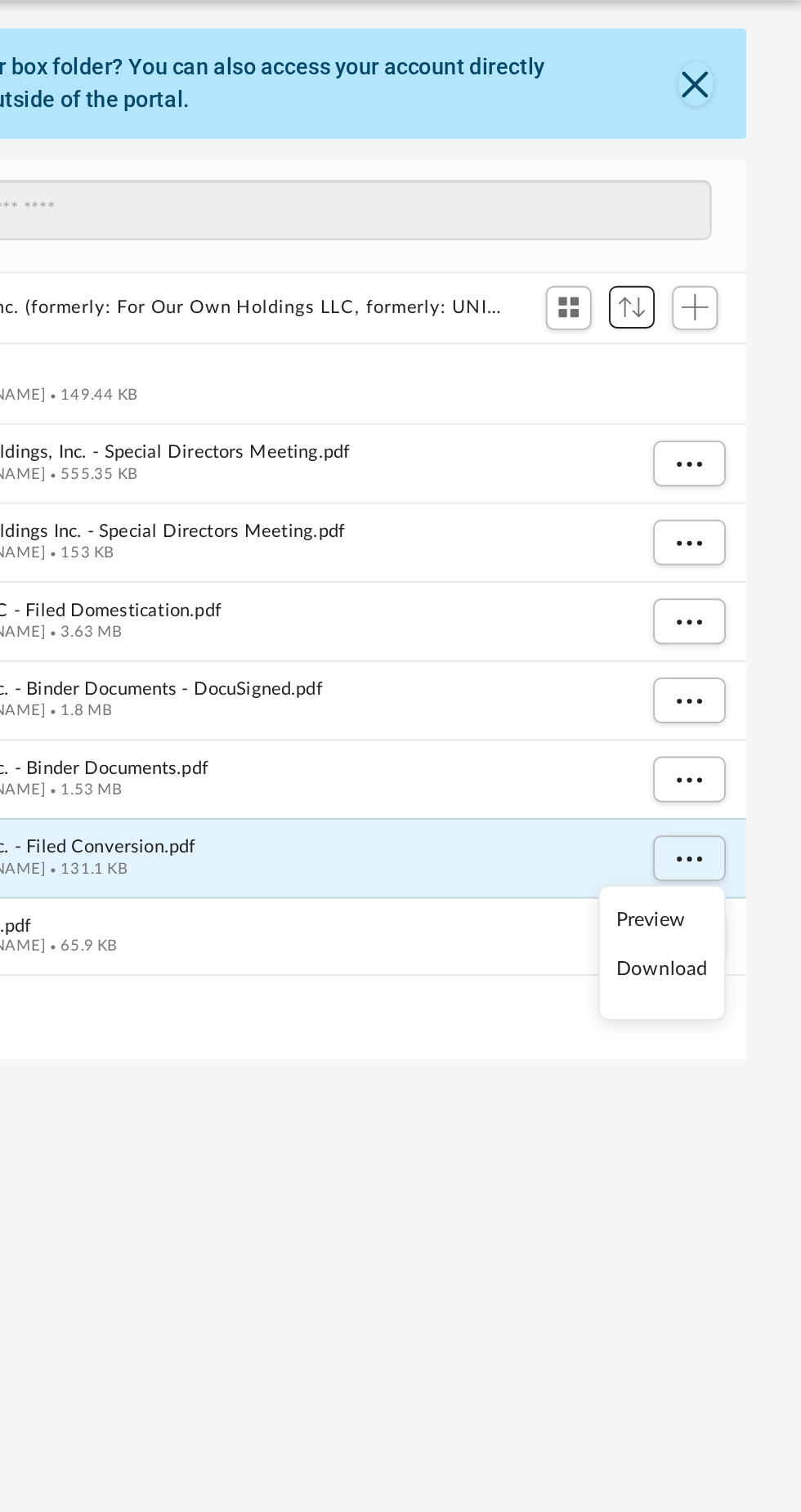
click at [714, 255] on span "Sort" at bounding box center [712, 255] width 14 height 11
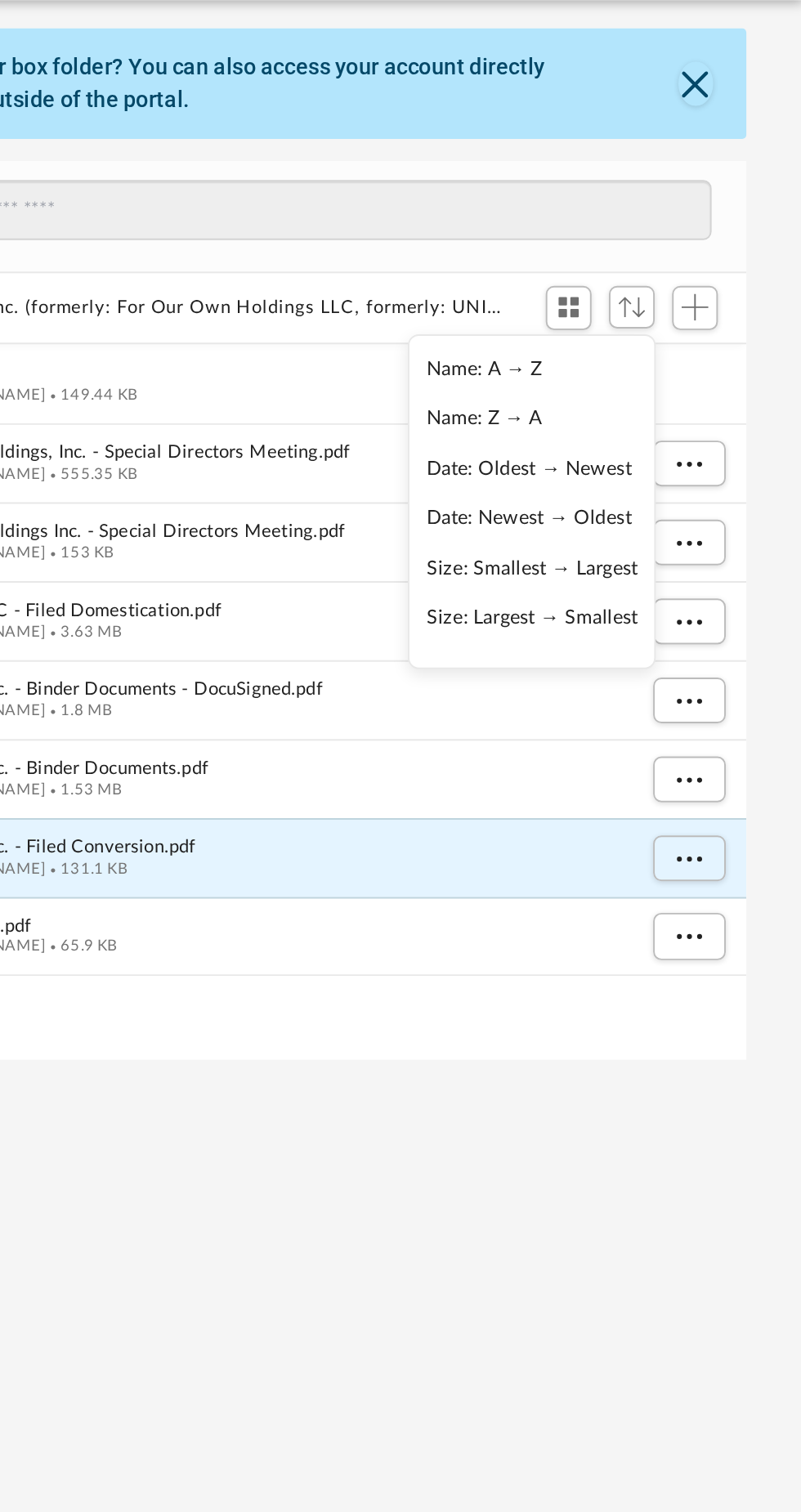
click at [696, 361] on li "Date: Newest → Oldest" at bounding box center [661, 365] width 109 height 17
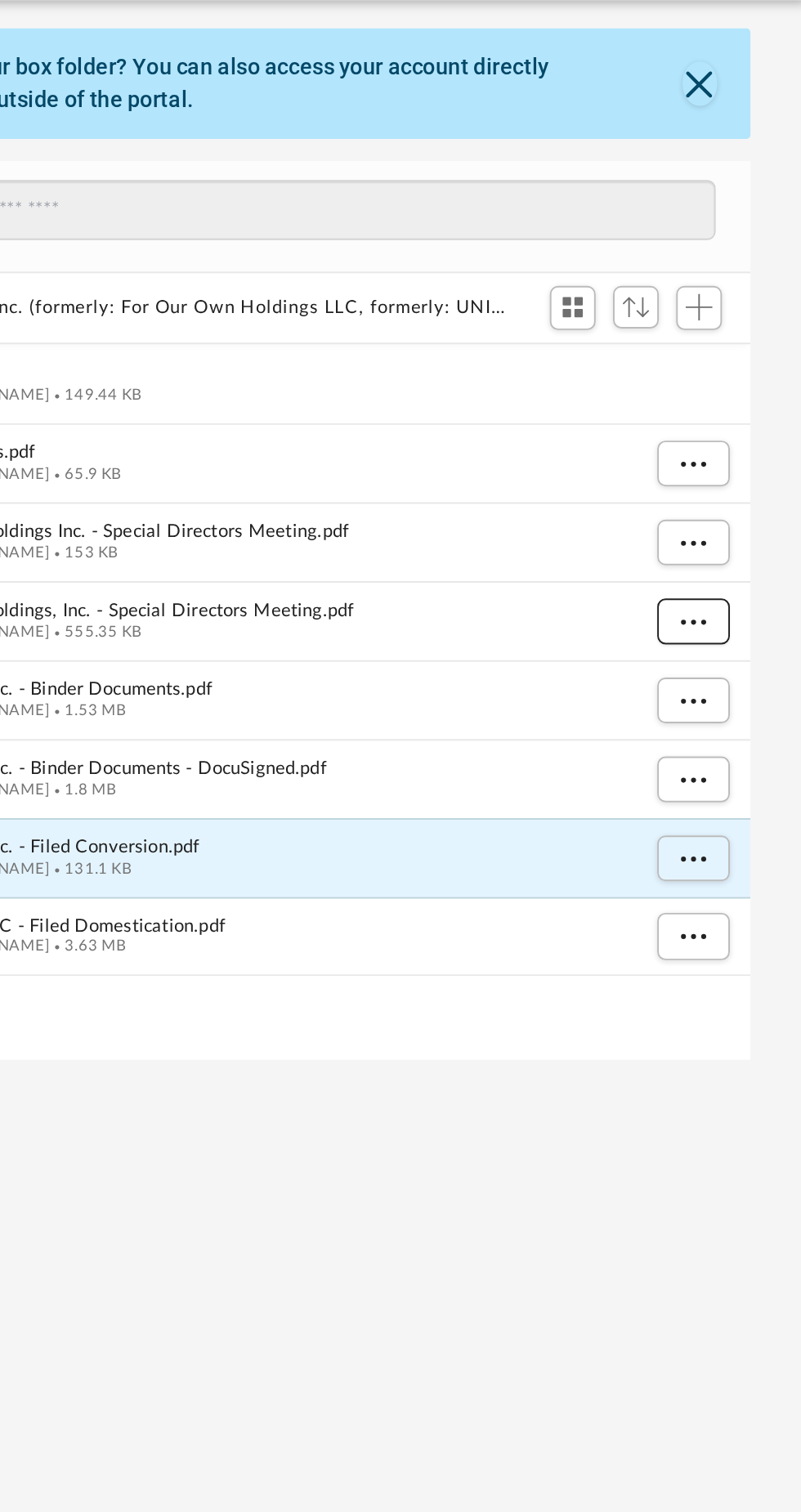
click at [746, 416] on span "More options" at bounding box center [742, 416] width 13 height 9
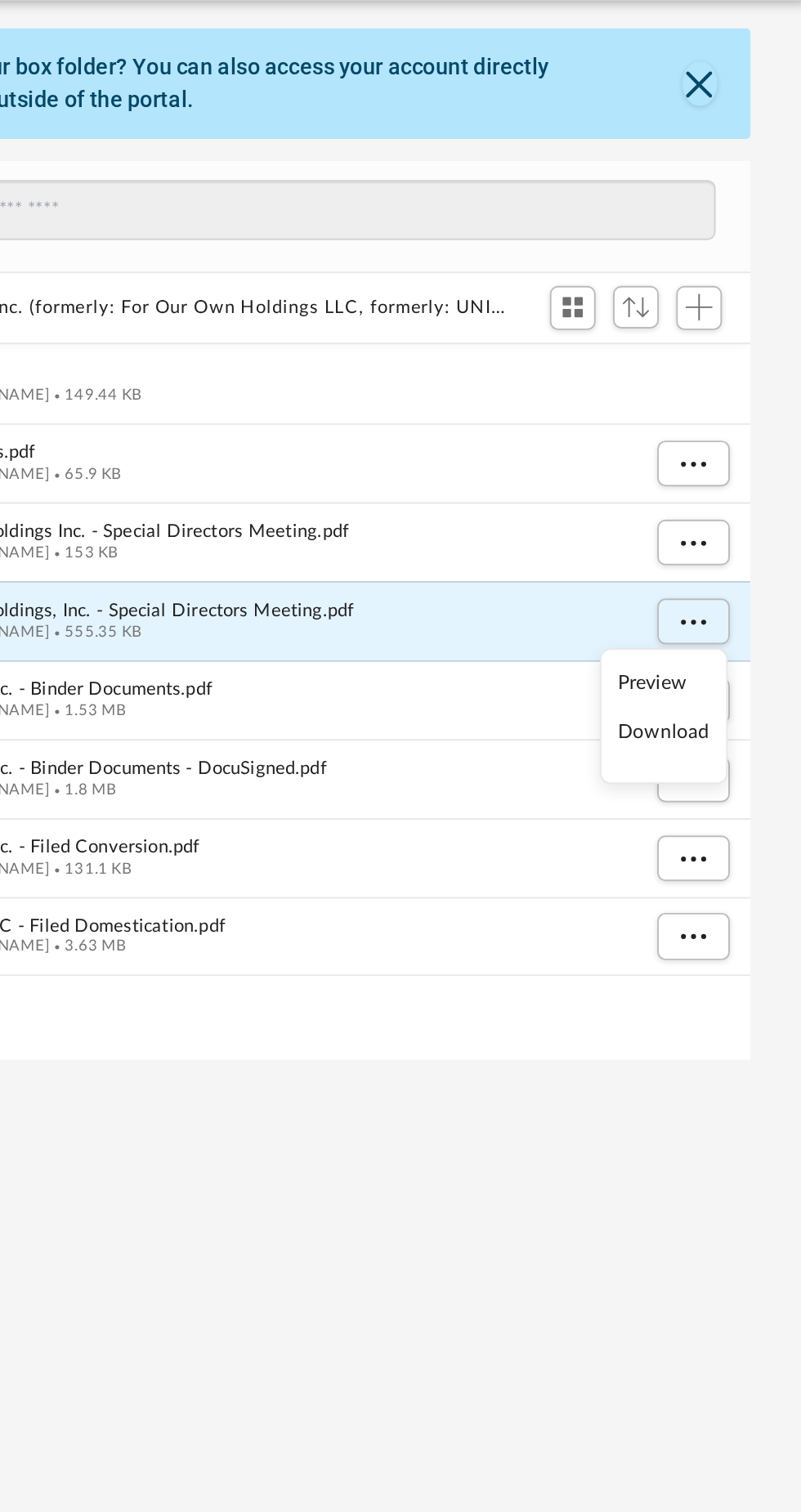
click at [728, 449] on li "Preview" at bounding box center [727, 449] width 48 height 17
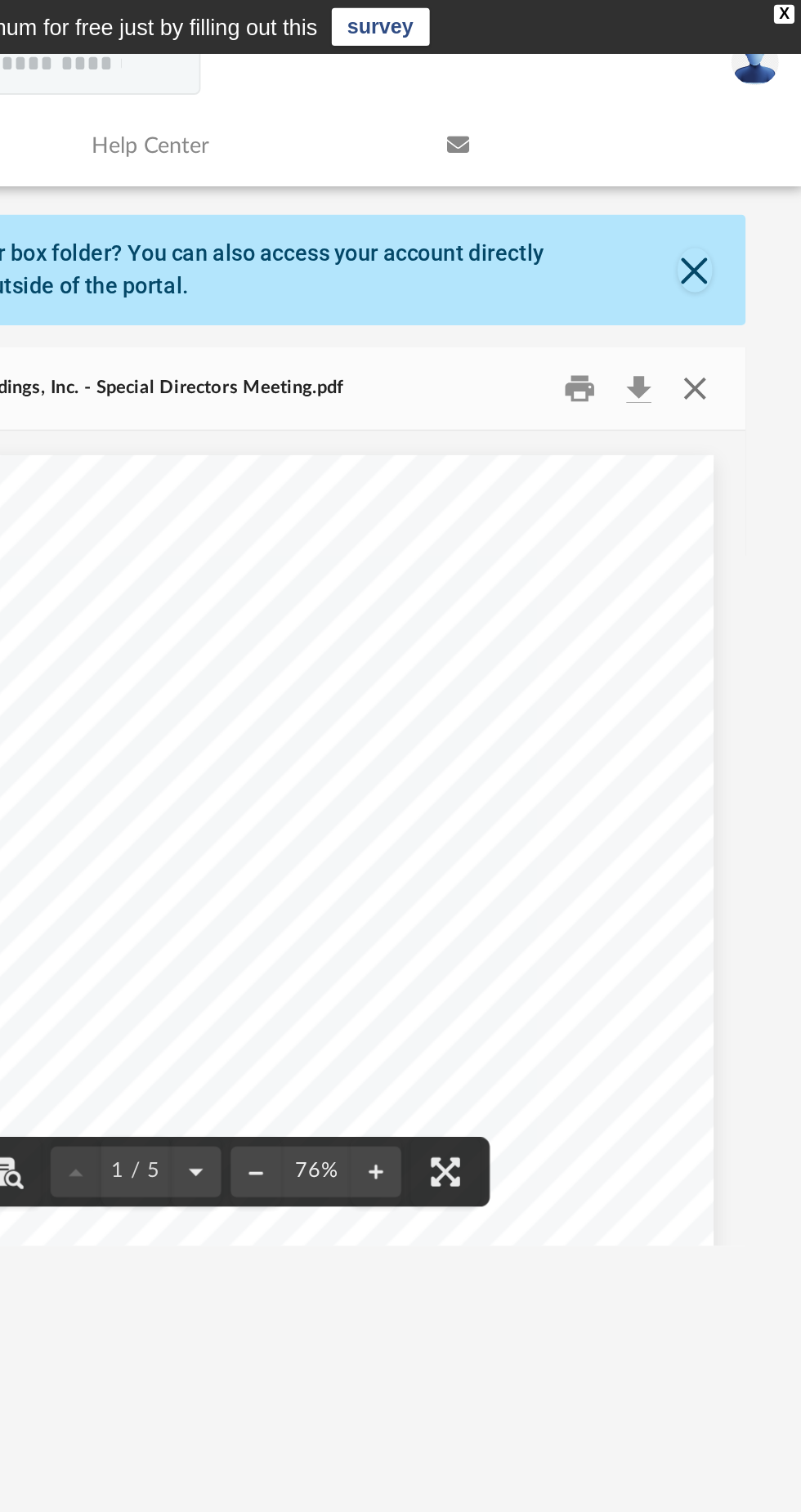
click at [753, 202] on button "Close" at bounding box center [746, 201] width 30 height 26
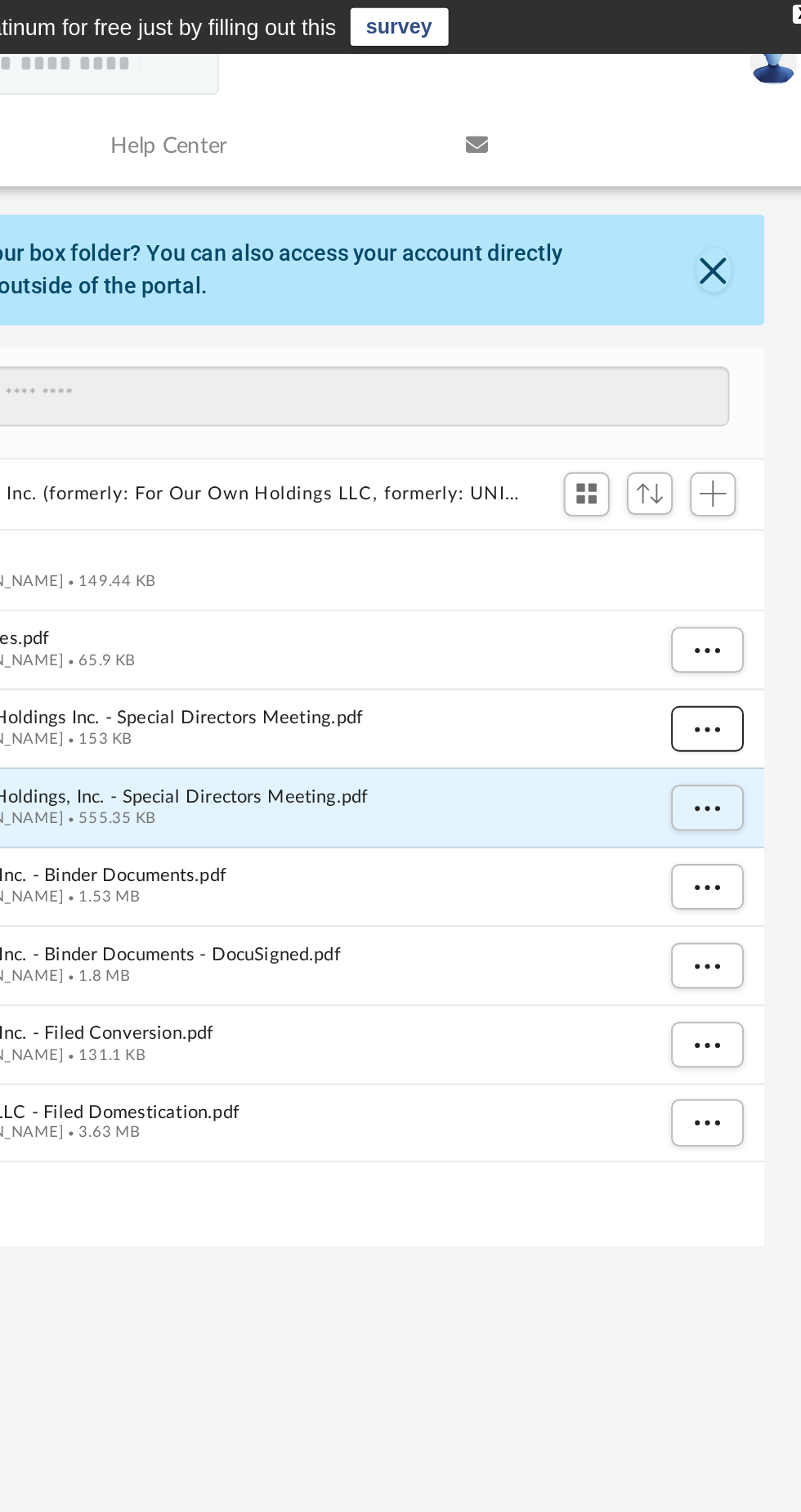
click at [739, 380] on span "More options" at bounding box center [742, 376] width 13 height 9
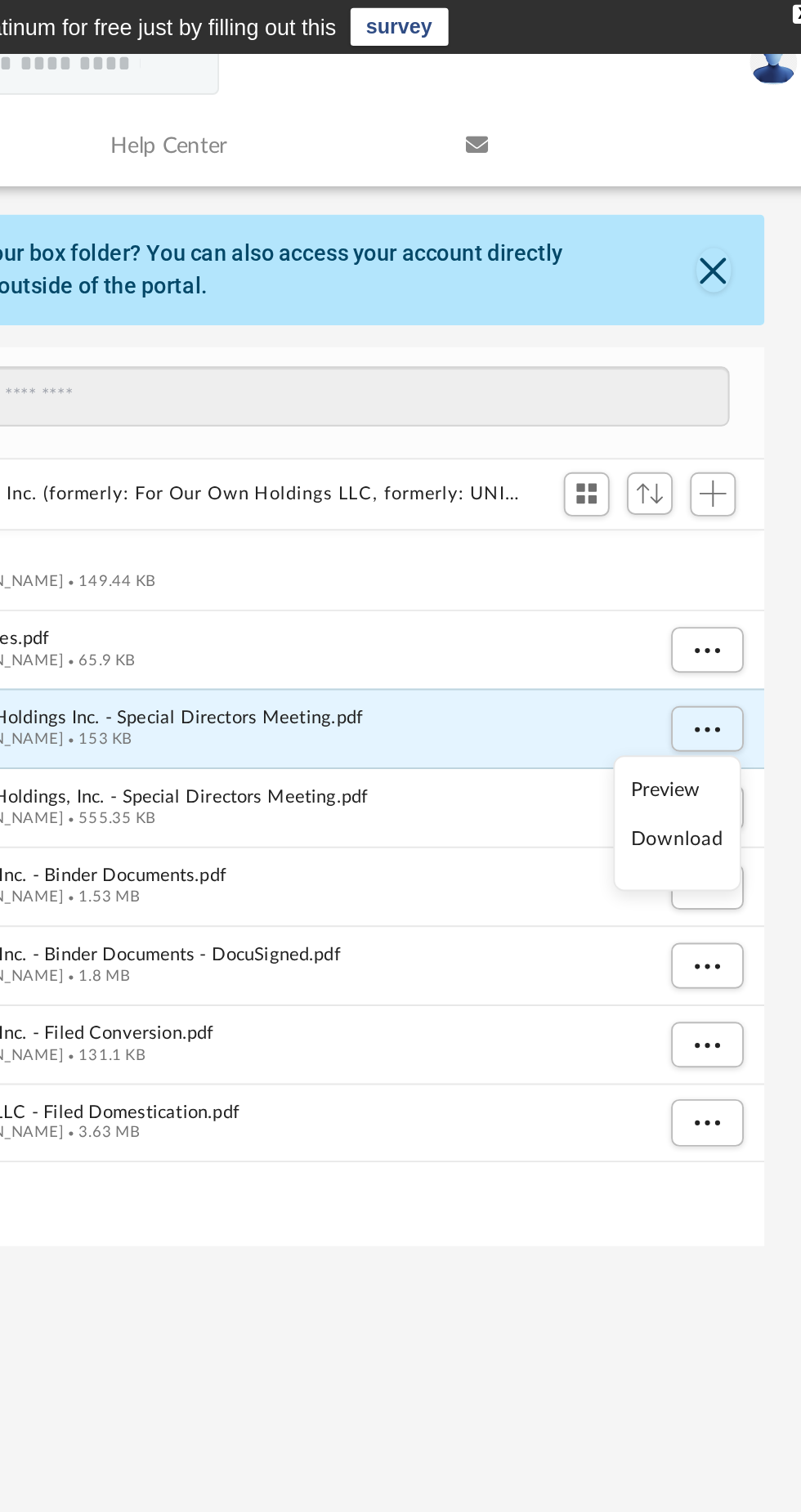
click at [720, 404] on li "Preview" at bounding box center [727, 409] width 48 height 17
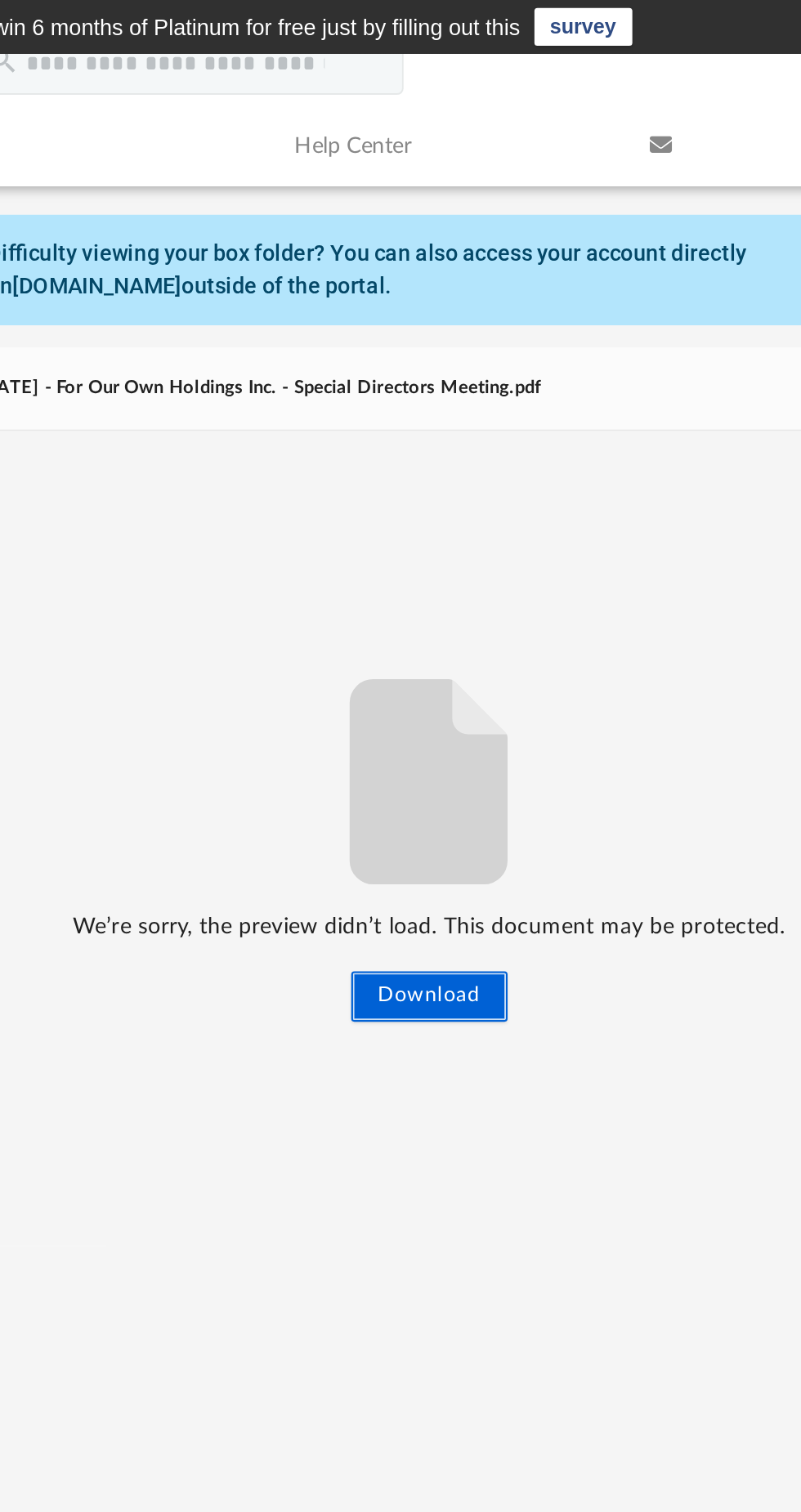
click at [501, 523] on button "Download" at bounding box center [503, 516] width 81 height 26
click at [487, 519] on button "Download" at bounding box center [503, 516] width 81 height 26
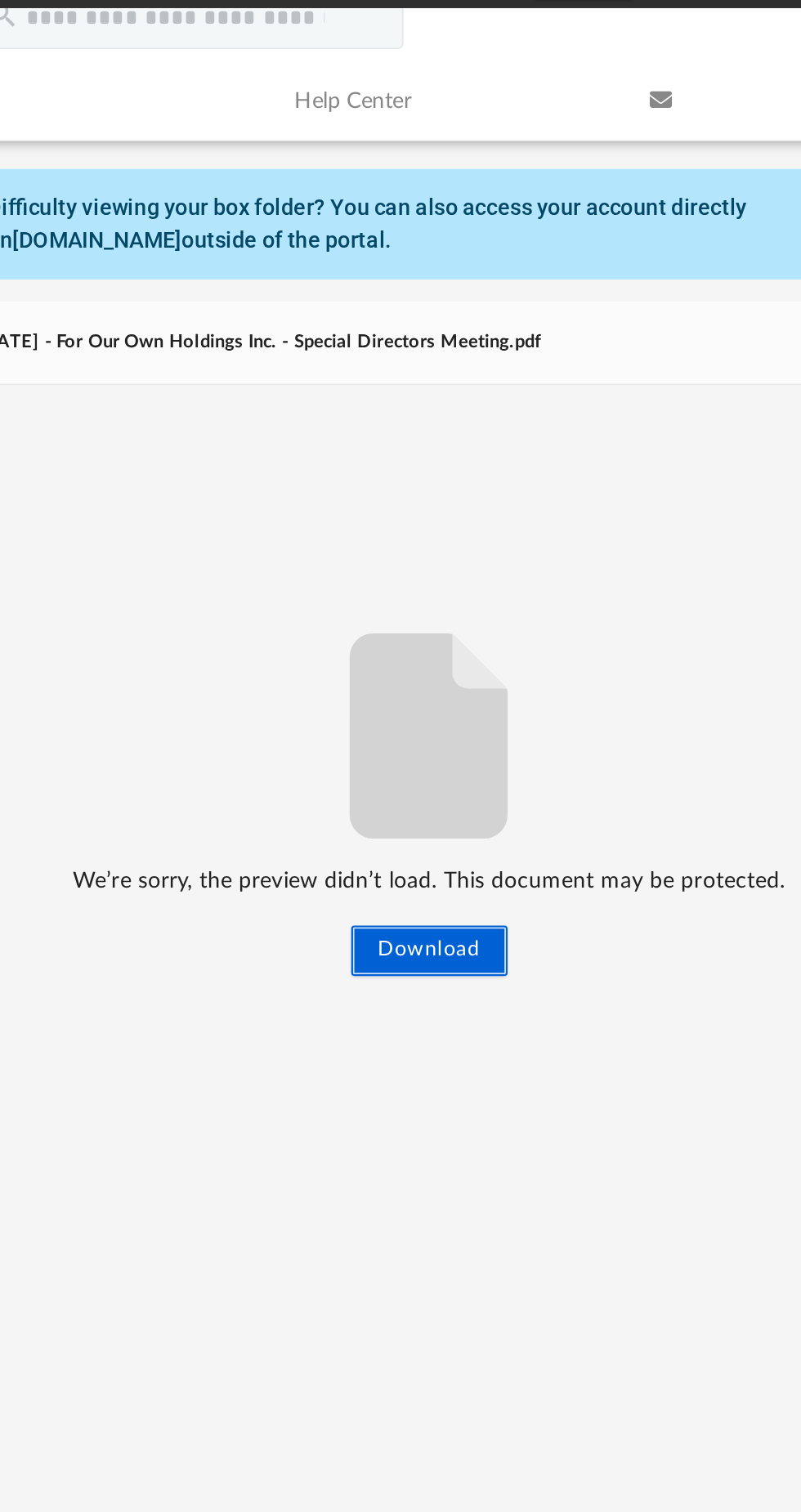
click at [515, 526] on button "Download" at bounding box center [503, 516] width 81 height 26
click at [513, 514] on button "Download" at bounding box center [503, 516] width 81 height 26
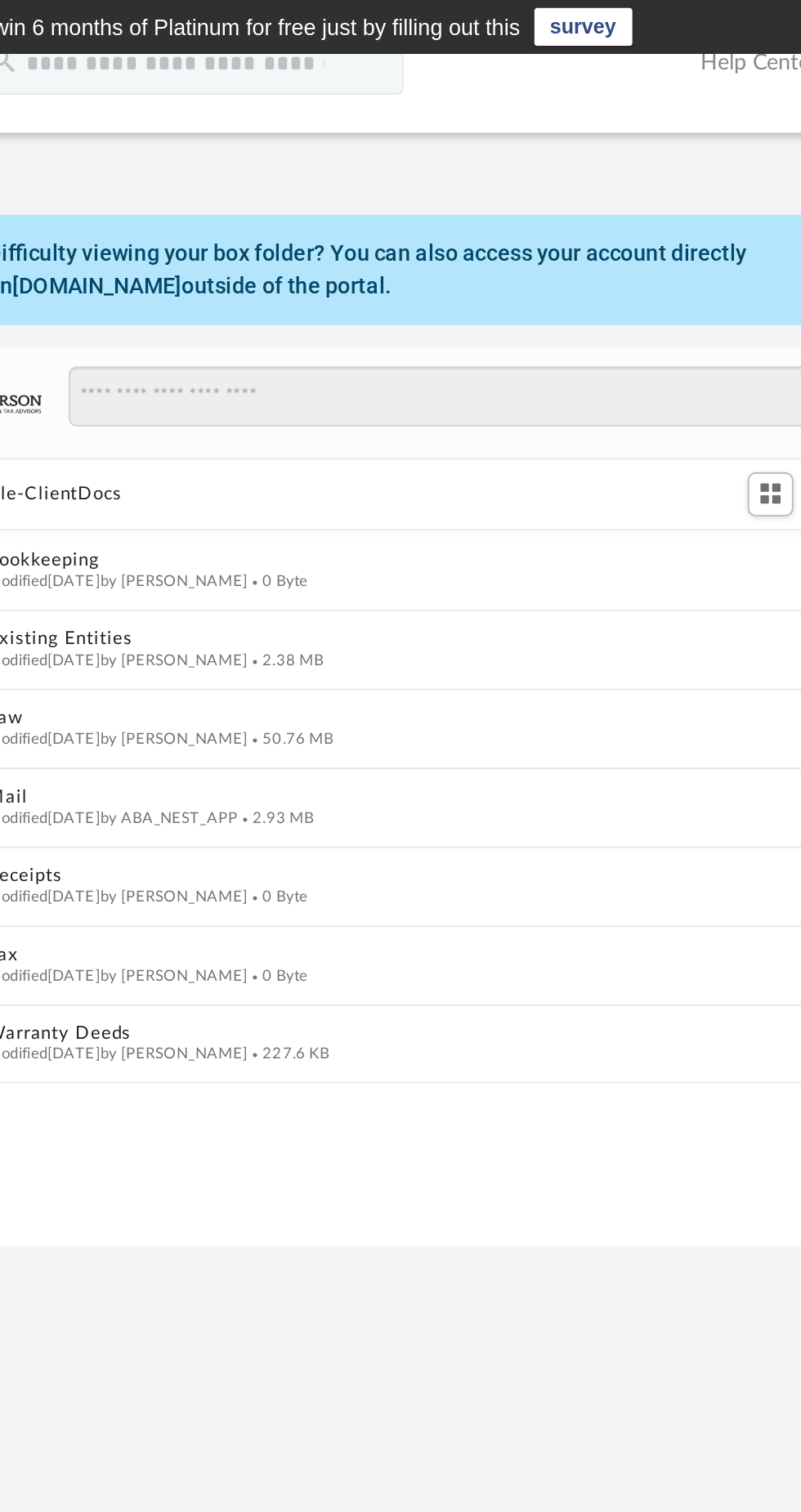
scroll to position [371, 537]
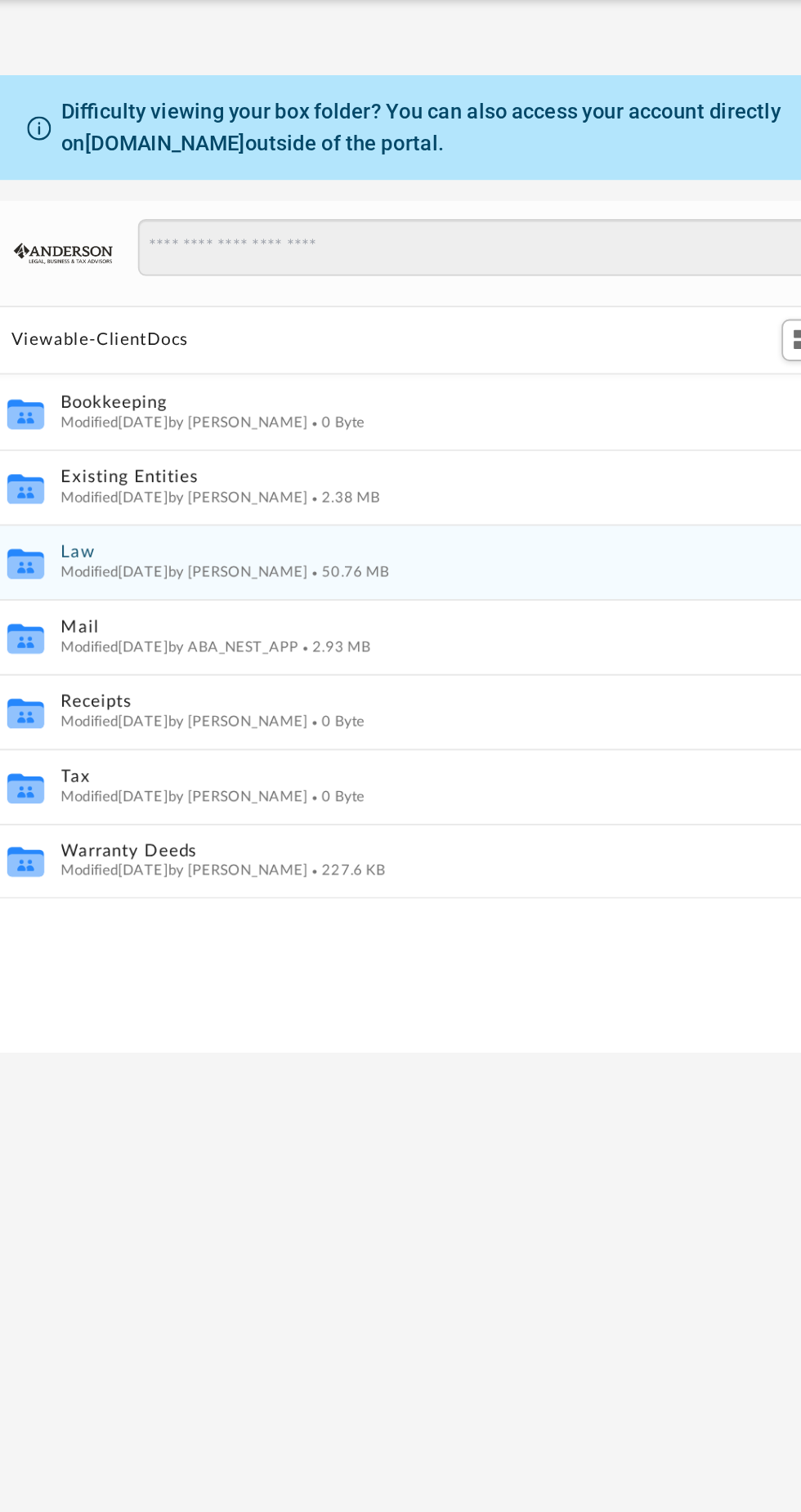
click at [332, 381] on span "Modified [DATE] by [PERSON_NAME]" at bounding box center [342, 382] width 135 height 8
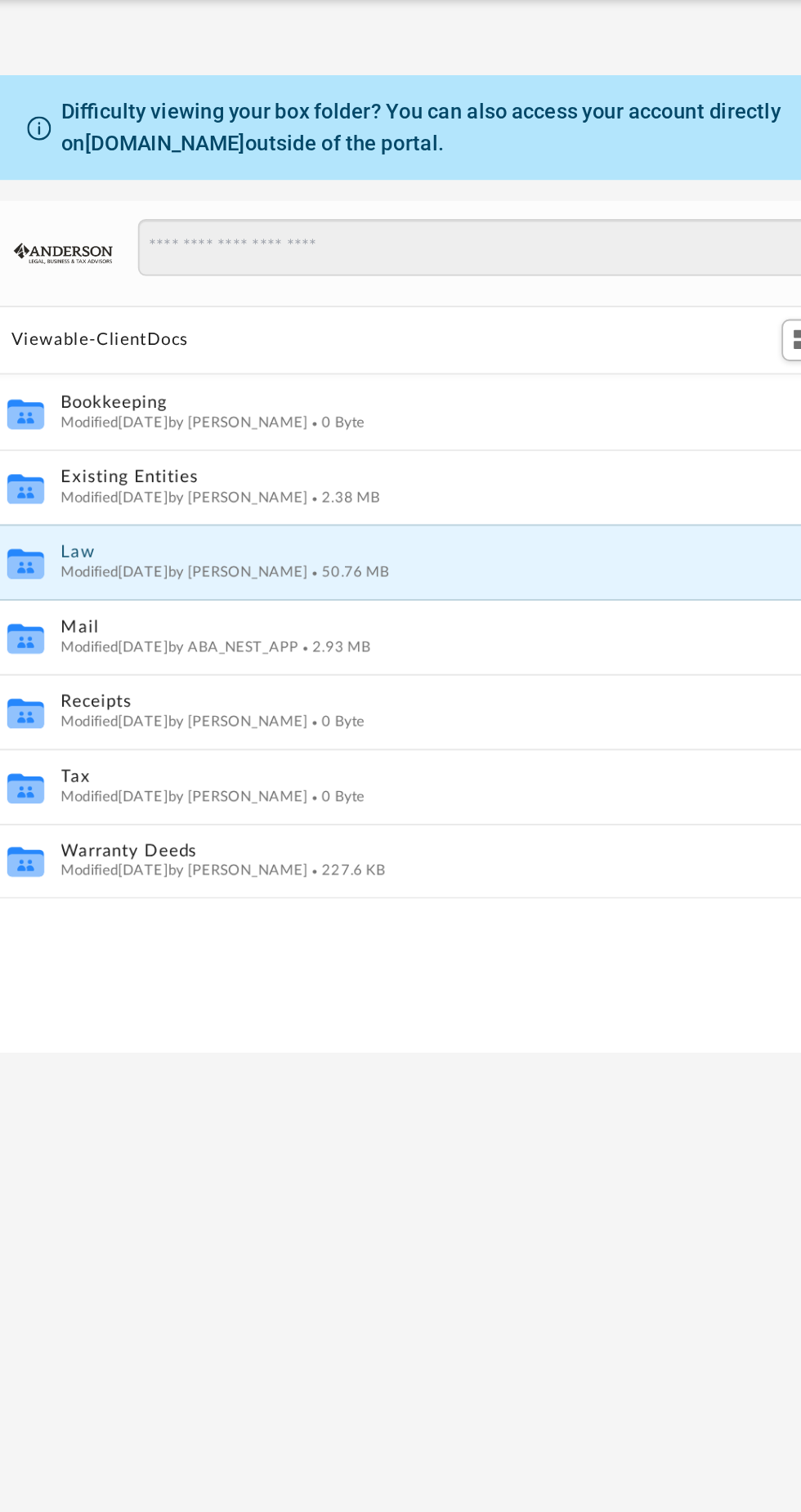
click at [309, 370] on button "Law" at bounding box center [491, 371] width 435 height 11
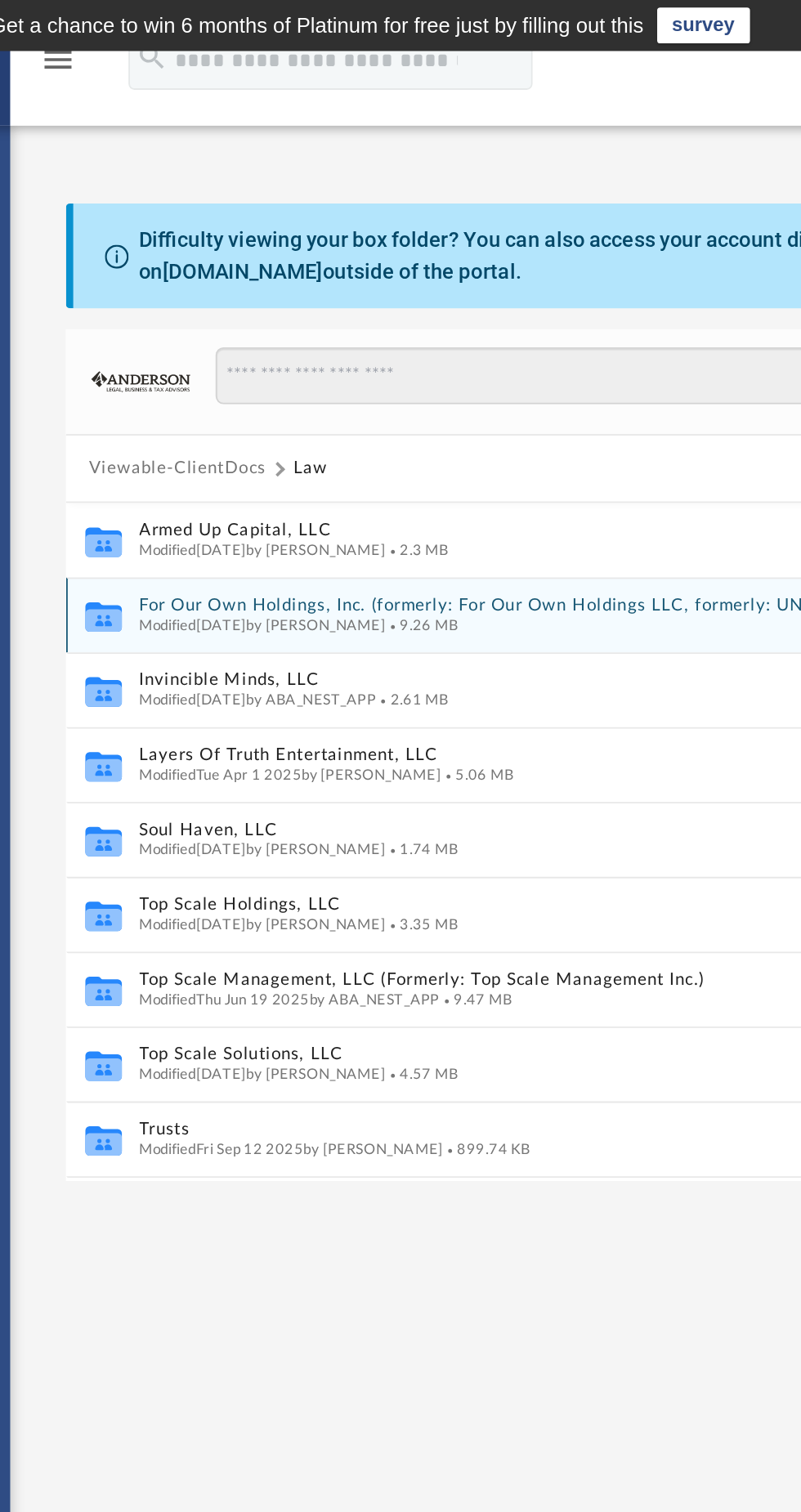
click at [439, 339] on span "9.26 MB" at bounding box center [428, 341] width 40 height 8
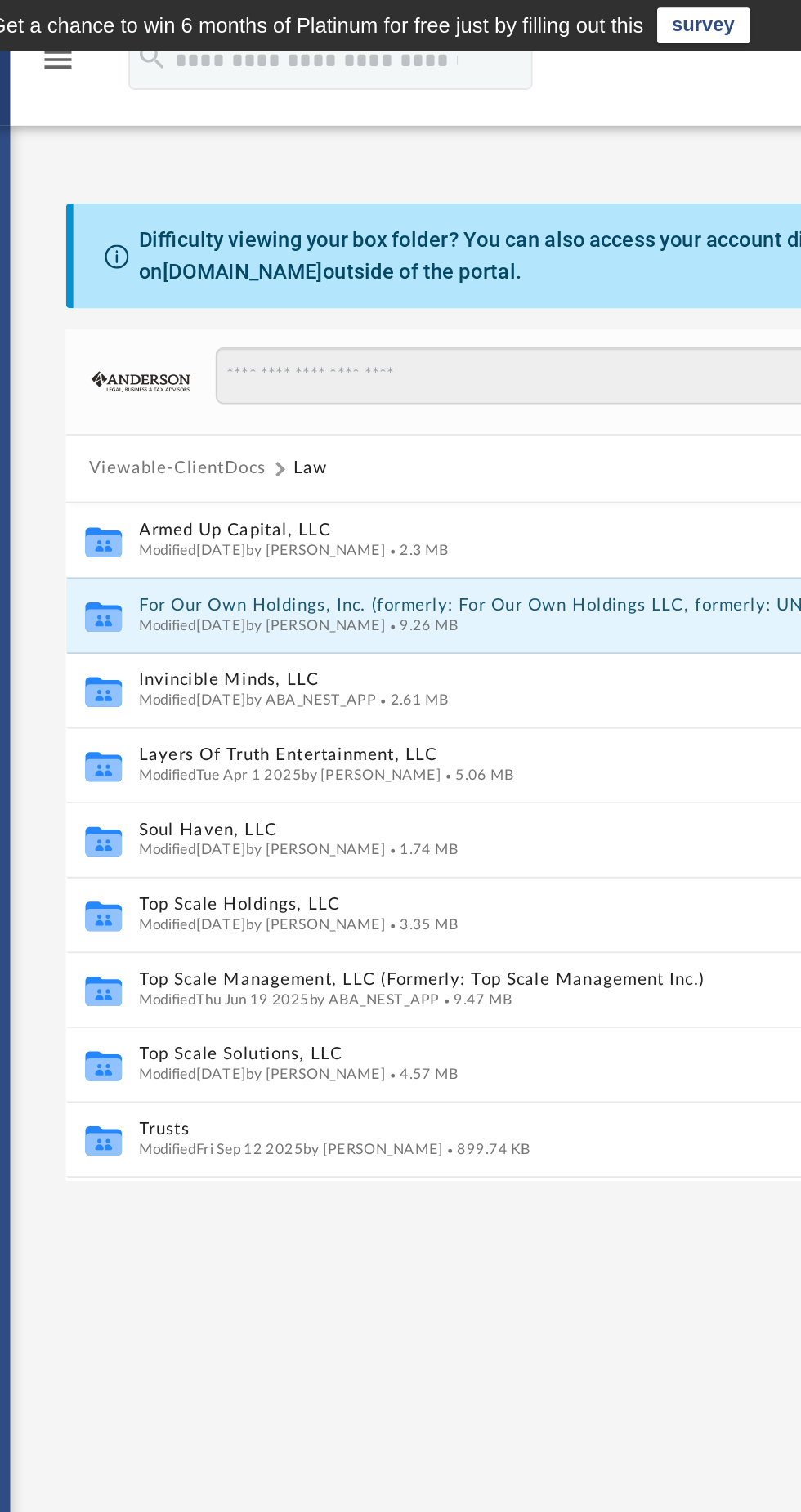
click at [398, 329] on button "For Our Own Holdings, Inc. (formerly: For Our Own Holdings LLC, formerly: UNIVE…" at bounding box center [491, 330] width 435 height 11
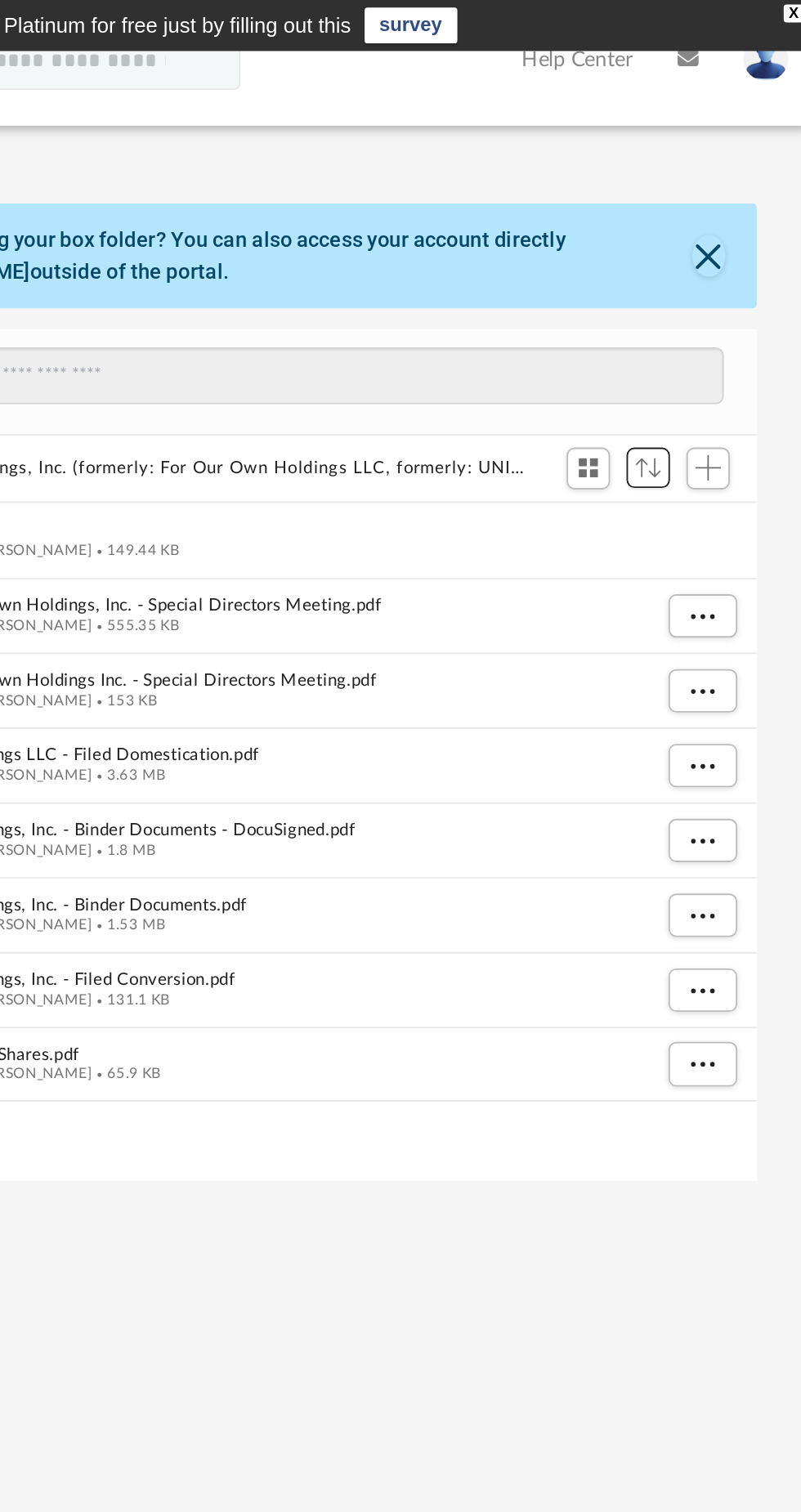
click at [708, 259] on span "Sort" at bounding box center [712, 255] width 14 height 11
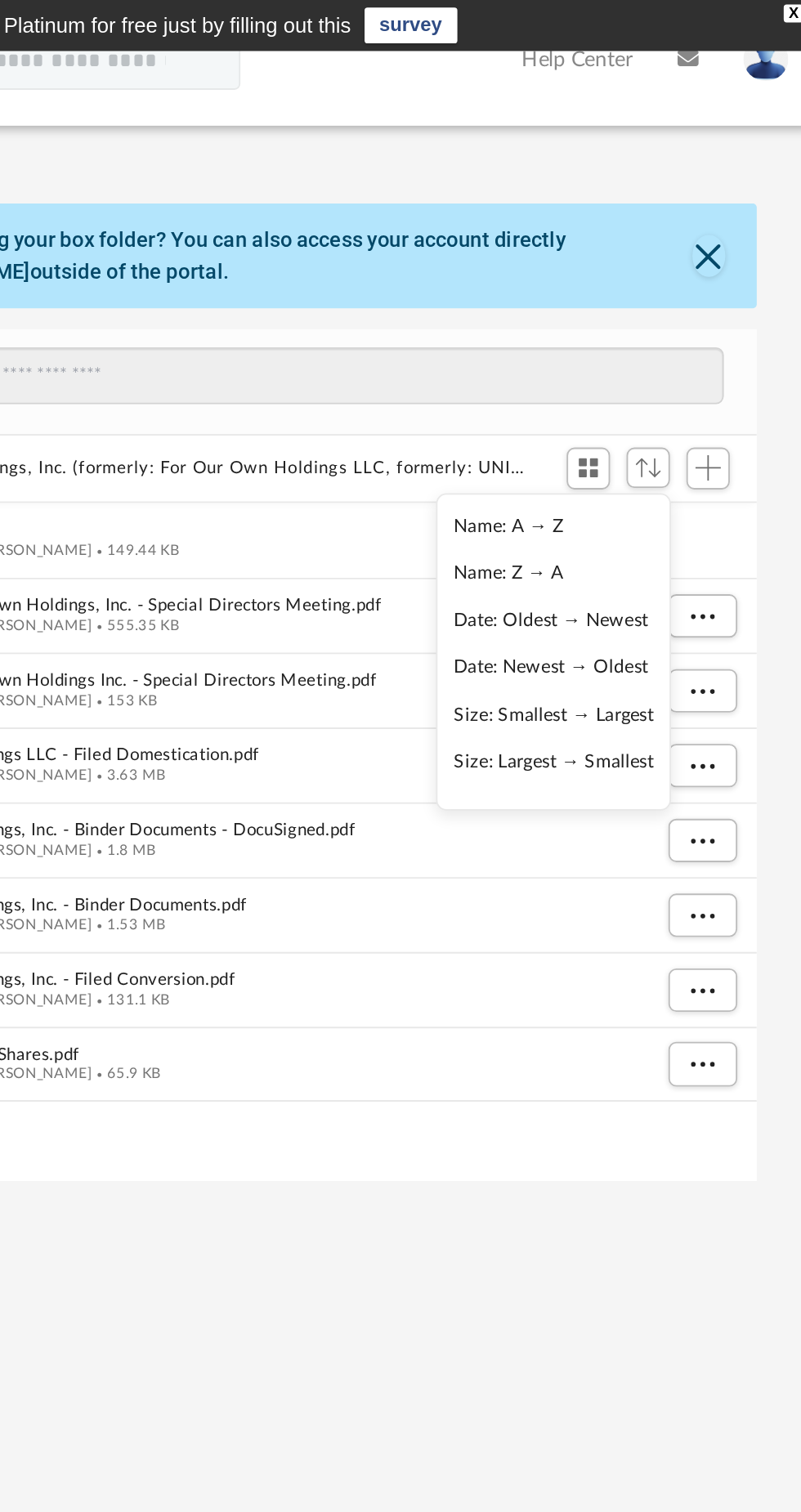
click at [676, 365] on li "Date: Newest → Oldest" at bounding box center [661, 365] width 109 height 17
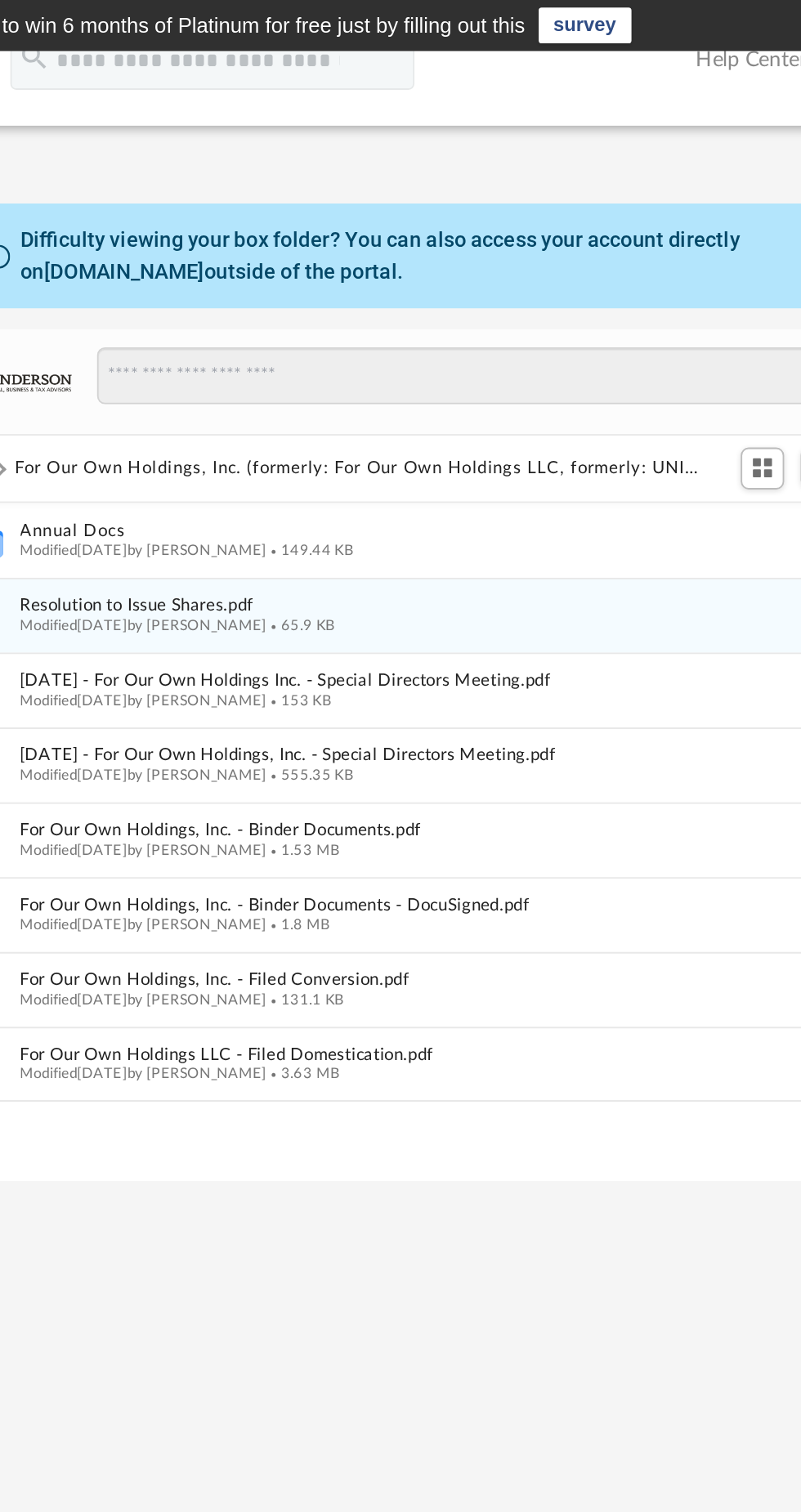
click at [575, 325] on span "Resolution to Issue Shares.pdf" at bounding box center [491, 330] width 435 height 11
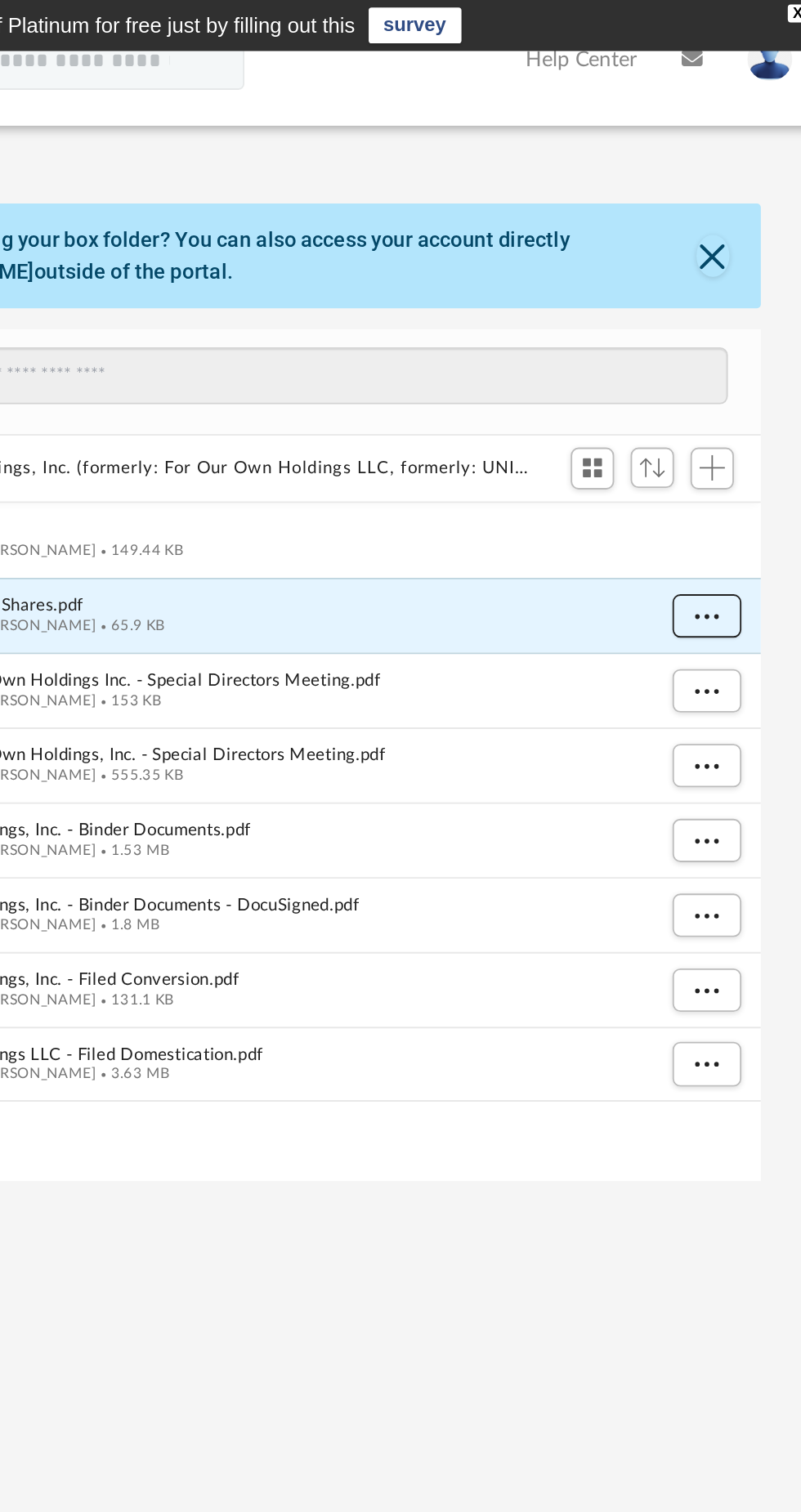
click at [737, 338] on span "More options" at bounding box center [742, 335] width 13 height 9
click at [733, 367] on li "Preview" at bounding box center [727, 368] width 48 height 17
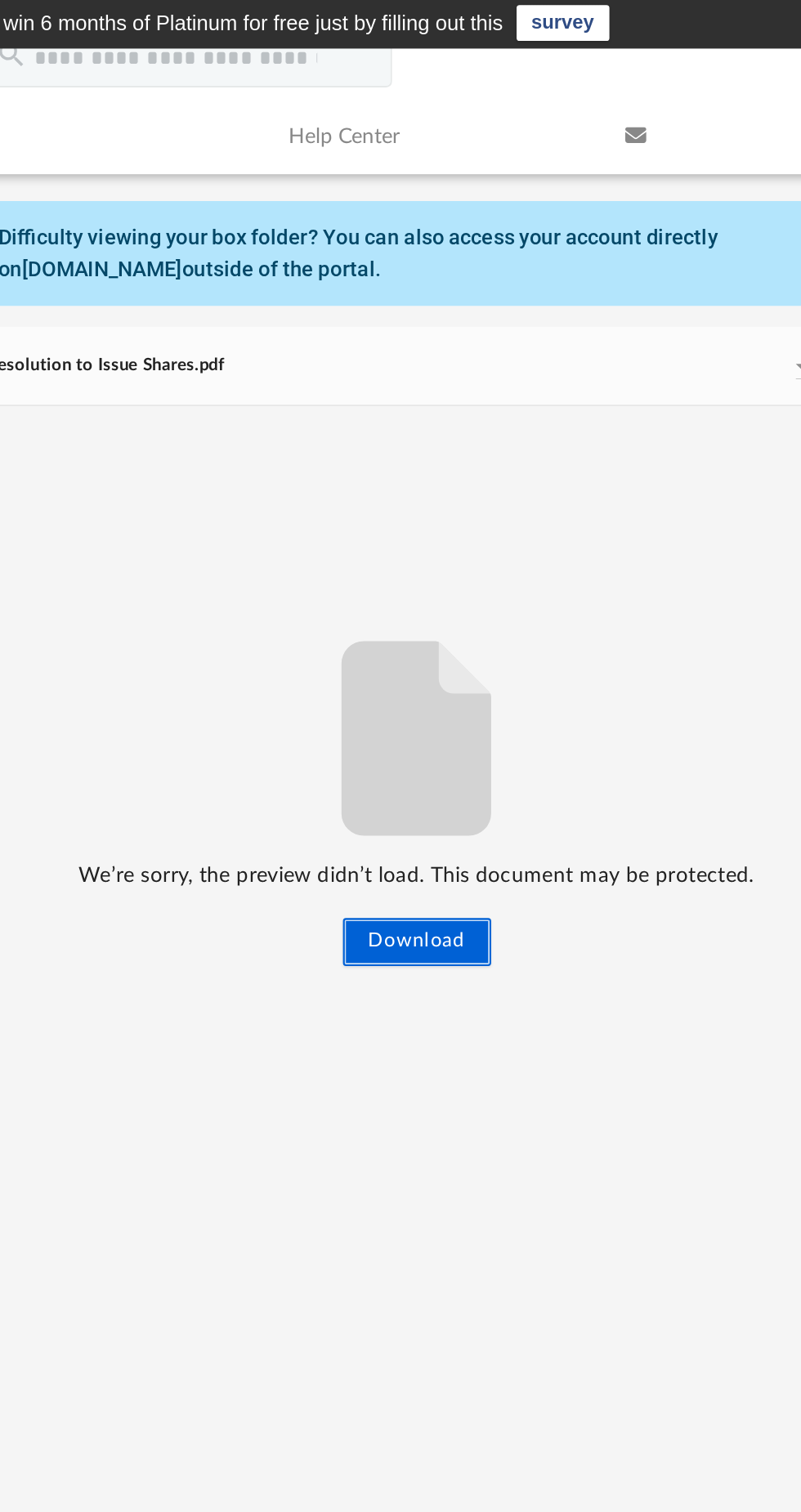
click at [506, 513] on button "Download" at bounding box center [503, 516] width 81 height 26
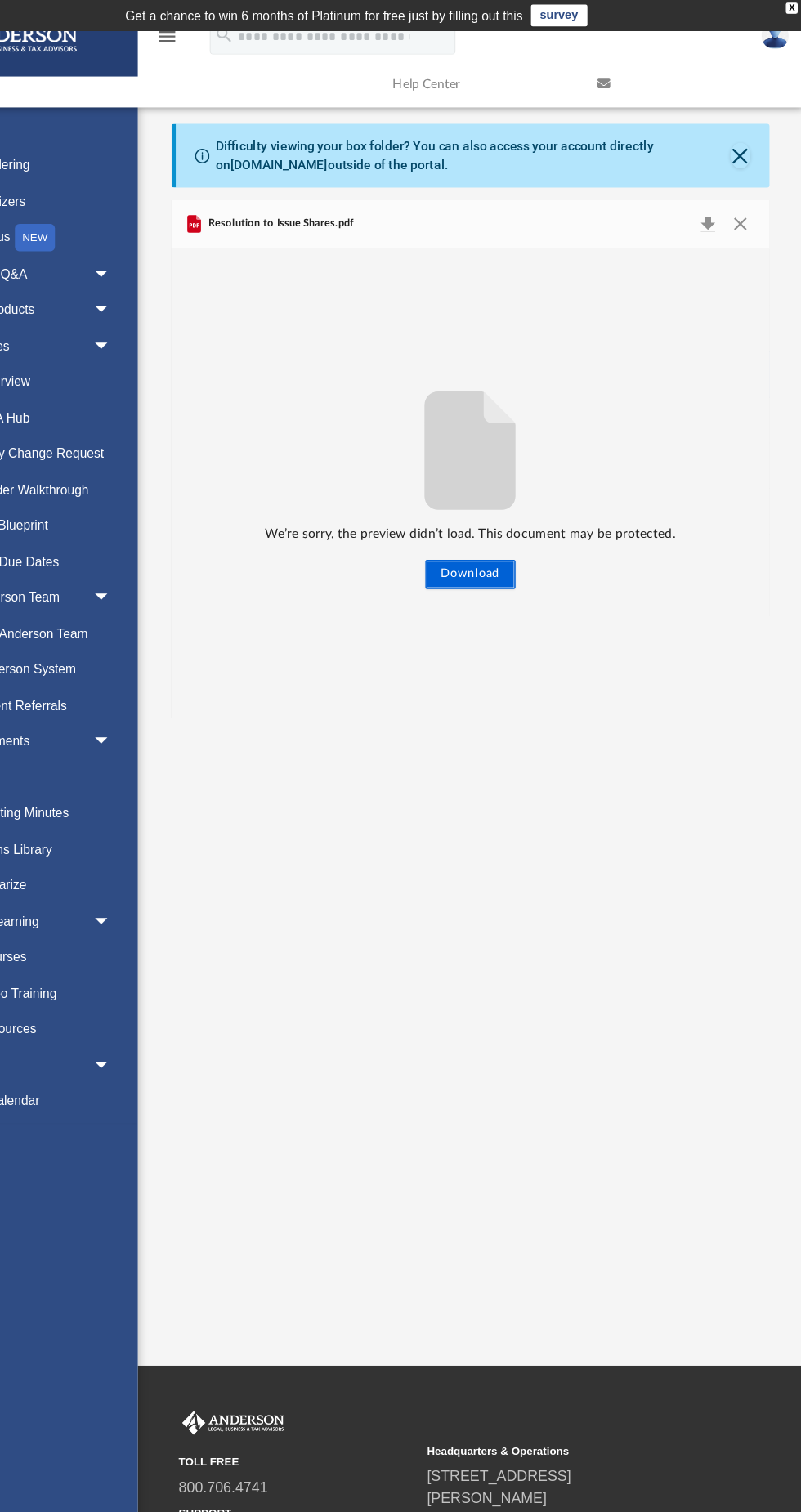
scroll to position [0, 0]
click at [345, 200] on span "Resolution to Issue Shares.pdf" at bounding box center [332, 201] width 133 height 15
